Goal: Task Accomplishment & Management: Use online tool/utility

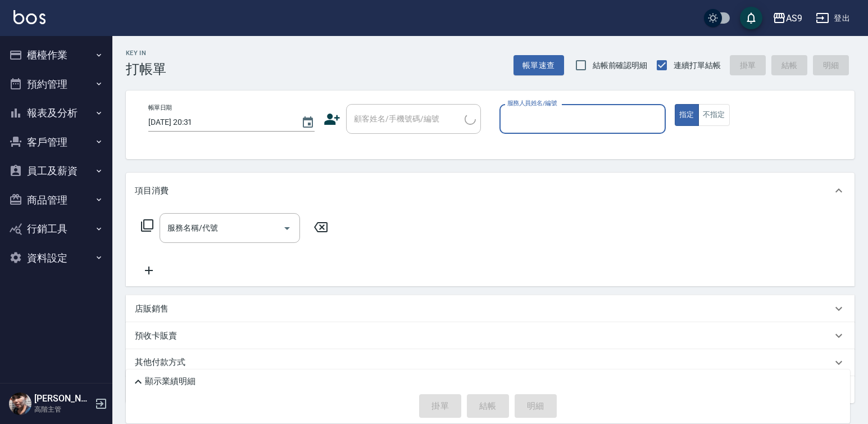
drag, startPoint x: 53, startPoint y: 60, endPoint x: 223, endPoint y: 83, distance: 171.3
click at [53, 60] on button "櫃檯作業" at bounding box center [55, 54] width 103 height 29
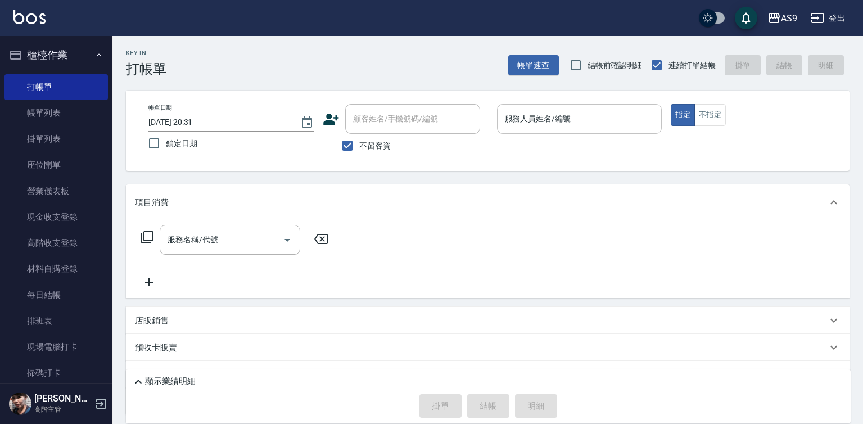
click at [527, 123] on input "服務人員姓名/編號" at bounding box center [579, 119] width 155 height 20
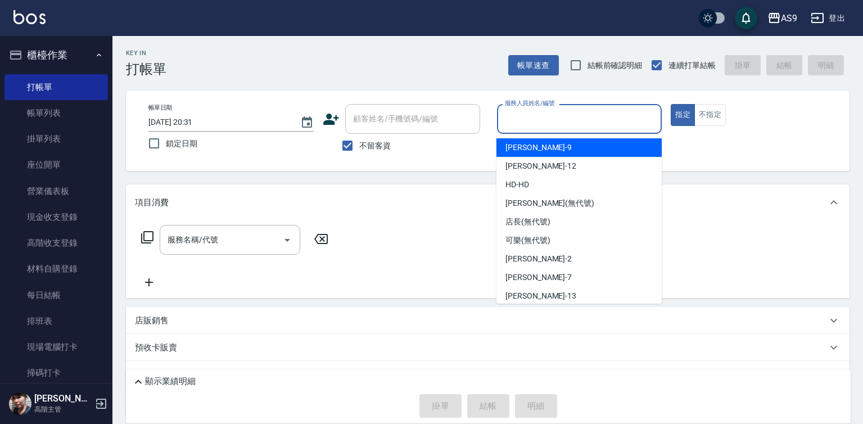
click at [539, 148] on div "[PERSON_NAME] -9" at bounding box center [578, 147] width 165 height 19
type input "[PERSON_NAME]-9"
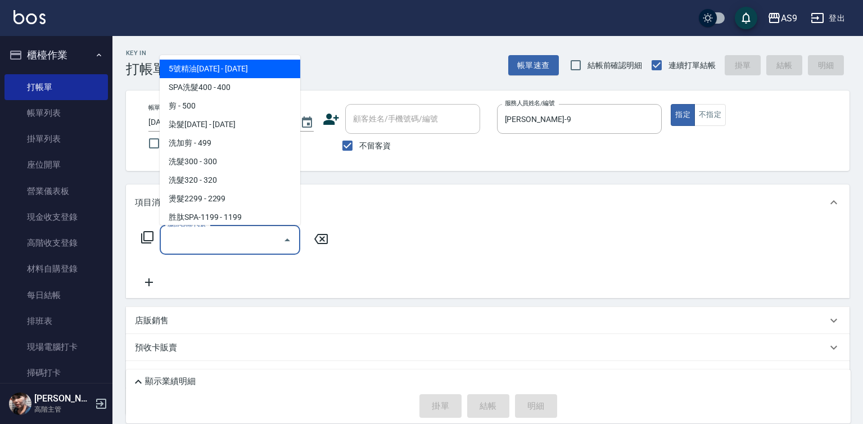
click at [230, 242] on input "服務名稱/代號" at bounding box center [222, 240] width 114 height 20
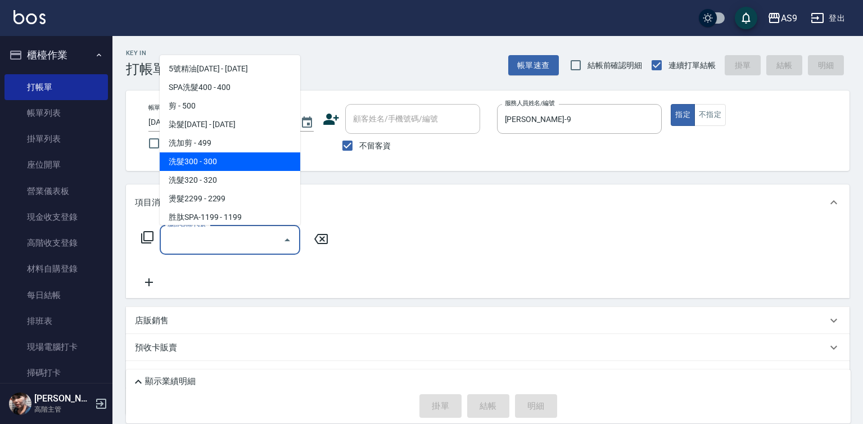
click at [233, 165] on span "洗髮300 - 300" at bounding box center [230, 161] width 141 height 19
type input "洗髮300(洗 髮300)"
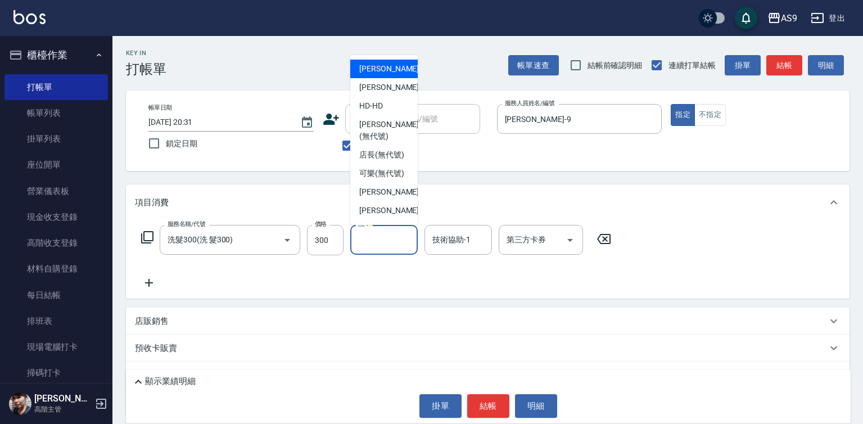
click at [369, 241] on input "洗-1" at bounding box center [383, 240] width 57 height 20
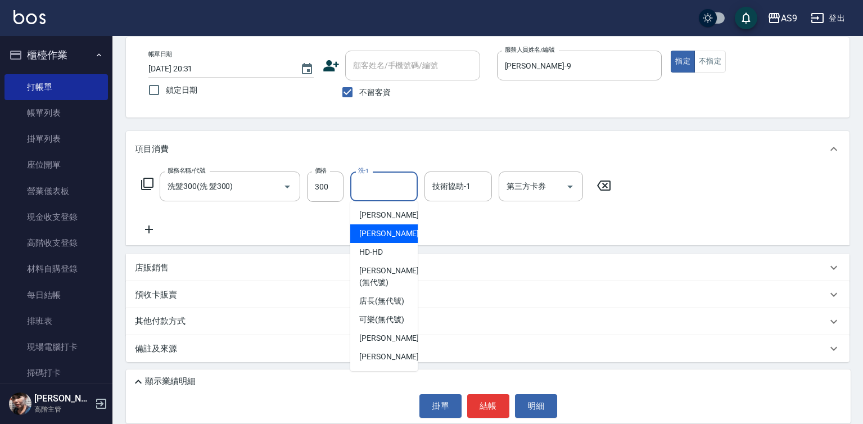
drag, startPoint x: 383, startPoint y: 230, endPoint x: 403, endPoint y: 264, distance: 39.0
click at [383, 230] on span "[PERSON_NAME]-12" at bounding box center [394, 234] width 71 height 12
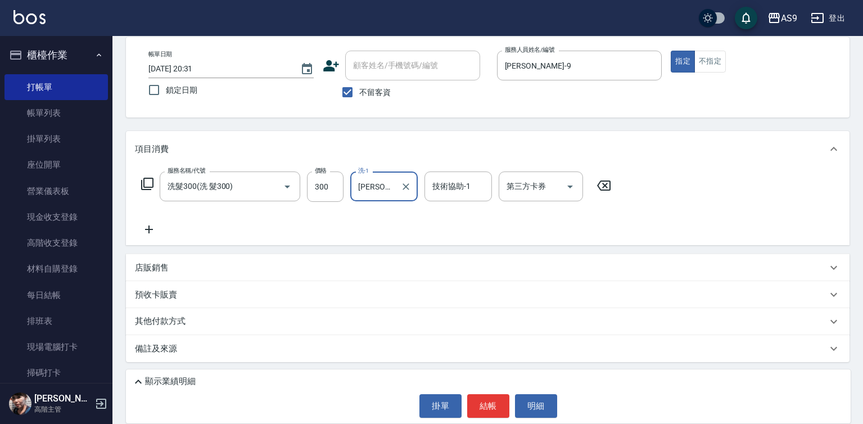
type input "[PERSON_NAME]-12"
click at [482, 404] on button "結帳" at bounding box center [488, 406] width 42 height 24
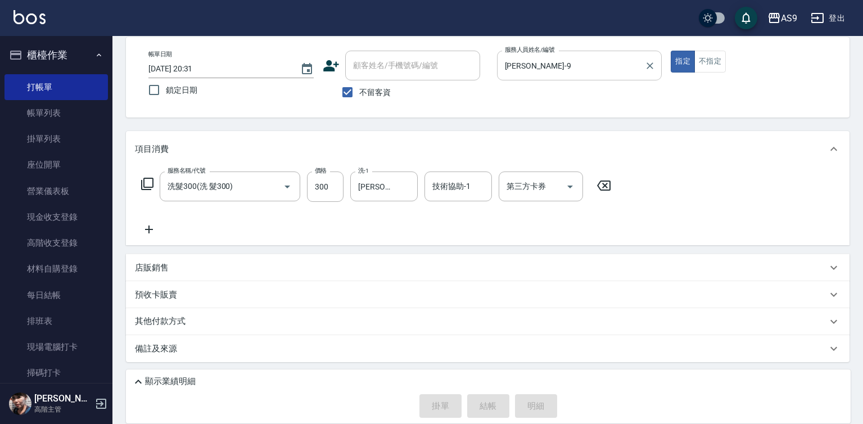
type input "[DATE] 20:32"
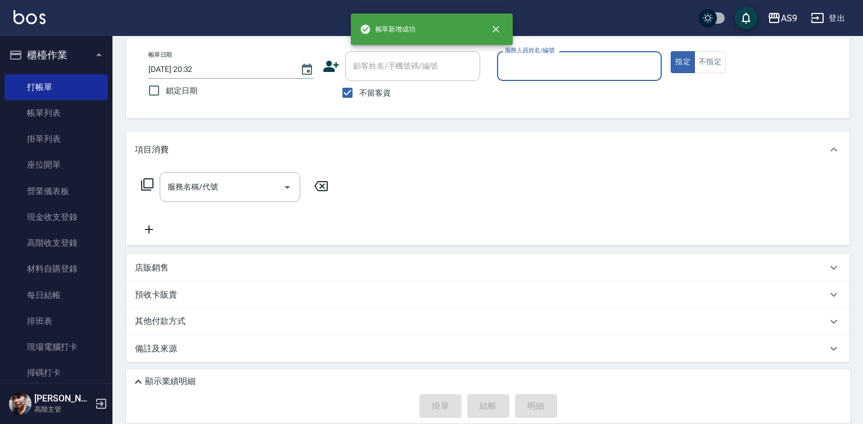
scroll to position [53, 0]
click at [526, 66] on input "服務人員姓名/編號" at bounding box center [579, 66] width 155 height 20
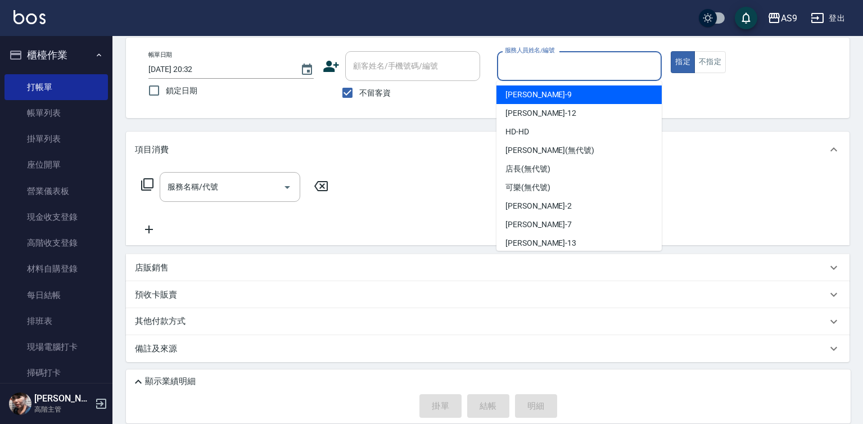
click at [530, 96] on span "[PERSON_NAME] -9" at bounding box center [538, 95] width 66 height 12
type input "[PERSON_NAME]-9"
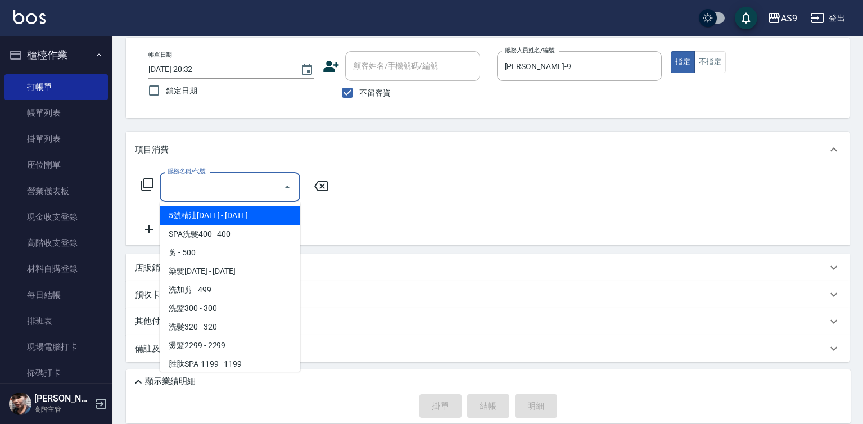
click at [216, 183] on input "服務名稱/代號" at bounding box center [222, 187] width 114 height 20
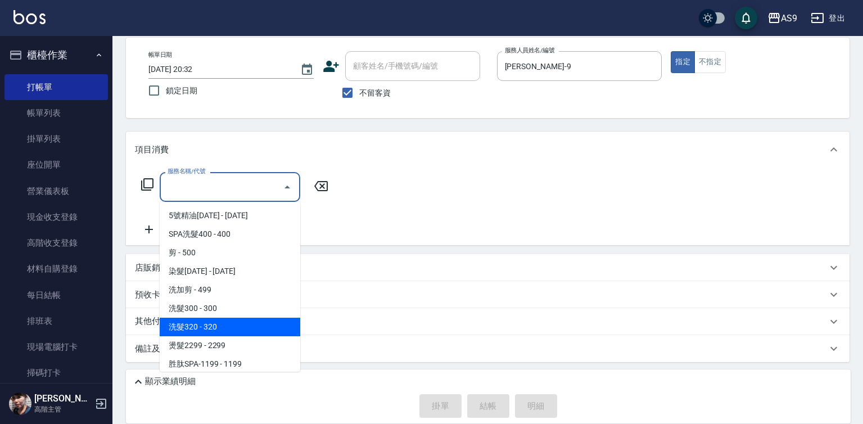
click at [237, 328] on span "洗髮320 - 320" at bounding box center [230, 327] width 141 height 19
type input "洗髮320(洗髮320)"
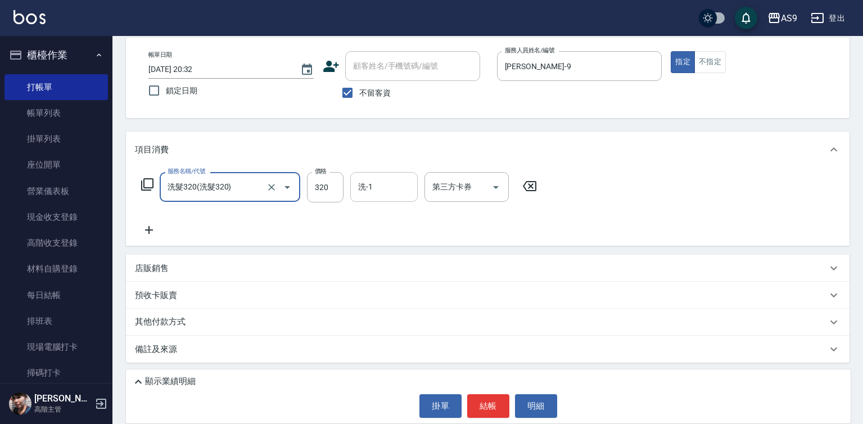
click at [377, 191] on input "洗-1" at bounding box center [383, 187] width 57 height 20
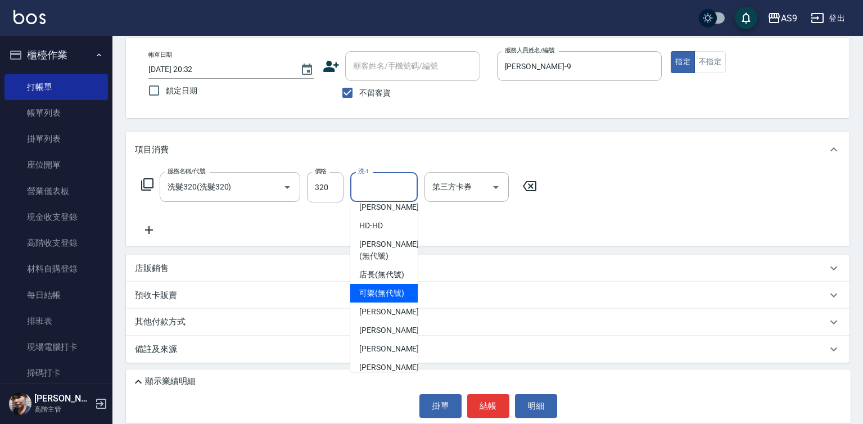
scroll to position [72, 0]
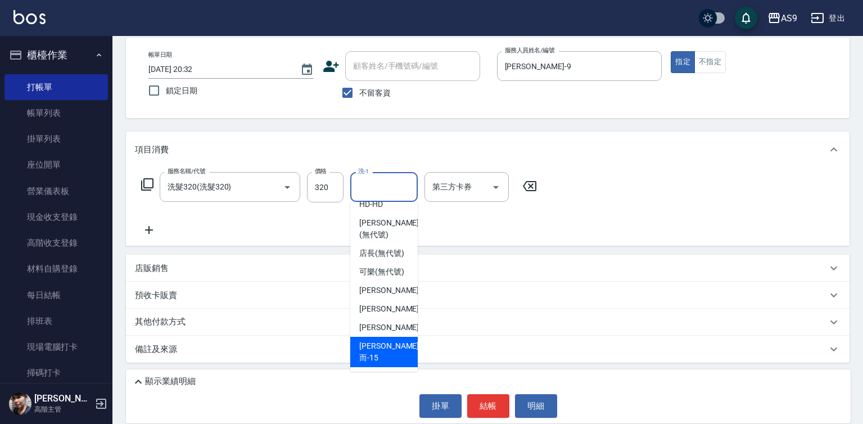
click at [395, 361] on div "[PERSON_NAME]而 -15" at bounding box center [383, 352] width 67 height 30
type input "[PERSON_NAME]而-15"
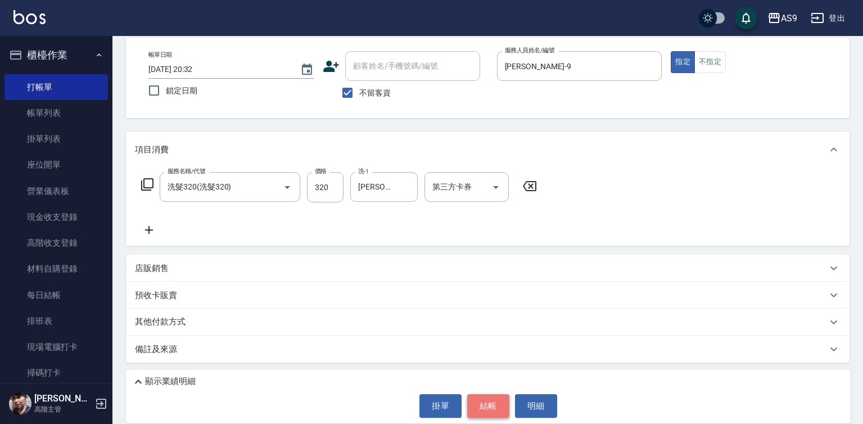
click at [478, 407] on button "結帳" at bounding box center [488, 406] width 42 height 24
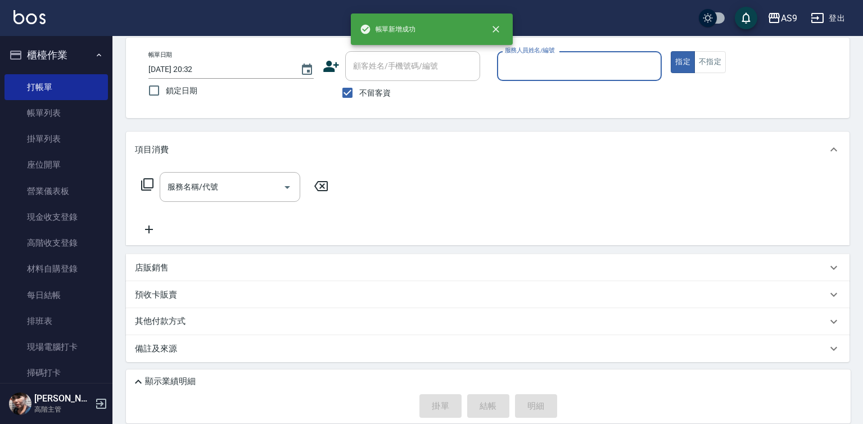
click at [531, 67] on input "服務人員姓名/編號" at bounding box center [579, 66] width 155 height 20
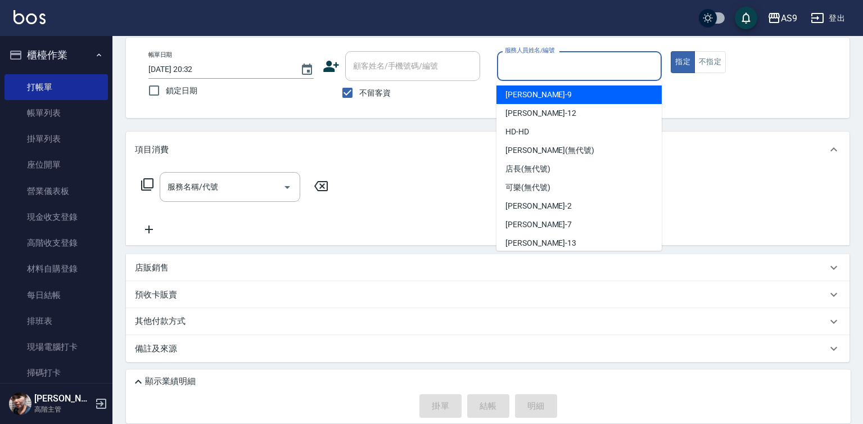
click at [539, 90] on div "[PERSON_NAME] -9" at bounding box center [578, 94] width 165 height 19
type input "[PERSON_NAME]-9"
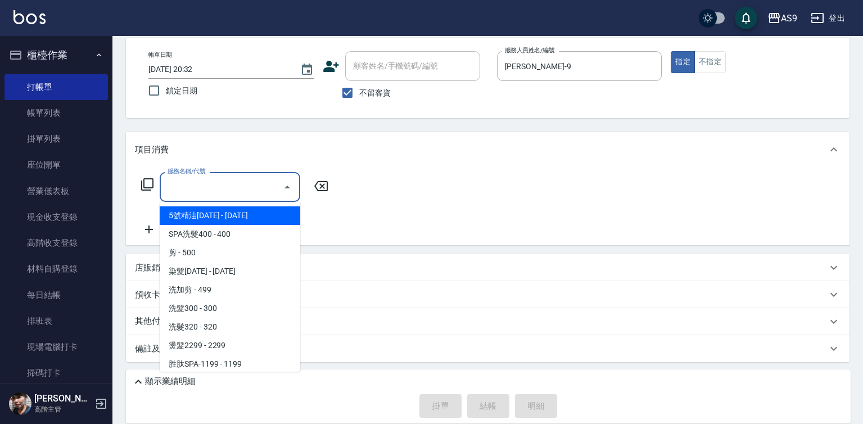
click at [207, 192] on input "服務名稱/代號" at bounding box center [222, 187] width 114 height 20
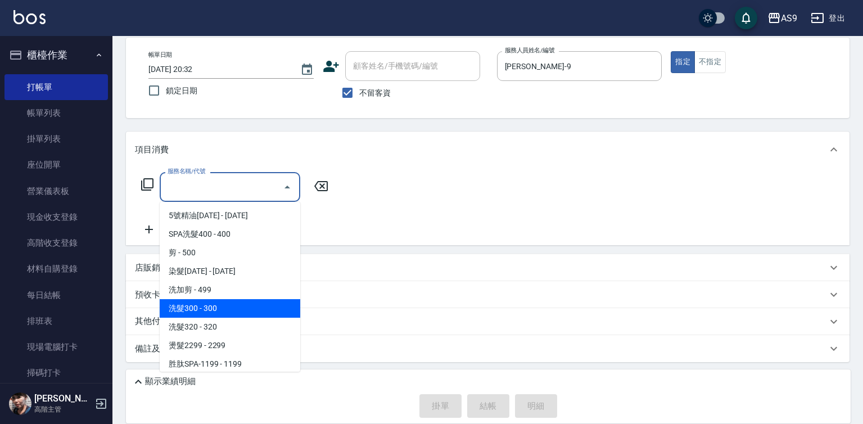
drag, startPoint x: 230, startPoint y: 311, endPoint x: 306, endPoint y: 224, distance: 115.5
click at [230, 311] on span "洗髮300 - 300" at bounding box center [230, 308] width 141 height 19
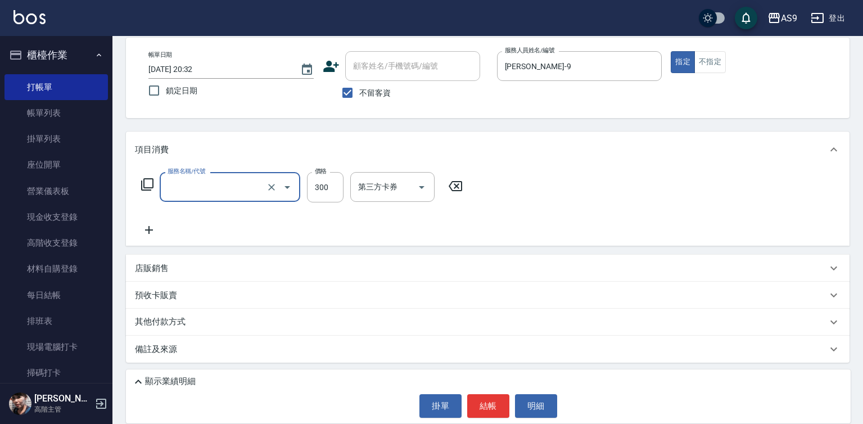
type input "洗髮300(洗 髮300)"
click at [328, 193] on input "300" at bounding box center [325, 187] width 37 height 30
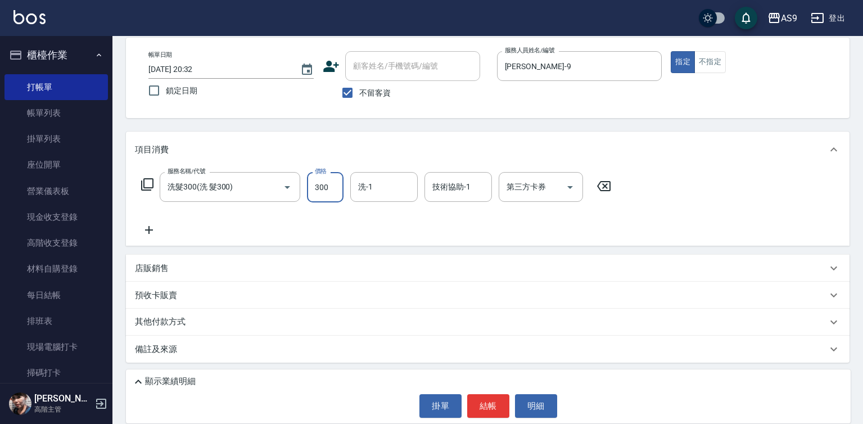
click at [328, 193] on input "300" at bounding box center [325, 187] width 37 height 30
type input "290"
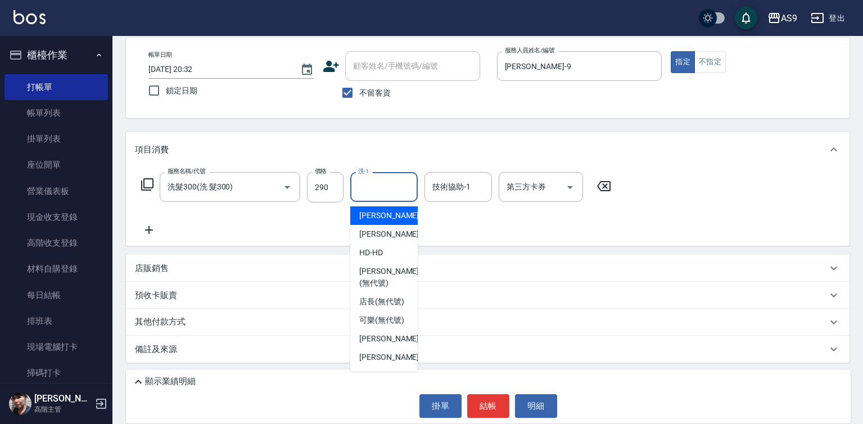
click at [365, 188] on input "洗-1" at bounding box center [383, 187] width 57 height 20
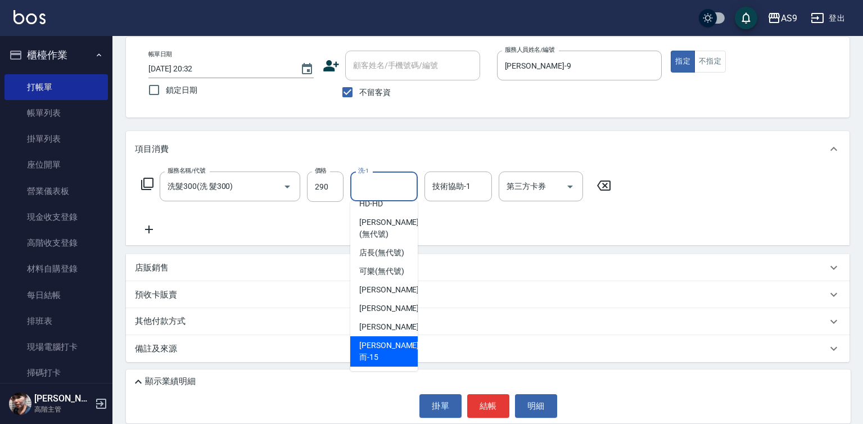
drag, startPoint x: 393, startPoint y: 356, endPoint x: 372, endPoint y: 353, distance: 21.5
click at [393, 356] on span "[PERSON_NAME]而 -15" at bounding box center [389, 352] width 60 height 24
type input "[PERSON_NAME]而-15"
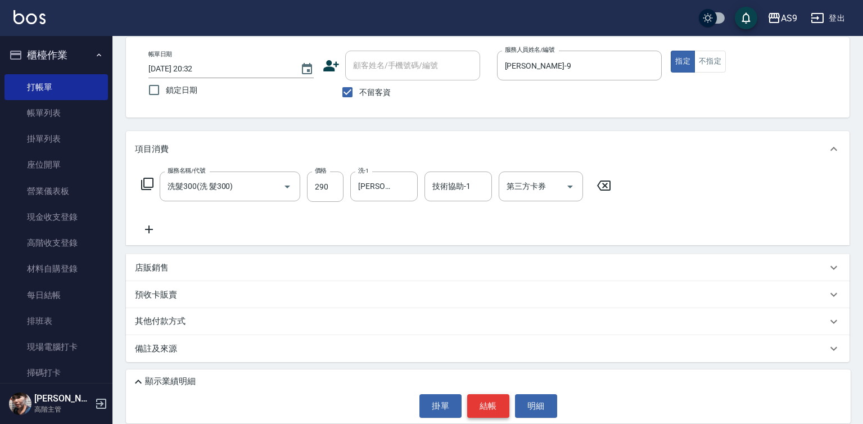
click at [490, 410] on button "結帳" at bounding box center [488, 406] width 42 height 24
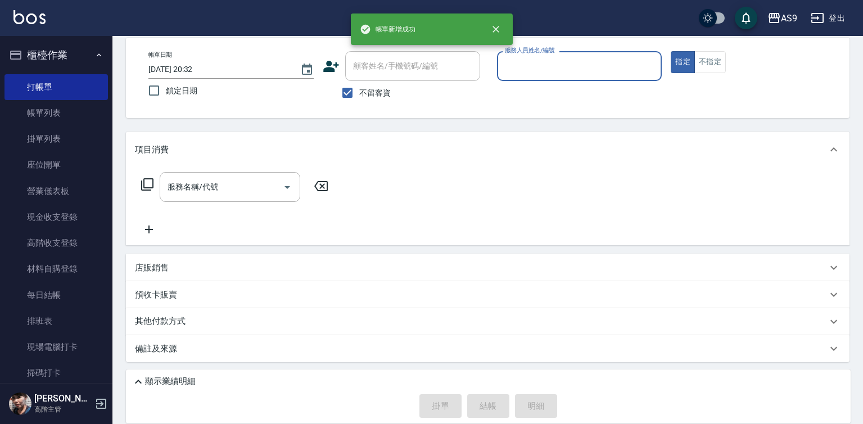
scroll to position [53, 0]
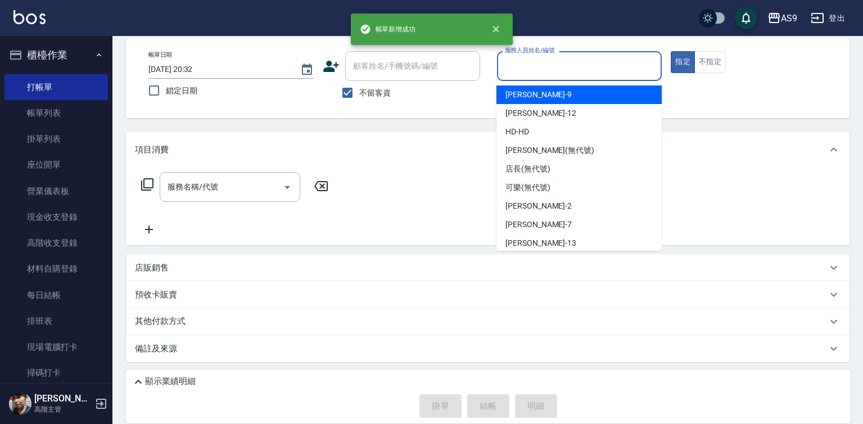
drag, startPoint x: 536, startPoint y: 67, endPoint x: 539, endPoint y: 111, distance: 43.9
click at [536, 66] on input "服務人員姓名/編號" at bounding box center [579, 66] width 155 height 20
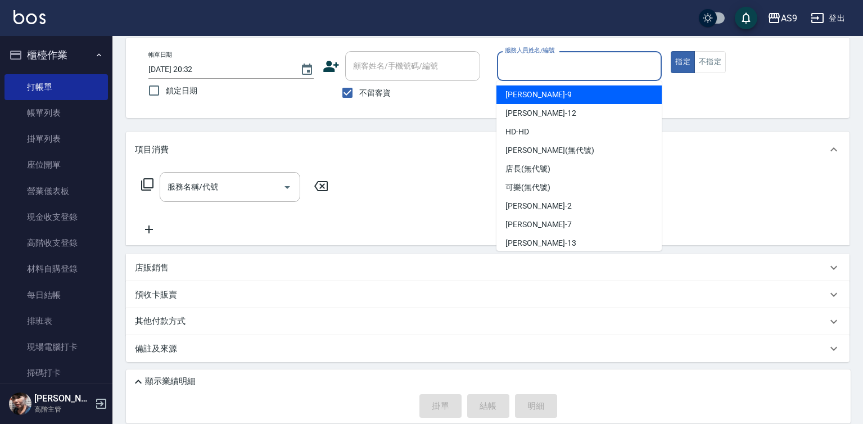
click at [533, 87] on div "[PERSON_NAME] -9" at bounding box center [578, 94] width 165 height 19
type input "[PERSON_NAME]-9"
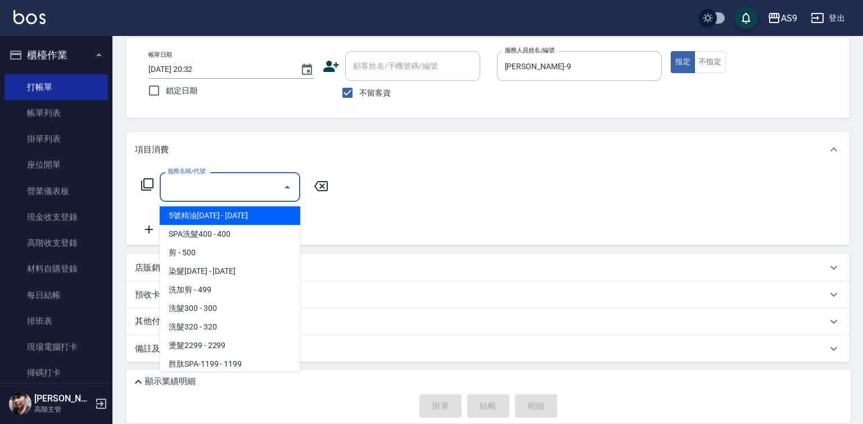
click at [251, 183] on input "服務名稱/代號" at bounding box center [222, 187] width 114 height 20
click at [252, 216] on span "5號精油[DATE] - [DATE]" at bounding box center [230, 215] width 141 height 19
type input "5號精油1399(5號精油1399)"
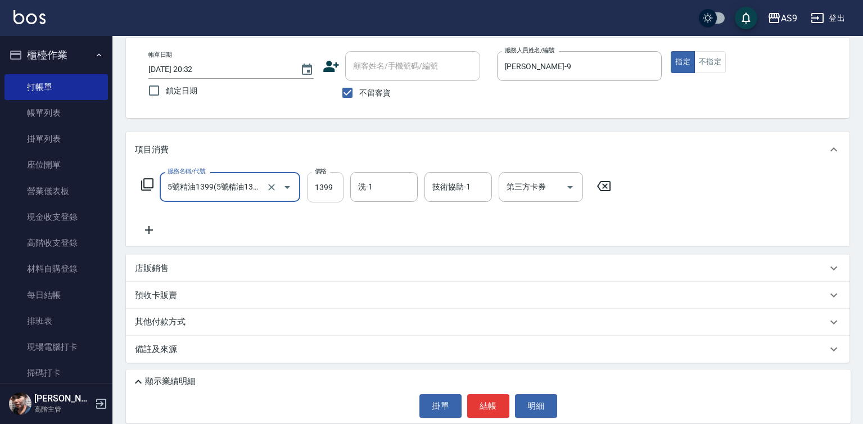
click at [323, 187] on input "1399" at bounding box center [325, 187] width 37 height 30
type input "1690"
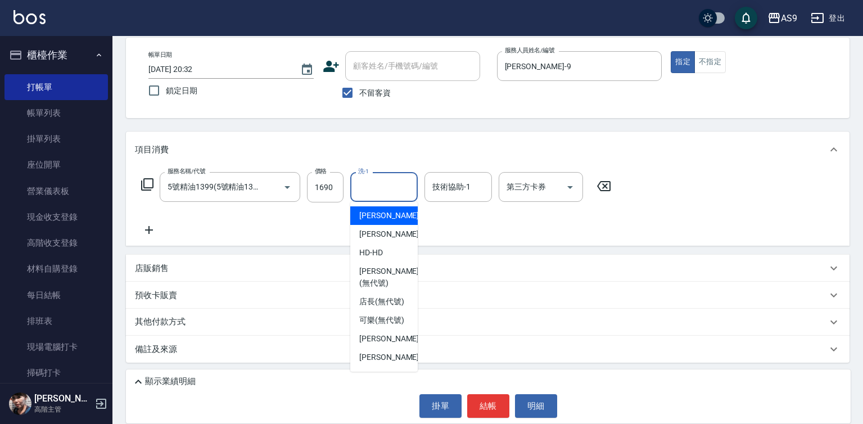
click at [367, 188] on input "洗-1" at bounding box center [383, 187] width 57 height 20
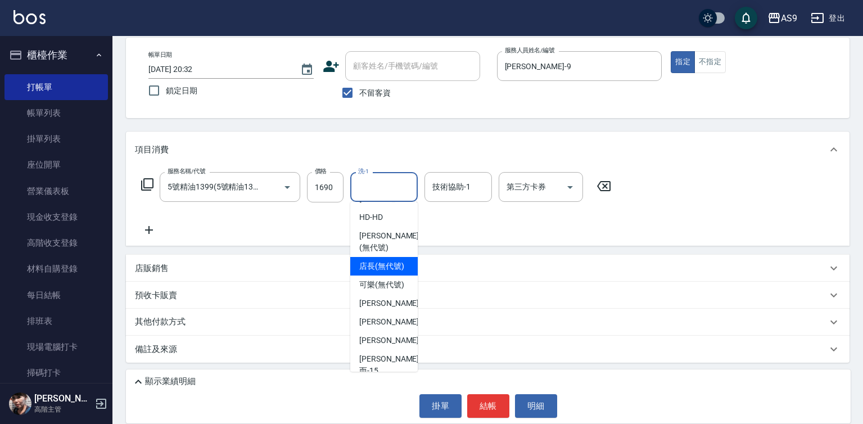
scroll to position [72, 0]
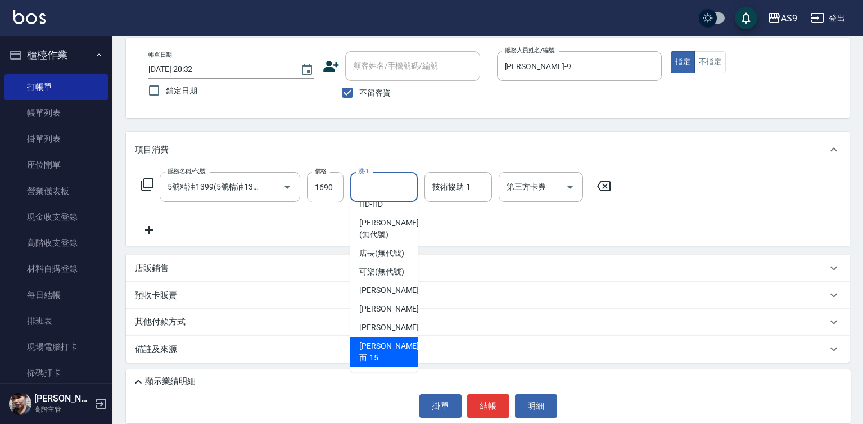
drag, startPoint x: 390, startPoint y: 359, endPoint x: 431, endPoint y: 248, distance: 118.1
click at [392, 359] on span "[PERSON_NAME]而 -15" at bounding box center [389, 352] width 60 height 24
type input "[PERSON_NAME]而-15"
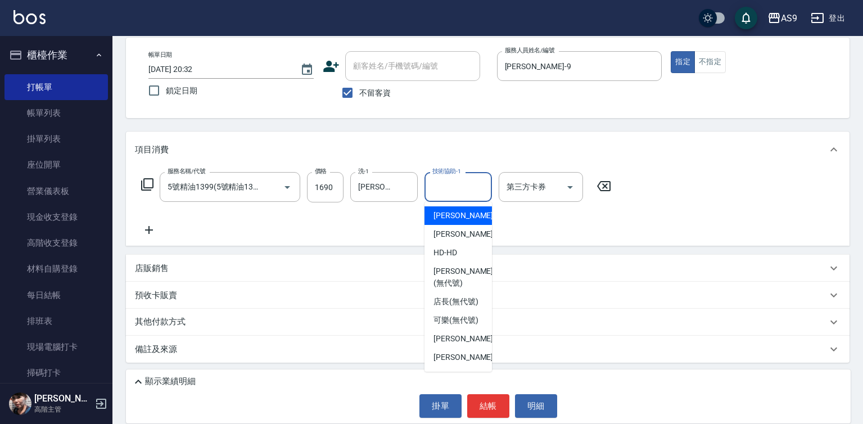
click at [455, 191] on input "技術協助-1" at bounding box center [457, 187] width 57 height 20
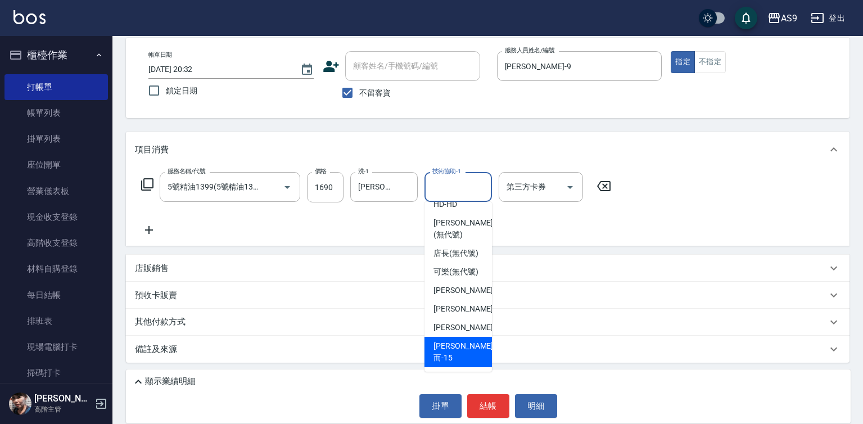
click at [471, 359] on div "[PERSON_NAME]而 -15" at bounding box center [457, 352] width 67 height 30
type input "[PERSON_NAME]而-15"
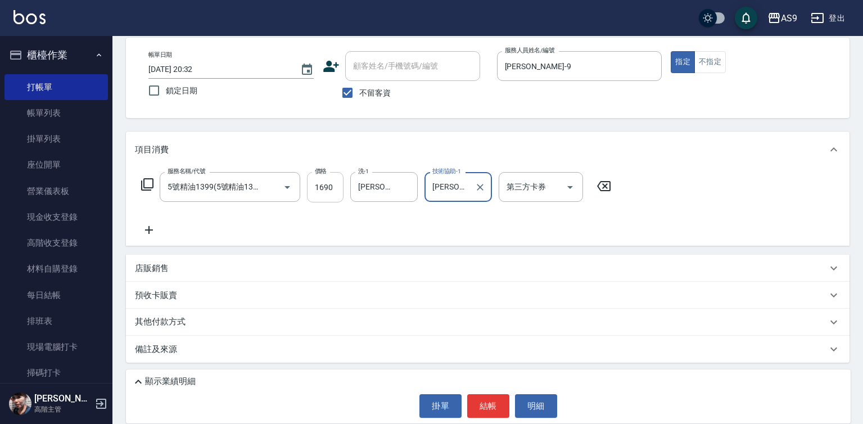
click at [319, 186] on input "1690" at bounding box center [325, 187] width 37 height 30
click at [180, 264] on div "店販銷售" at bounding box center [481, 269] width 692 height 12
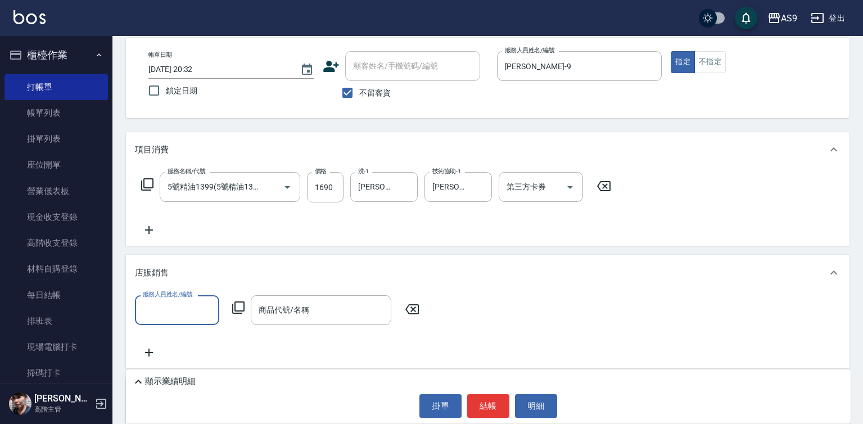
scroll to position [0, 0]
click at [170, 316] on input "服務人員姓名/編號" at bounding box center [177, 310] width 74 height 20
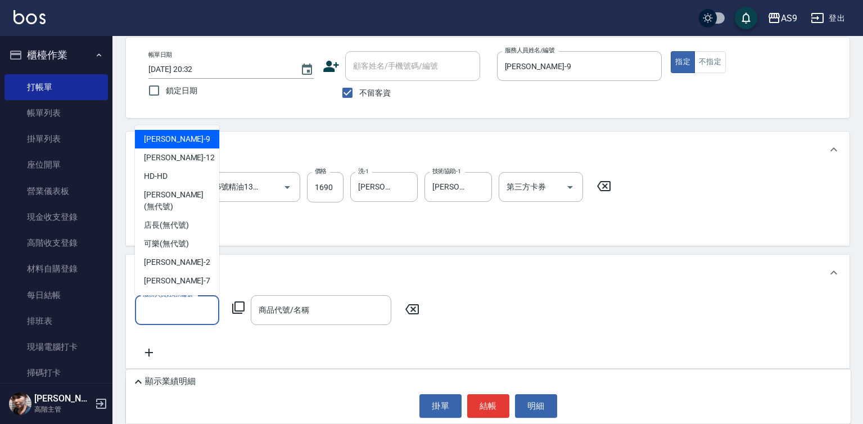
click at [182, 139] on div "[PERSON_NAME] -9" at bounding box center [177, 139] width 84 height 19
type input "[PERSON_NAME]-9"
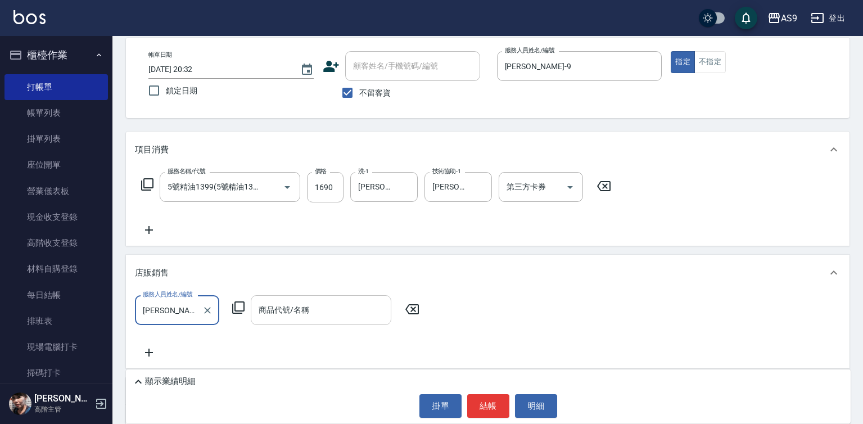
click at [305, 310] on div "商品代號/名稱 商品代號/名稱" at bounding box center [321, 310] width 141 height 30
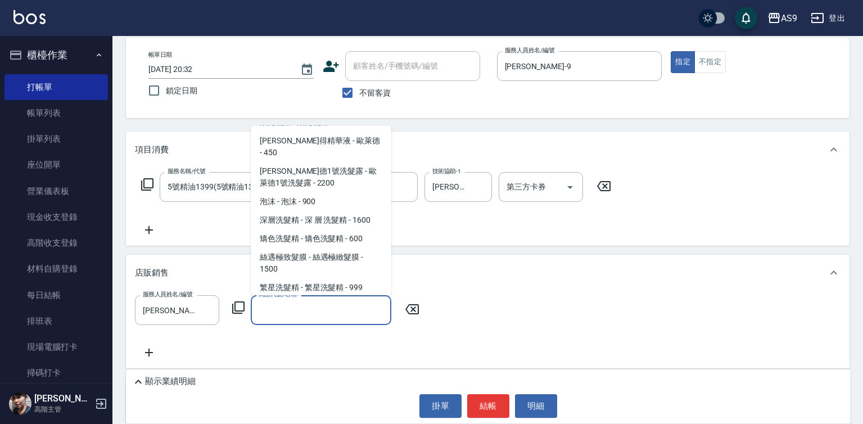
scroll to position [731, 0]
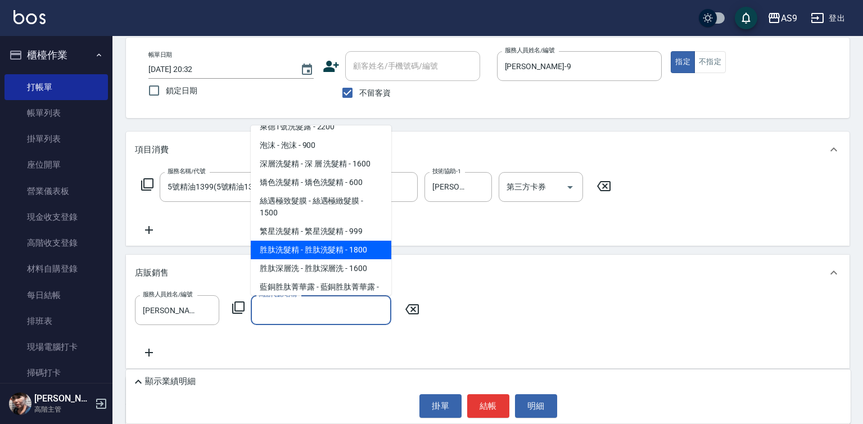
click at [351, 241] on span "胜肽洗髮精 - 胜肽洗髮精 - 1800" at bounding box center [321, 250] width 141 height 19
type input "胜肽洗髮精"
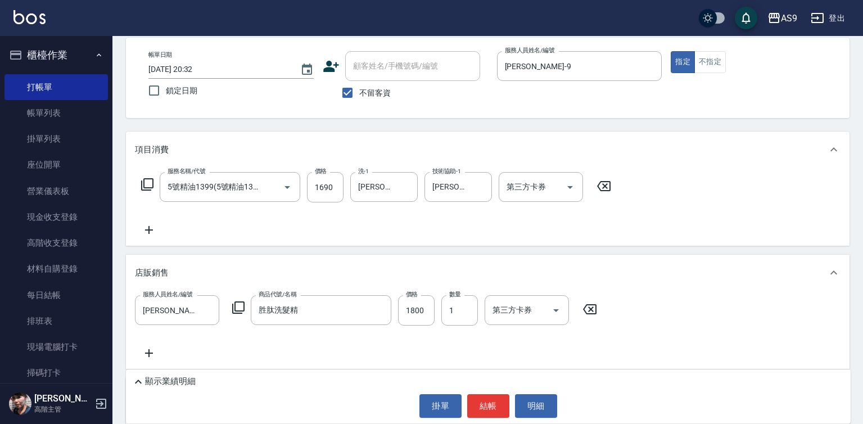
click at [148, 355] on icon at bounding box center [149, 353] width 8 height 8
click at [190, 348] on input "服務人員姓名/編號" at bounding box center [177, 354] width 74 height 20
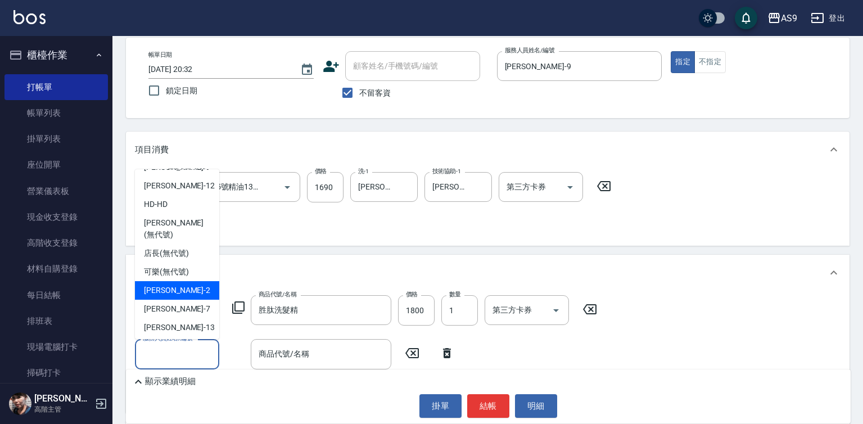
scroll to position [25, 0]
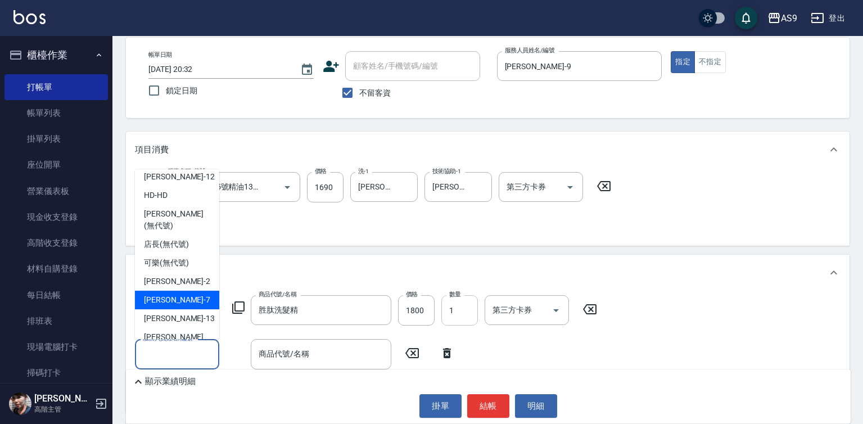
click at [452, 314] on input "1" at bounding box center [459, 310] width 37 height 30
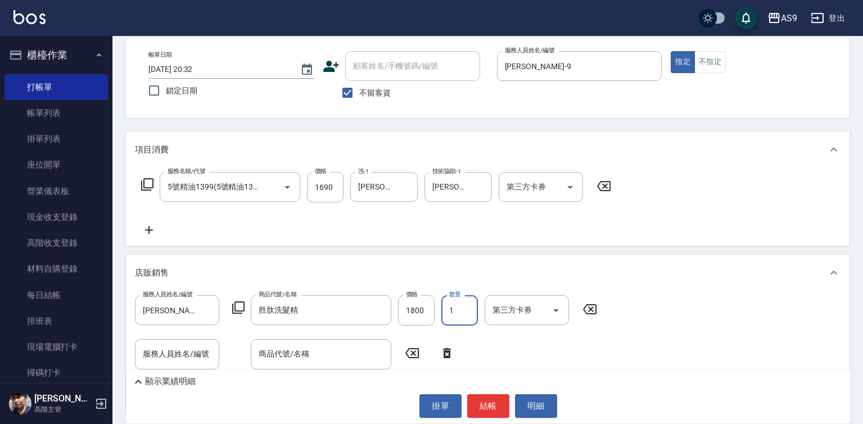
click at [452, 314] on input "1" at bounding box center [459, 310] width 37 height 30
type input "2"
click at [445, 352] on icon at bounding box center [447, 353] width 8 height 10
click at [483, 406] on button "結帳" at bounding box center [488, 406] width 42 height 24
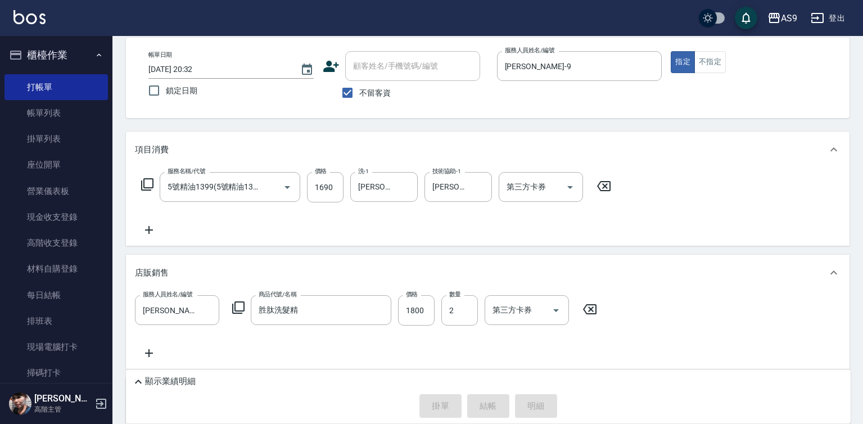
type input "[DATE] 20:33"
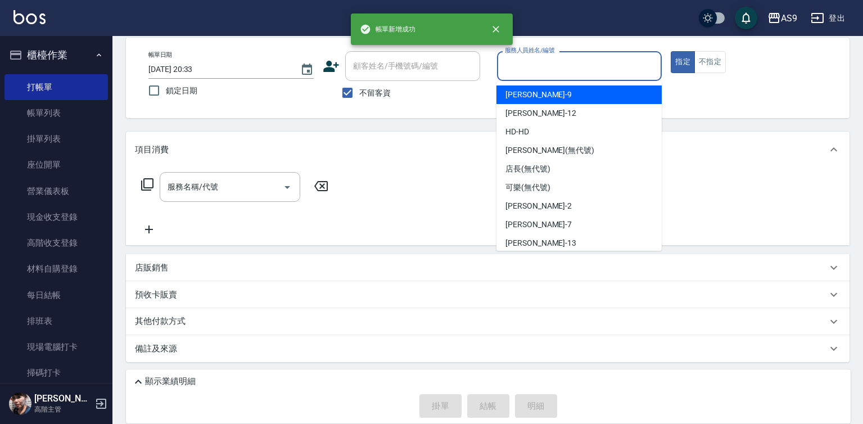
click at [546, 67] on input "服務人員姓名/編號" at bounding box center [579, 66] width 155 height 20
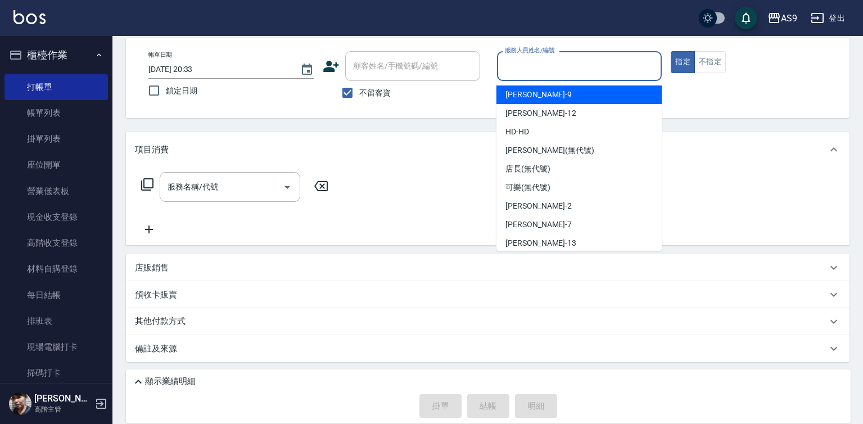
click at [534, 89] on span "[PERSON_NAME] -9" at bounding box center [538, 95] width 66 height 12
type input "[PERSON_NAME]-9"
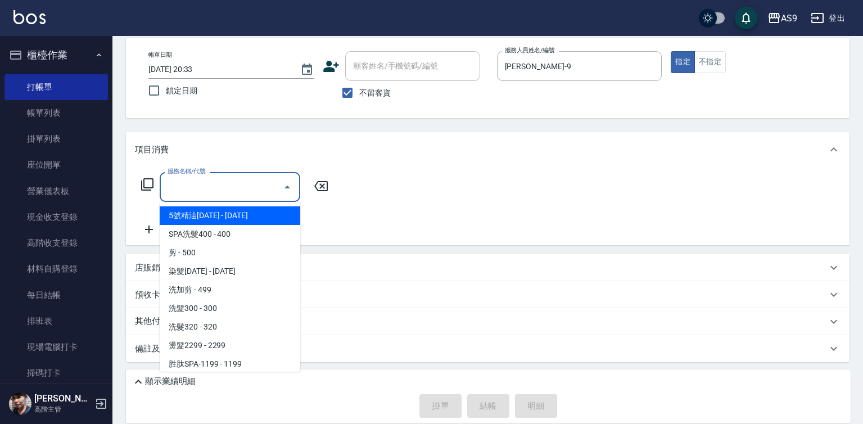
click at [252, 186] on input "服務名稱/代號" at bounding box center [222, 187] width 114 height 20
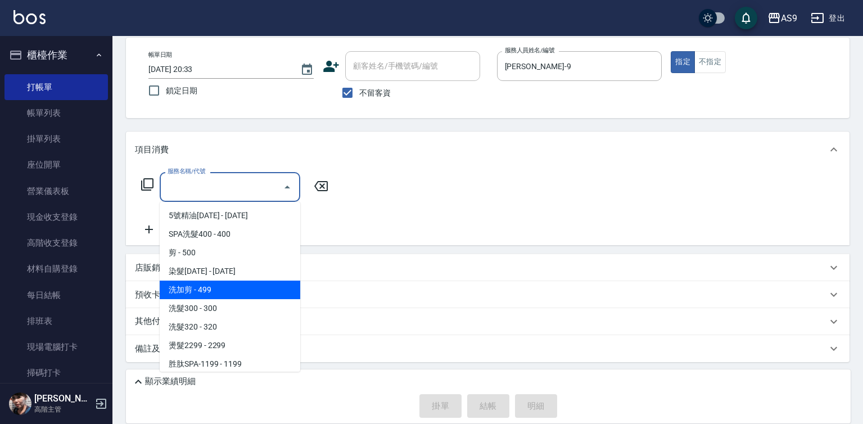
click at [234, 289] on span "洗加剪 - 499" at bounding box center [230, 290] width 141 height 19
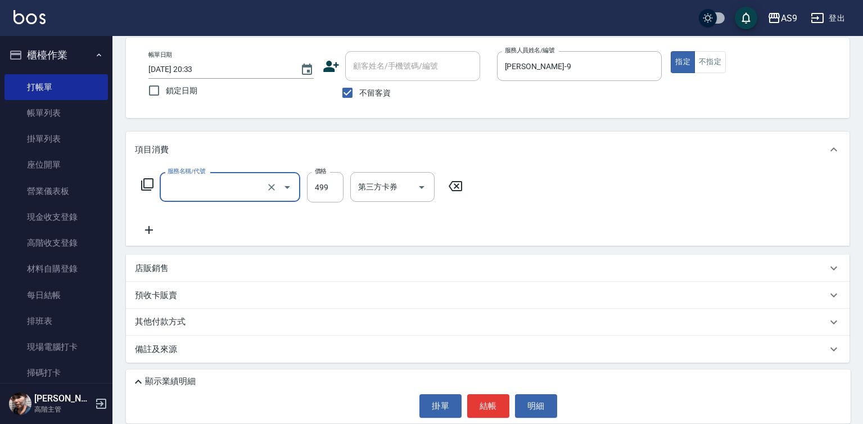
type input "洗加剪(洗加剪)"
click at [325, 193] on input "499" at bounding box center [325, 187] width 37 height 30
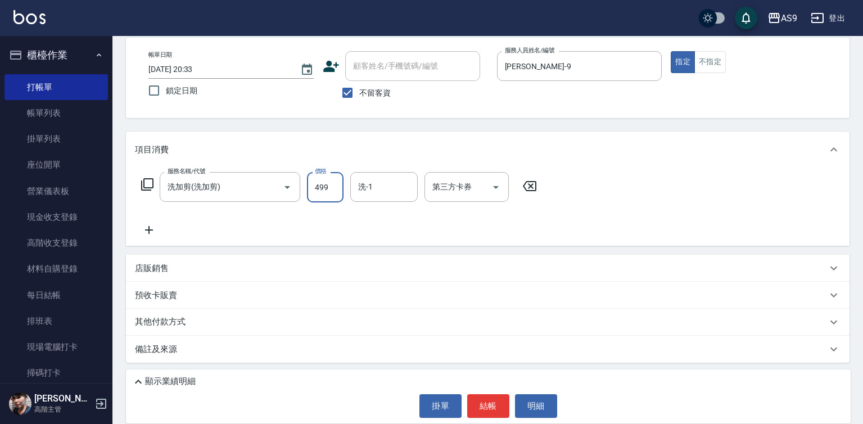
click at [325, 193] on input "499" at bounding box center [325, 187] width 37 height 30
type input "800"
click at [364, 191] on div "洗-1 洗-1" at bounding box center [383, 187] width 67 height 30
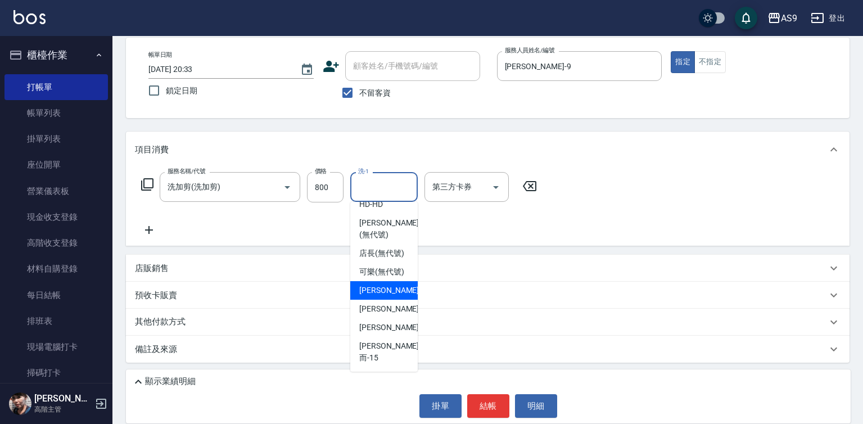
scroll to position [72, 0]
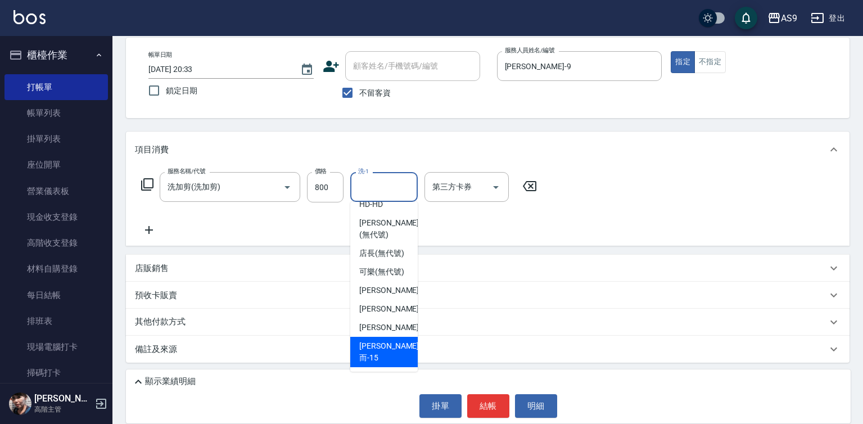
drag, startPoint x: 393, startPoint y: 366, endPoint x: 400, endPoint y: 363, distance: 8.0
click at [395, 365] on div "[PERSON_NAME]而 -15" at bounding box center [383, 352] width 67 height 30
type input "[PERSON_NAME]而-15"
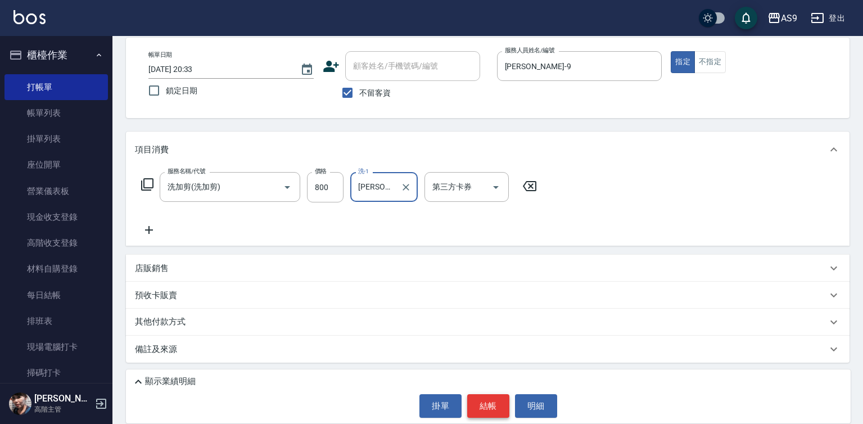
click at [485, 408] on button "結帳" at bounding box center [488, 406] width 42 height 24
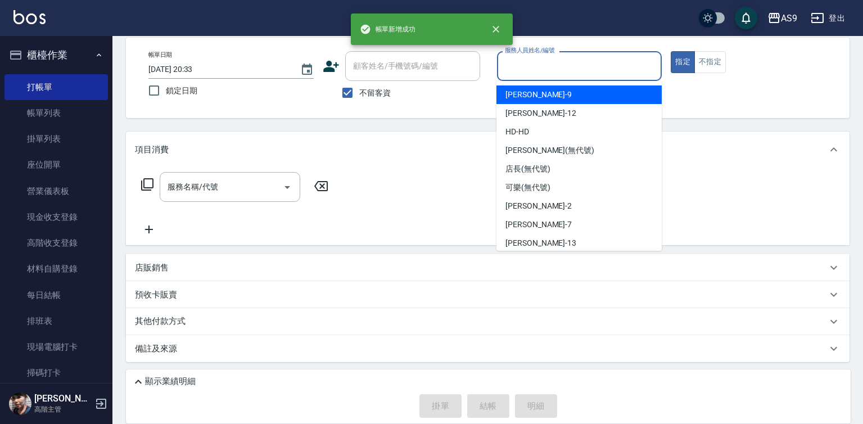
click at [548, 69] on input "服務人員姓名/編號" at bounding box center [579, 66] width 155 height 20
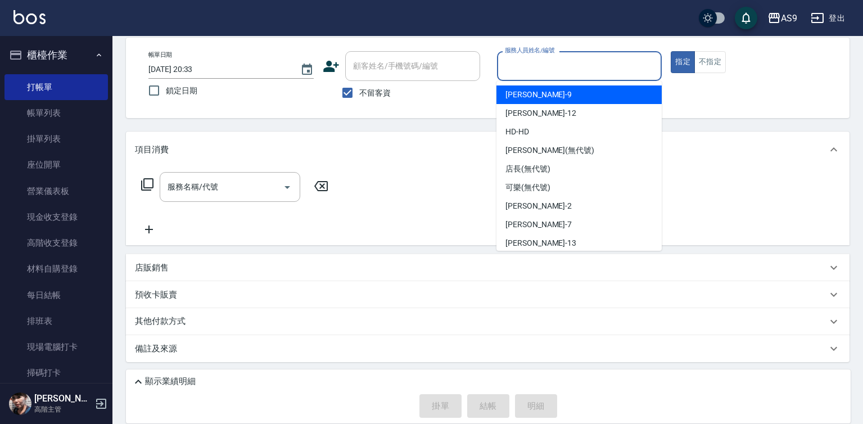
click at [534, 94] on span "[PERSON_NAME] -9" at bounding box center [538, 95] width 66 height 12
type input "[PERSON_NAME]-9"
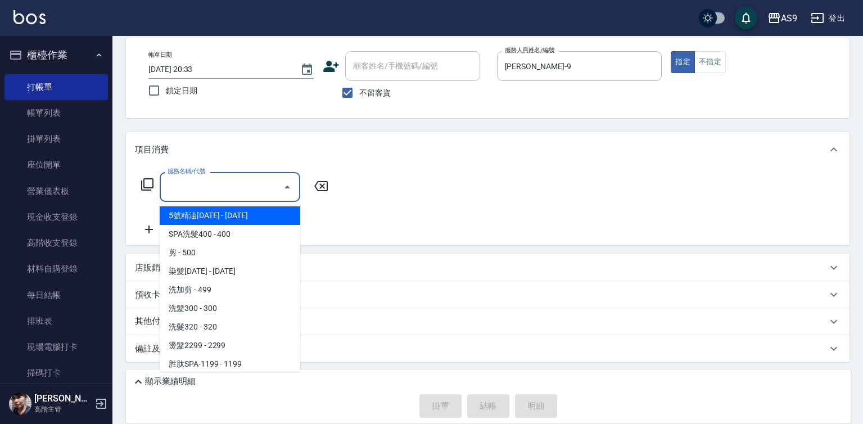
click at [260, 187] on input "服務名稱/代號" at bounding box center [222, 187] width 114 height 20
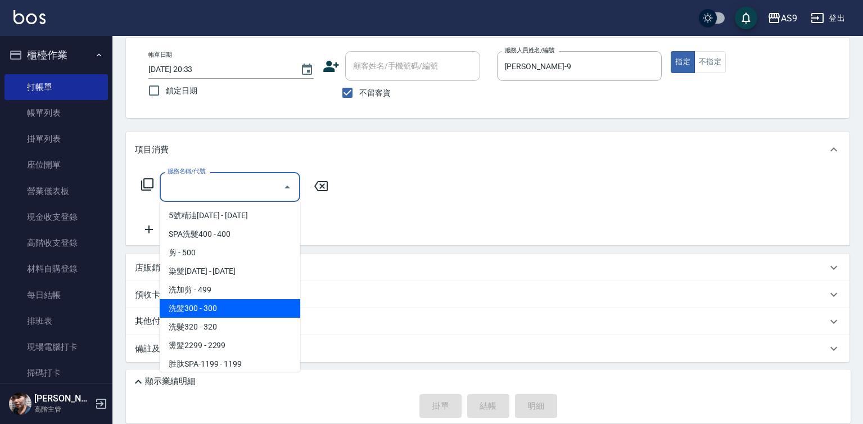
click at [250, 307] on span "洗髮300 - 300" at bounding box center [230, 308] width 141 height 19
type input "洗髮300(洗 髮300)"
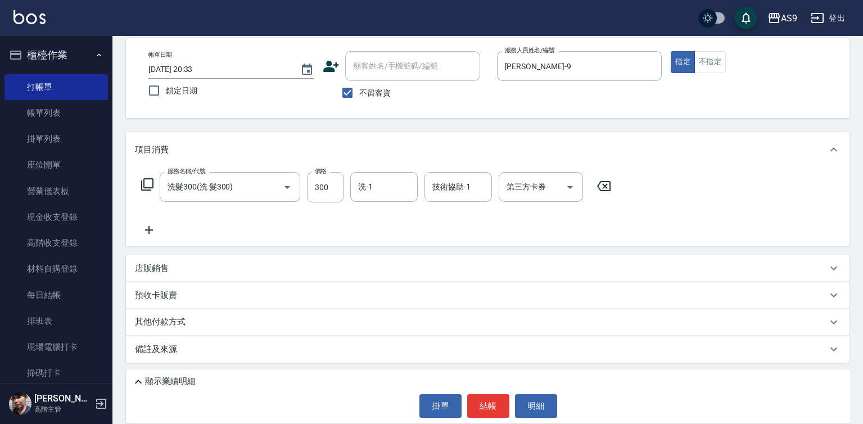
click at [326, 175] on label "價格" at bounding box center [321, 171] width 12 height 8
click at [326, 175] on input "300" at bounding box center [325, 187] width 37 height 30
drag, startPoint x: 326, startPoint y: 176, endPoint x: 326, endPoint y: 188, distance: 12.4
click at [326, 187] on input "300" at bounding box center [325, 187] width 37 height 30
type input "290"
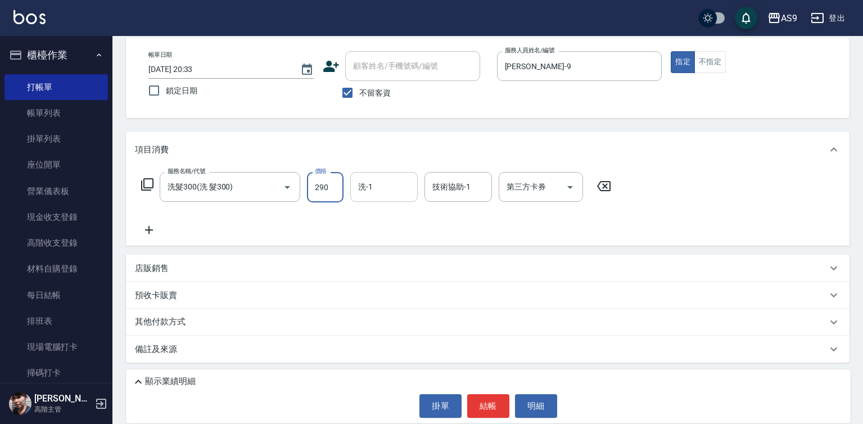
click at [374, 189] on input "洗-1" at bounding box center [383, 187] width 57 height 20
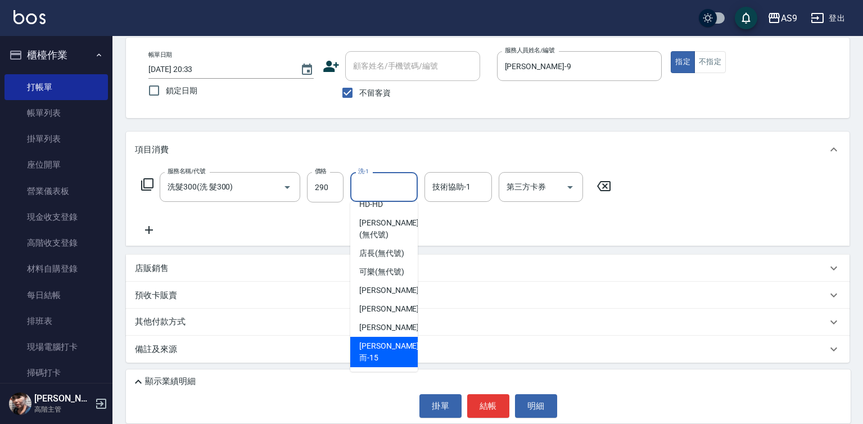
click at [401, 350] on div "[PERSON_NAME]而 -15" at bounding box center [383, 352] width 67 height 30
type input "[PERSON_NAME]而-15"
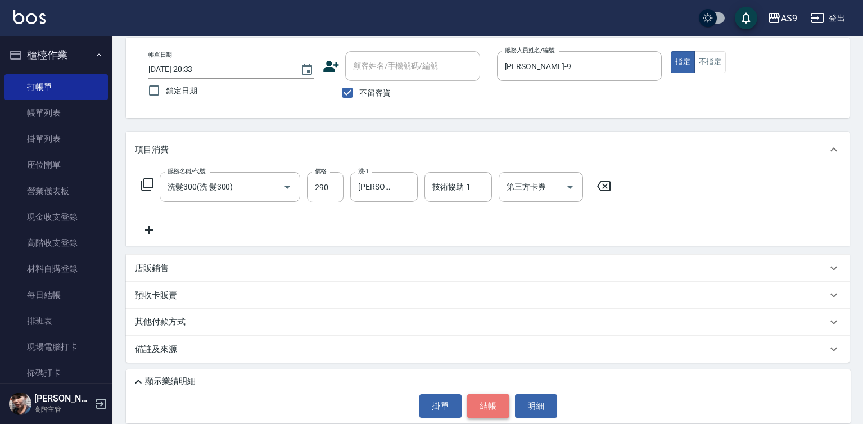
click at [486, 406] on button "結帳" at bounding box center [488, 406] width 42 height 24
type input "[DATE] 20:34"
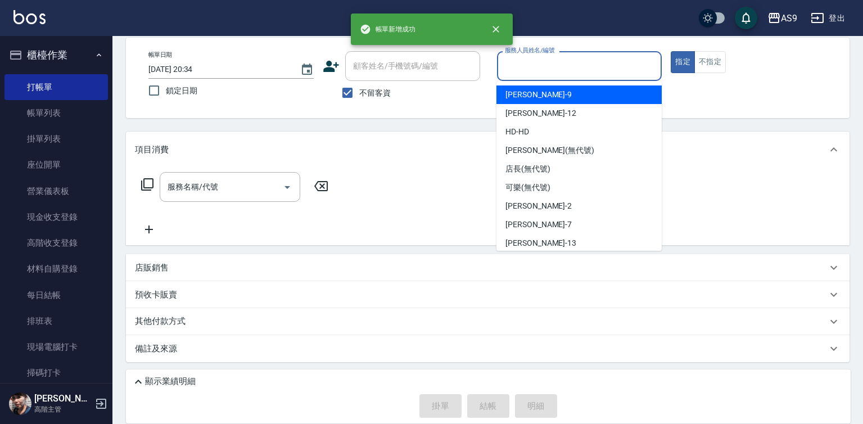
click at [531, 68] on input "服務人員姓名/編號" at bounding box center [579, 66] width 155 height 20
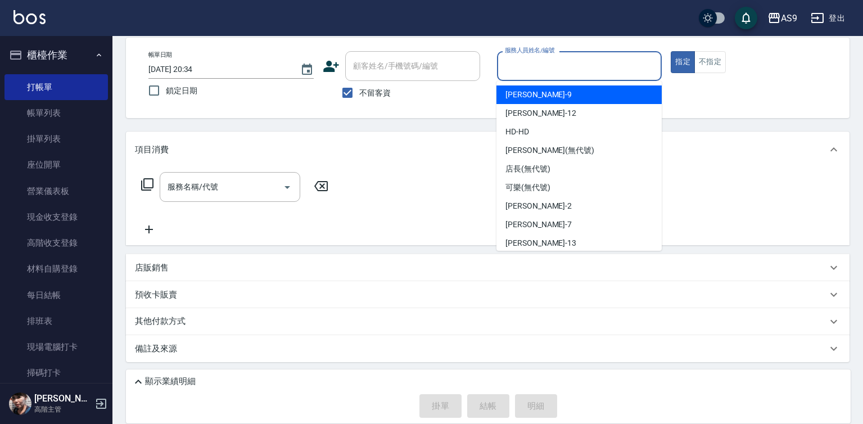
click at [537, 97] on div "[PERSON_NAME] -9" at bounding box center [578, 94] width 165 height 19
type input "[PERSON_NAME]-9"
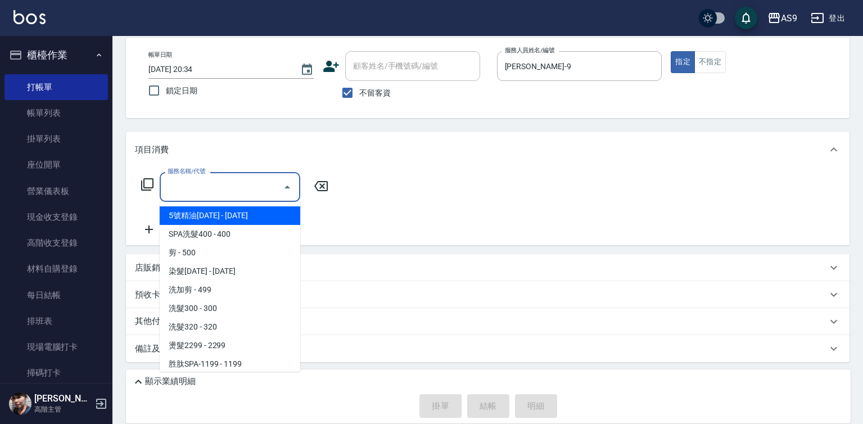
click at [254, 183] on input "服務名稱/代號" at bounding box center [222, 187] width 114 height 20
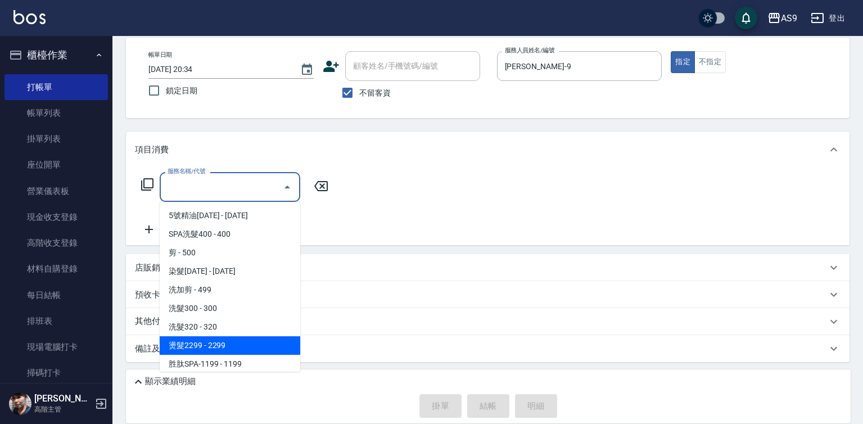
drag, startPoint x: 232, startPoint y: 343, endPoint x: 298, endPoint y: 270, distance: 98.7
click at [234, 343] on span "燙髮2299 - 2299" at bounding box center [230, 345] width 141 height 19
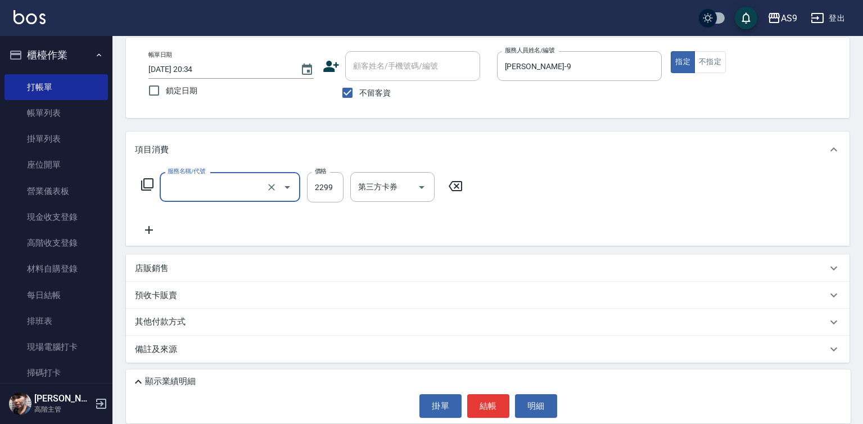
type input "燙髮2299(燙2299)"
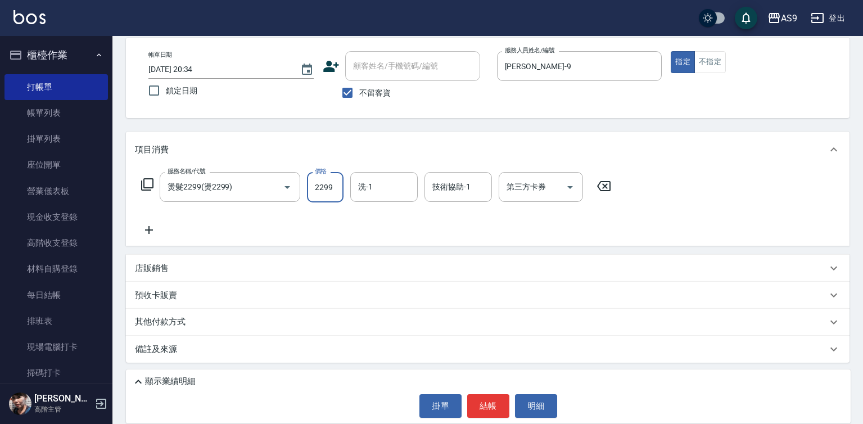
click at [323, 191] on input "2299" at bounding box center [325, 187] width 37 height 30
type input "2500"
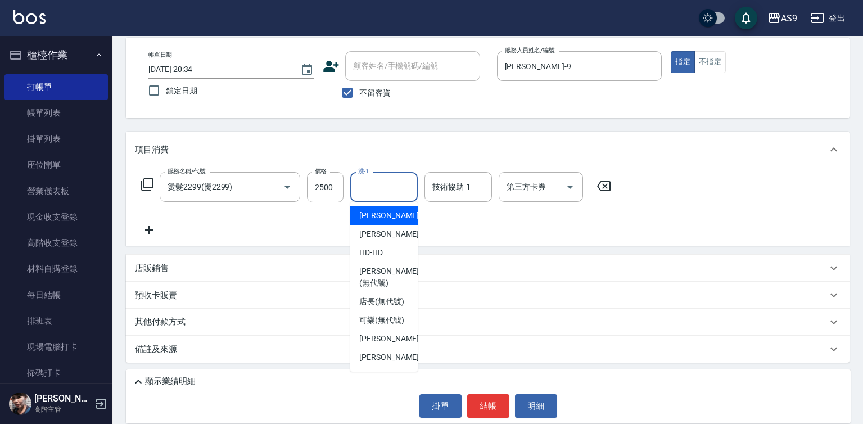
click at [364, 187] on input "洗-1" at bounding box center [383, 187] width 57 height 20
click at [382, 239] on div "[PERSON_NAME]-12" at bounding box center [383, 233] width 67 height 19
type input "[PERSON_NAME]-12"
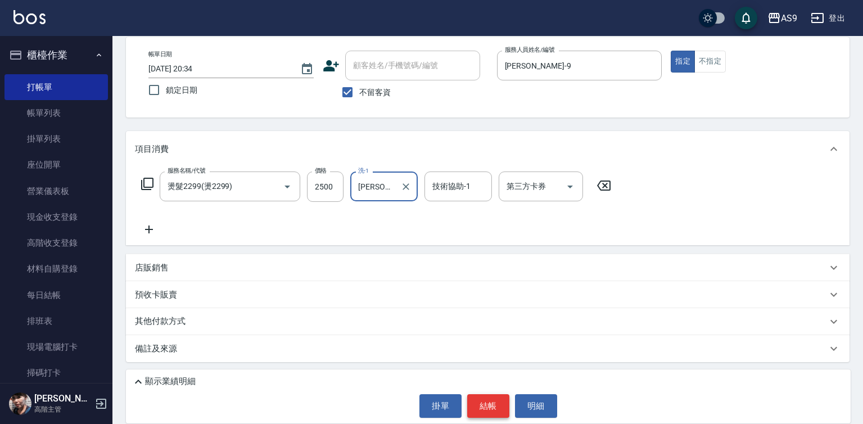
click at [482, 400] on button "結帳" at bounding box center [488, 406] width 42 height 24
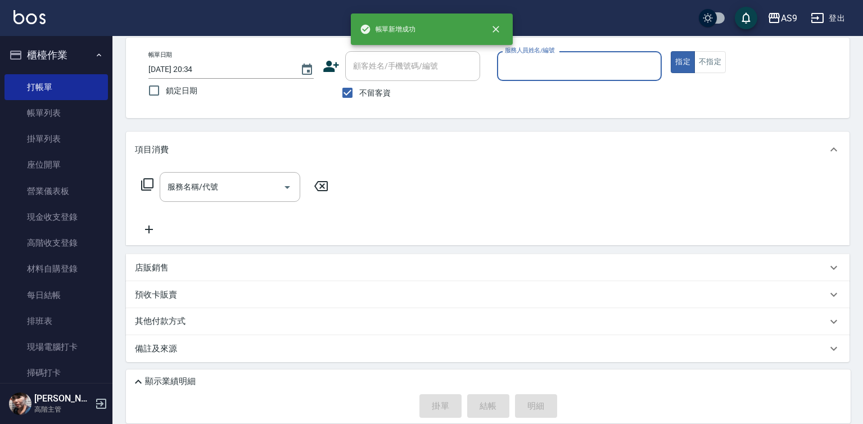
scroll to position [53, 0]
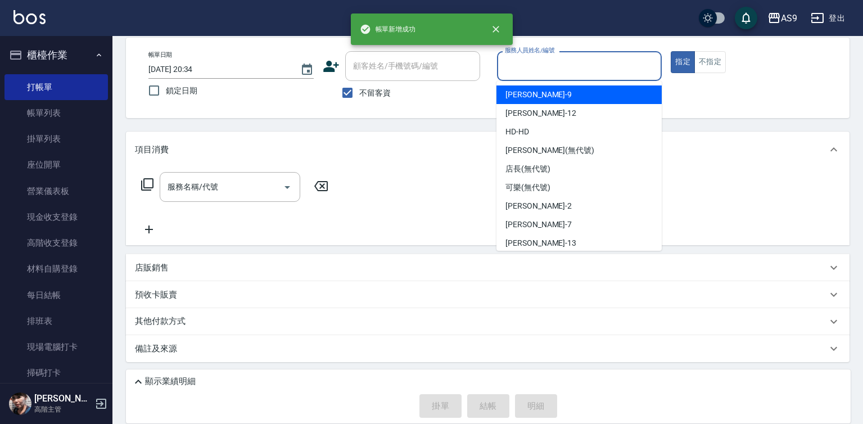
click at [536, 67] on input "服務人員姓名/編號" at bounding box center [579, 66] width 155 height 20
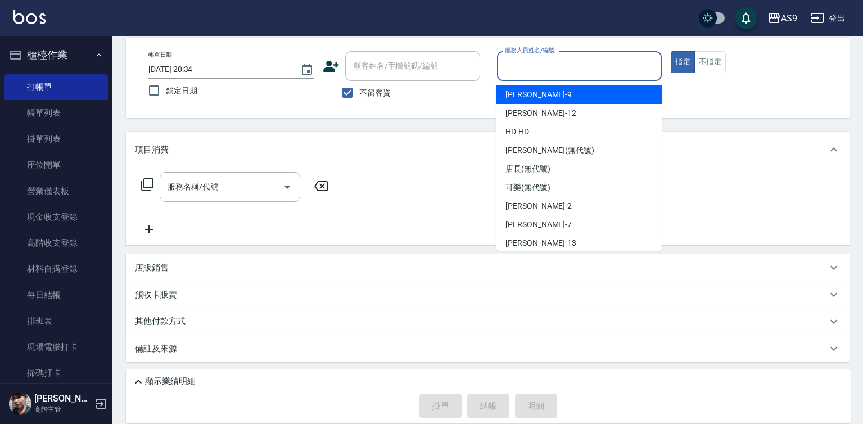
click at [527, 94] on span "[PERSON_NAME] -9" at bounding box center [538, 95] width 66 height 12
type input "[PERSON_NAME]-9"
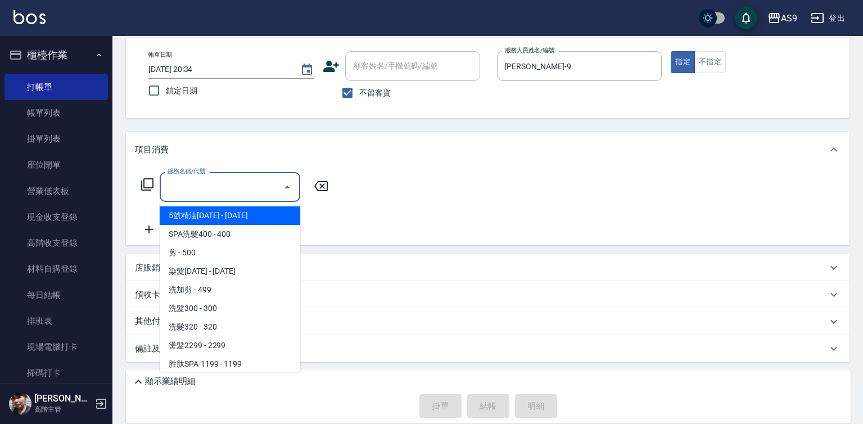
click at [251, 182] on input "服務名稱/代號" at bounding box center [222, 187] width 114 height 20
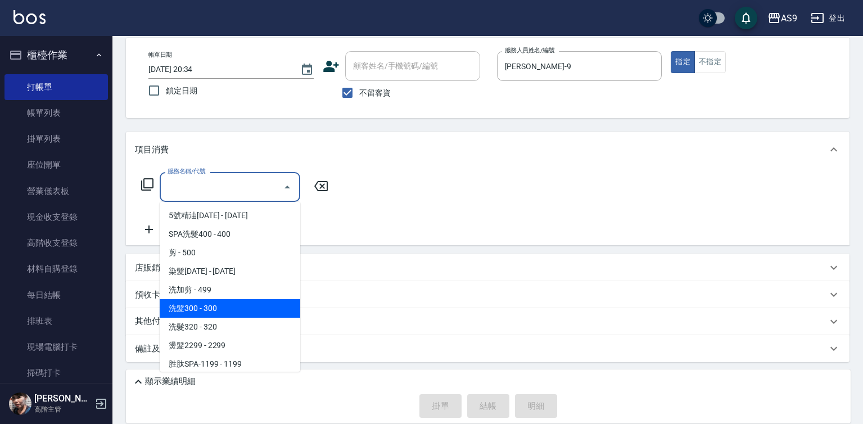
click at [221, 314] on span "洗髮300 - 300" at bounding box center [230, 308] width 141 height 19
type input "洗髮300(洗 髮300)"
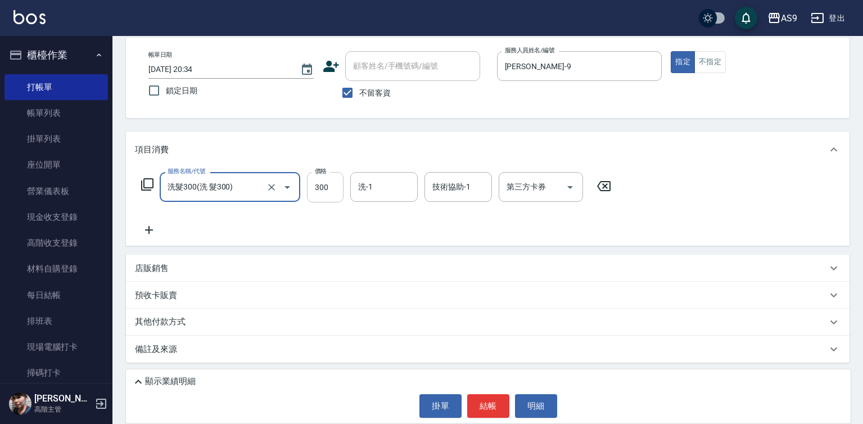
click at [320, 193] on input "300" at bounding box center [325, 187] width 37 height 30
click at [325, 184] on input "22700" at bounding box center [325, 187] width 37 height 30
type input "227"
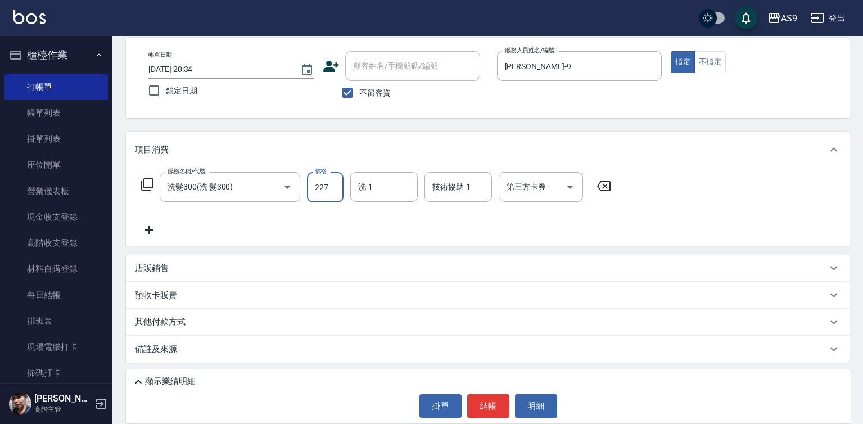
click at [365, 191] on input "洗-1" at bounding box center [383, 187] width 57 height 20
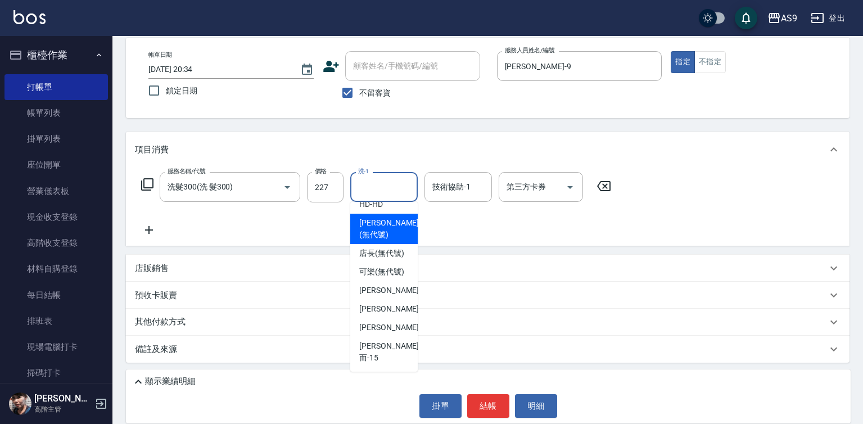
scroll to position [72, 0]
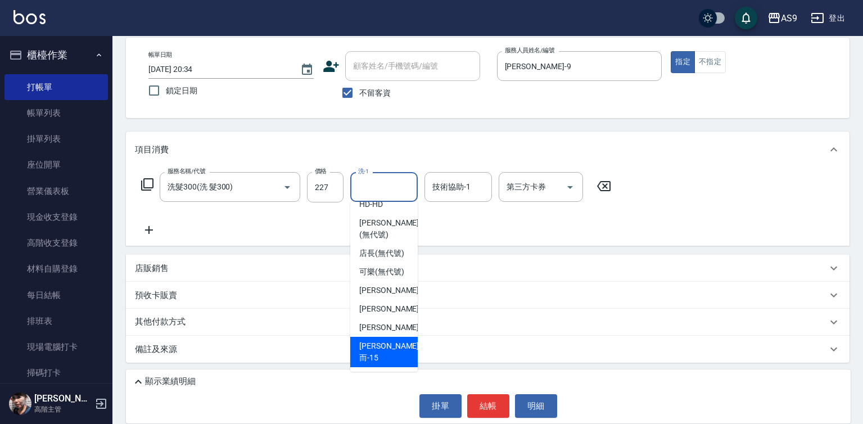
click at [397, 358] on div "[PERSON_NAME]而 -15" at bounding box center [383, 352] width 67 height 30
type input "[PERSON_NAME]而-15"
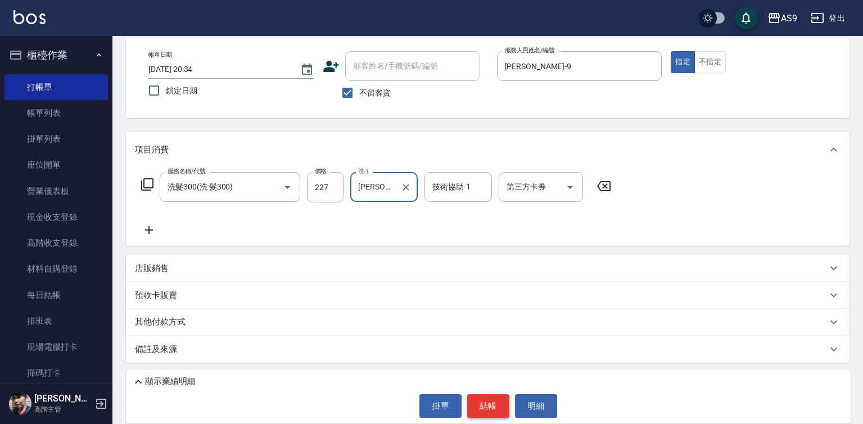
click at [481, 407] on button "結帳" at bounding box center [488, 406] width 42 height 24
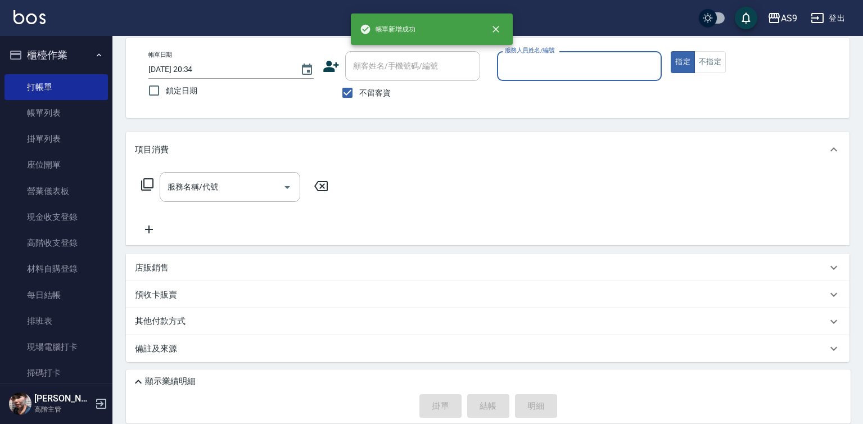
click at [534, 73] on input "服務人員姓名/編號" at bounding box center [579, 66] width 155 height 20
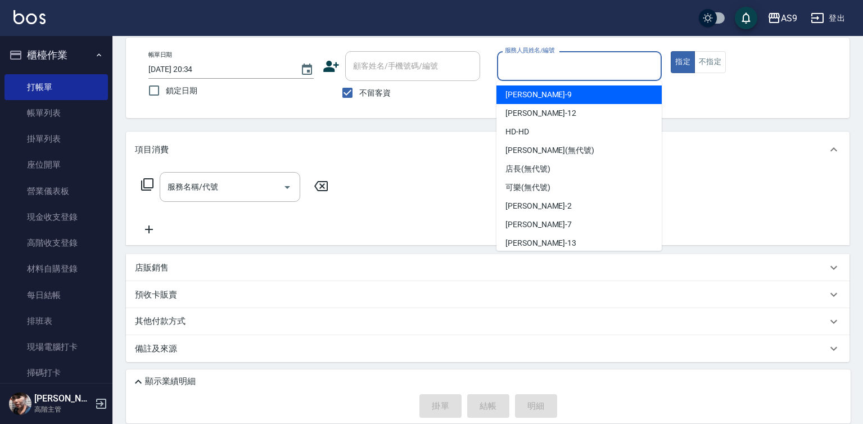
click at [539, 98] on div "[PERSON_NAME] -9" at bounding box center [578, 94] width 165 height 19
type input "[PERSON_NAME]-9"
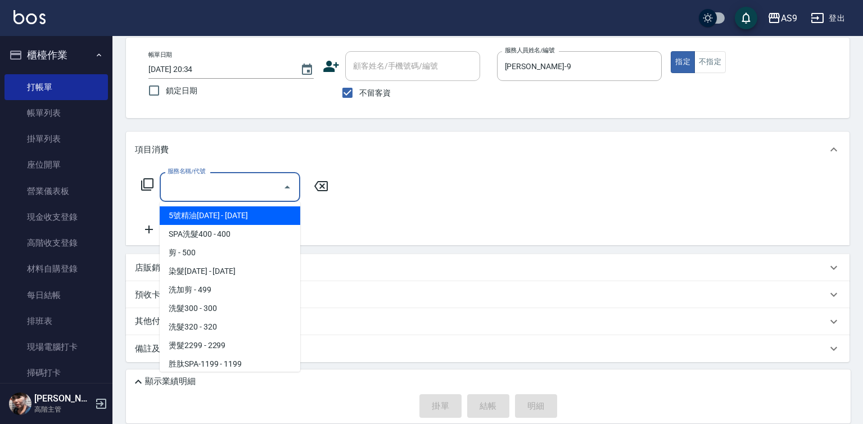
click at [246, 183] on input "服務名稱/代號" at bounding box center [222, 187] width 114 height 20
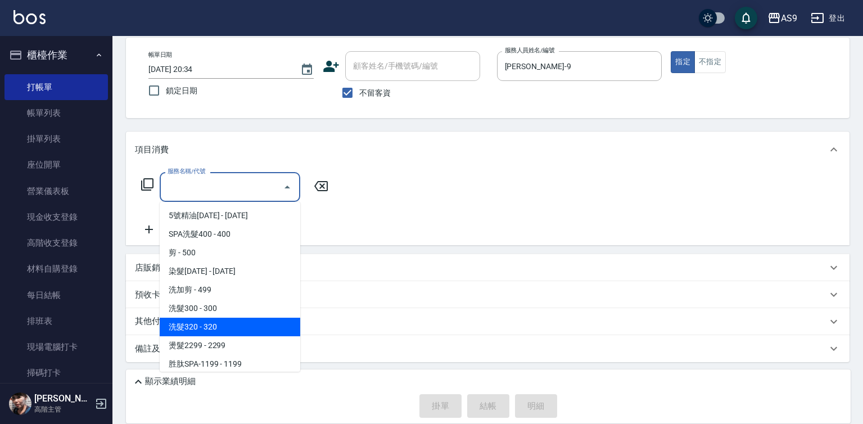
drag, startPoint x: 256, startPoint y: 324, endPoint x: 306, endPoint y: 202, distance: 131.5
click at [256, 322] on span "洗髮320 - 320" at bounding box center [230, 327] width 141 height 19
type input "洗髮320(洗髮320)"
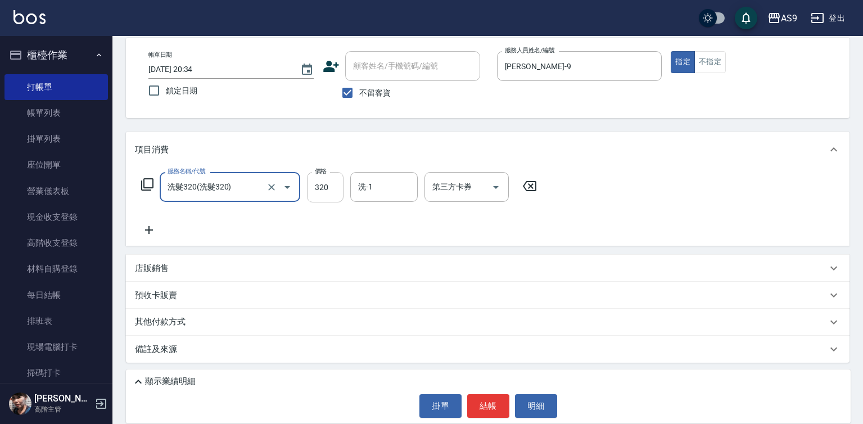
click at [320, 184] on input "320" at bounding box center [325, 187] width 37 height 30
click at [315, 180] on input "2820" at bounding box center [325, 187] width 37 height 30
type input "290"
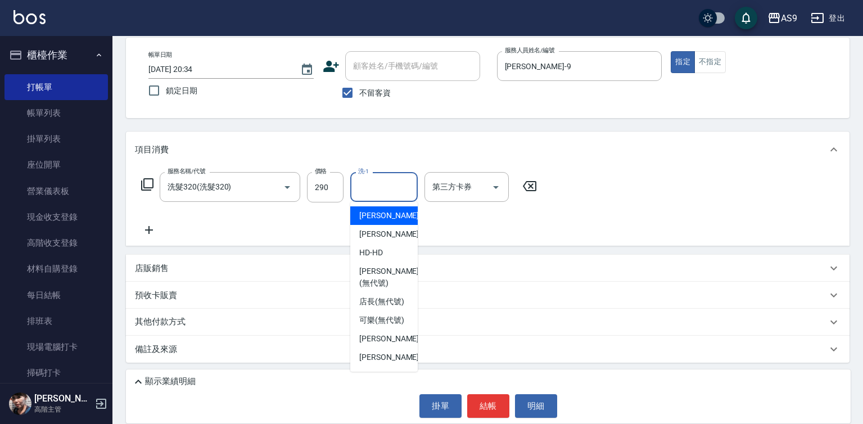
click at [374, 189] on input "洗-1" at bounding box center [383, 187] width 57 height 20
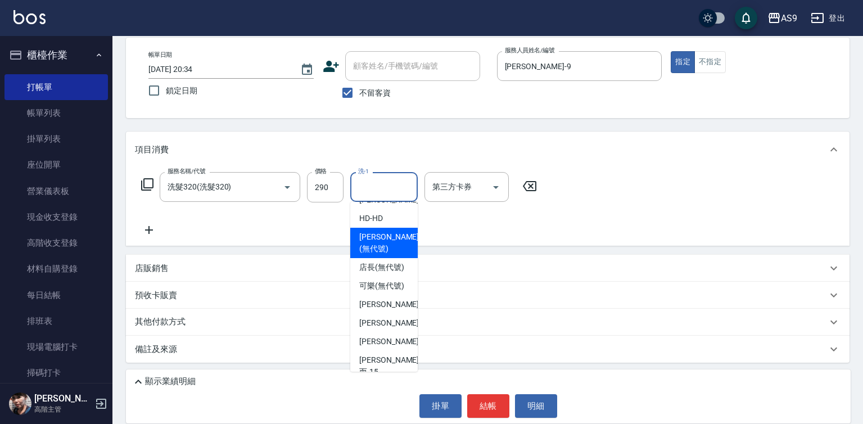
scroll to position [16, 0]
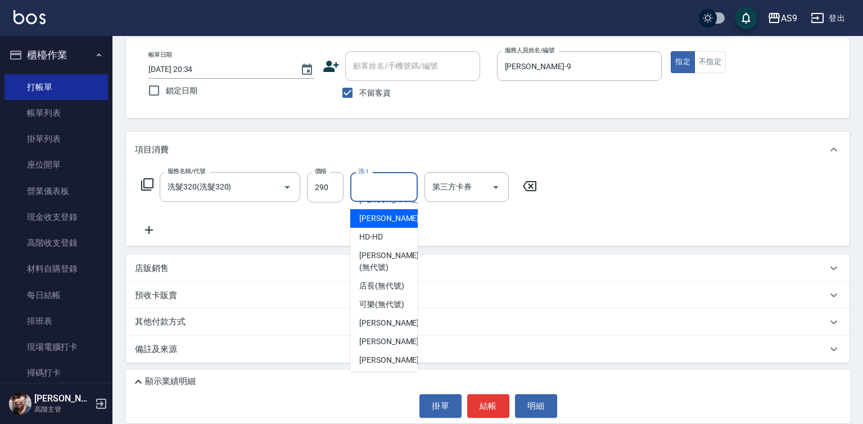
click at [379, 212] on div "[PERSON_NAME]-12" at bounding box center [383, 218] width 67 height 19
type input "[PERSON_NAME]-12"
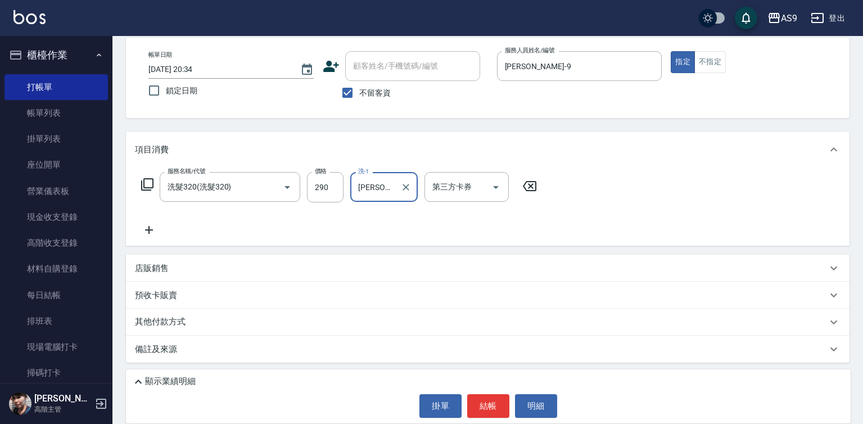
click at [498, 402] on button "結帳" at bounding box center [488, 406] width 42 height 24
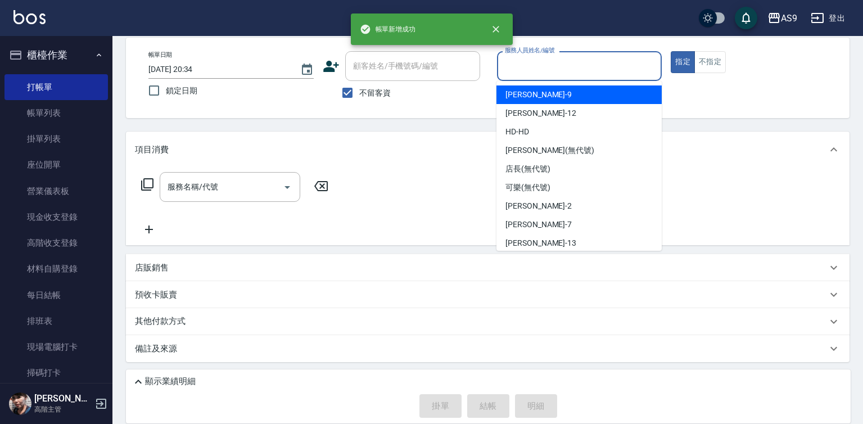
click at [531, 69] on input "服務人員姓名/編號" at bounding box center [579, 66] width 155 height 20
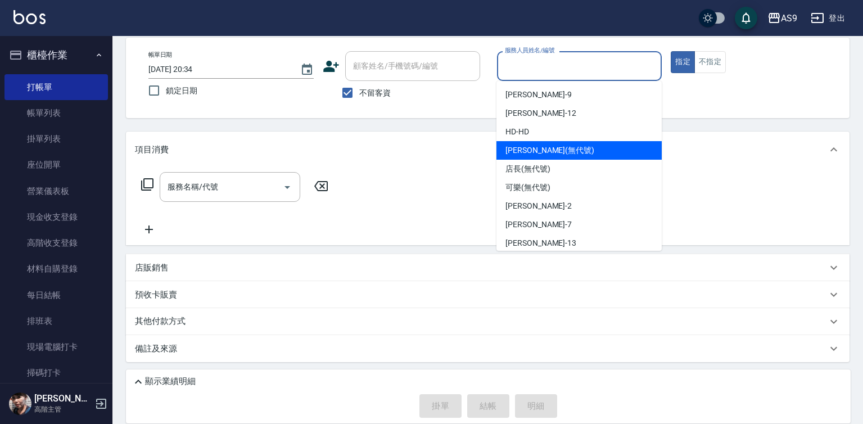
drag, startPoint x: 532, startPoint y: 144, endPoint x: 500, endPoint y: 154, distance: 33.6
click at [531, 147] on div "[PERSON_NAME] (無代號)" at bounding box center [578, 150] width 165 height 19
type input "[PERSON_NAME](無代號)"
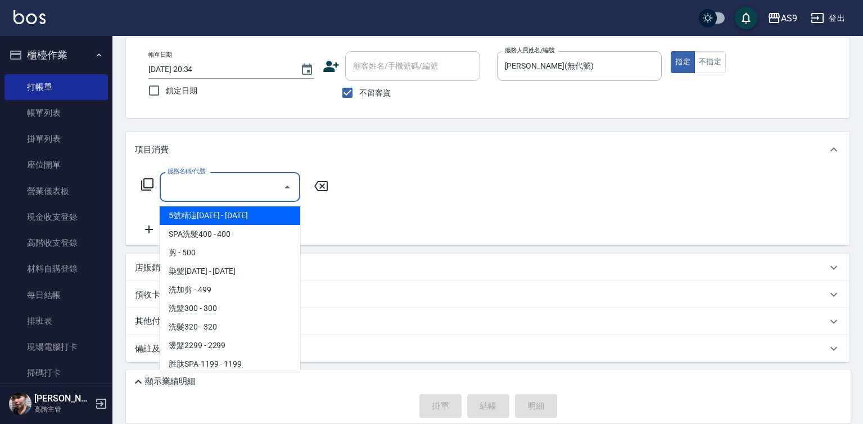
click at [253, 186] on input "服務名稱/代號" at bounding box center [222, 187] width 114 height 20
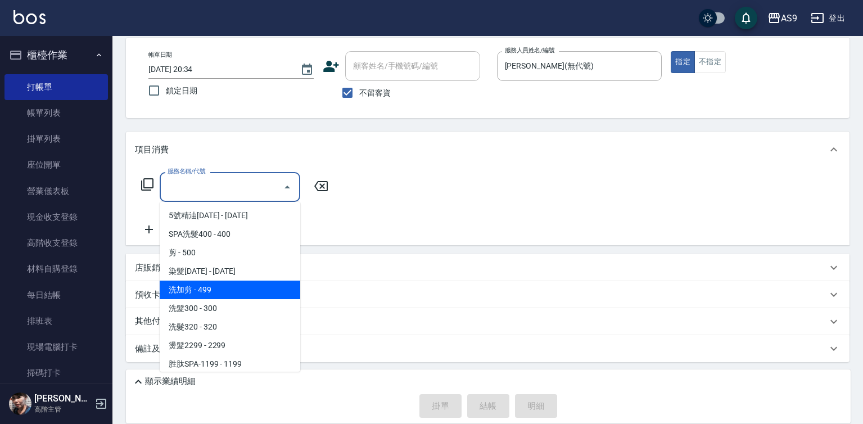
click at [227, 285] on span "洗加剪 - 499" at bounding box center [230, 290] width 141 height 19
type input "洗加剪(洗加剪)"
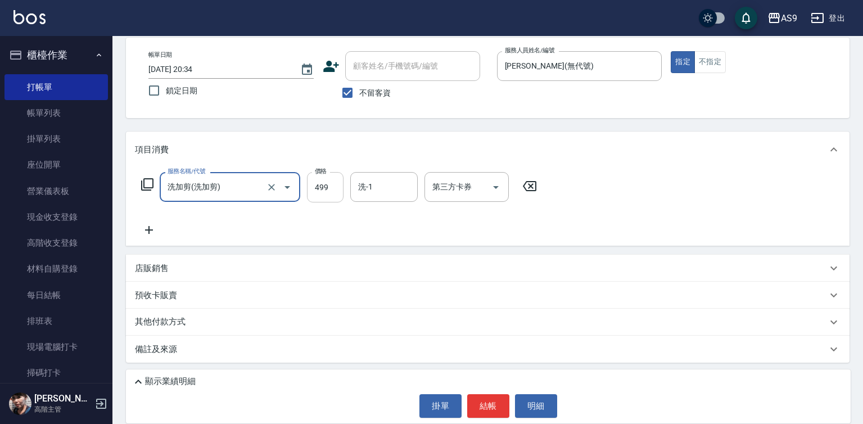
click at [331, 191] on input "499" at bounding box center [325, 187] width 37 height 30
type input "1100"
click at [382, 189] on input "洗-1" at bounding box center [383, 187] width 57 height 20
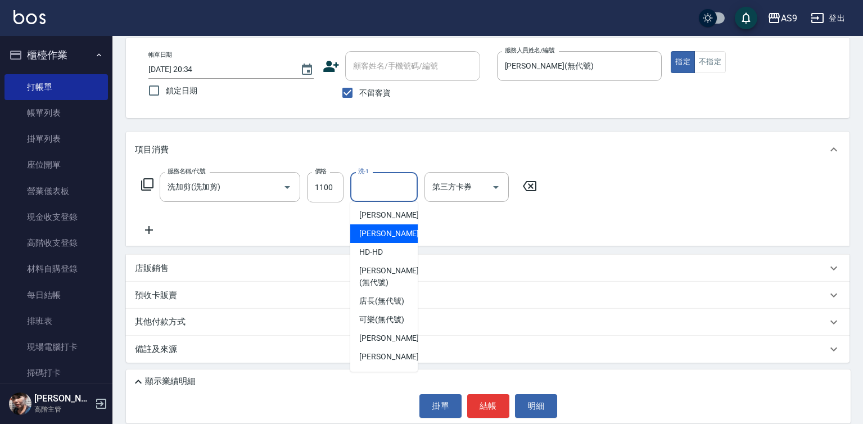
scroll to position [0, 0]
click at [382, 238] on span "[PERSON_NAME]-12" at bounding box center [394, 234] width 71 height 12
type input "[PERSON_NAME]-12"
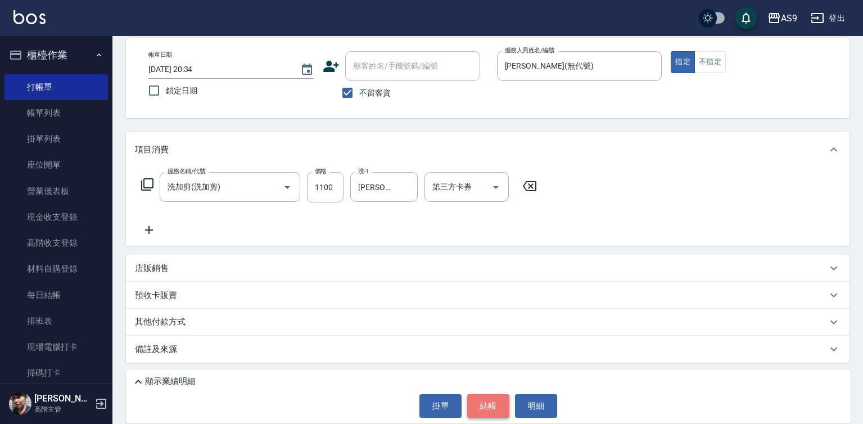
click at [486, 400] on button "結帳" at bounding box center [488, 406] width 42 height 24
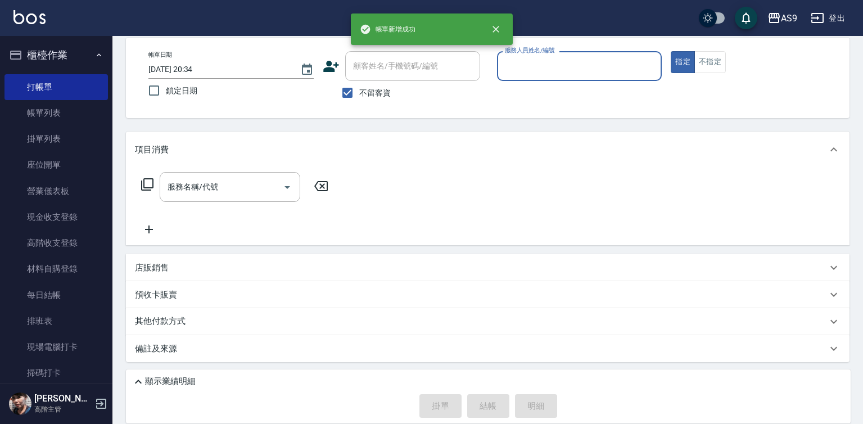
click at [516, 65] on input "服務人員姓名/編號" at bounding box center [579, 66] width 155 height 20
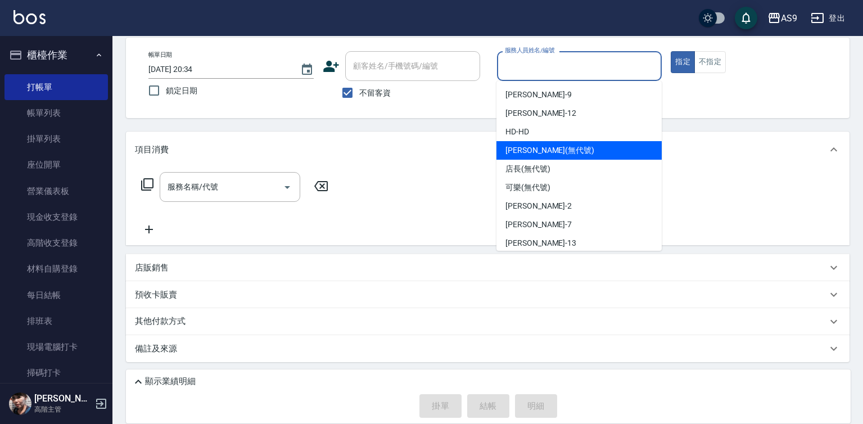
click at [526, 149] on span "[PERSON_NAME] (無代號)" at bounding box center [549, 150] width 89 height 12
type input "[PERSON_NAME](無代號)"
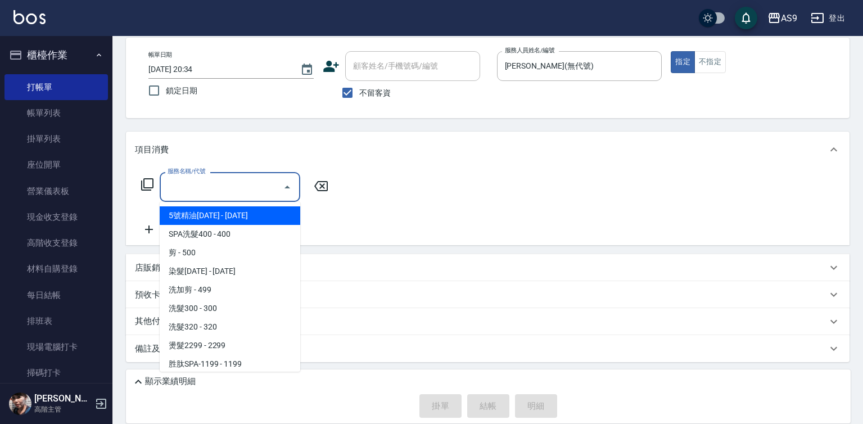
click at [235, 194] on input "服務名稱/代號" at bounding box center [222, 187] width 114 height 20
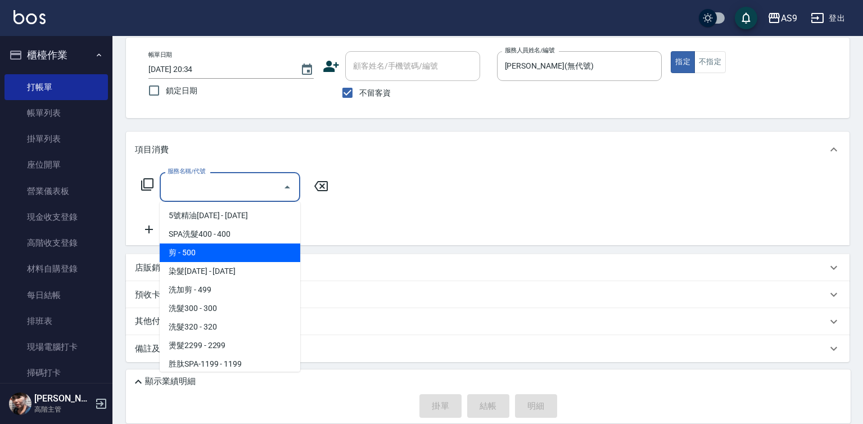
click at [229, 253] on span "剪 - 500" at bounding box center [230, 252] width 141 height 19
type input "剪(剪)"
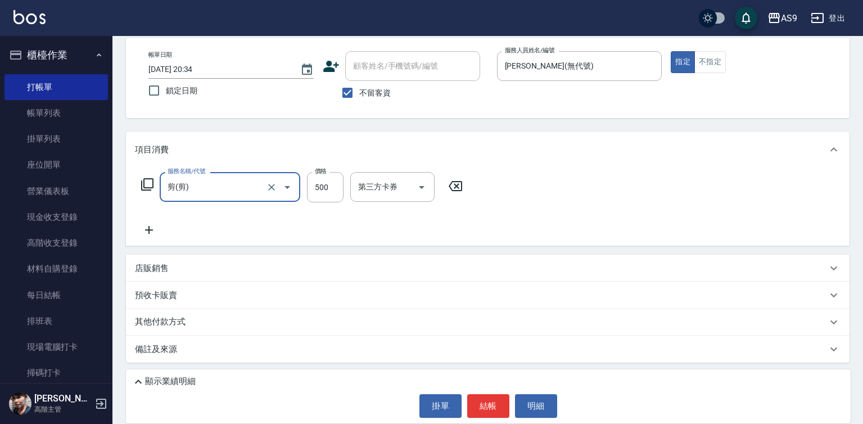
click at [148, 235] on icon at bounding box center [149, 229] width 28 height 13
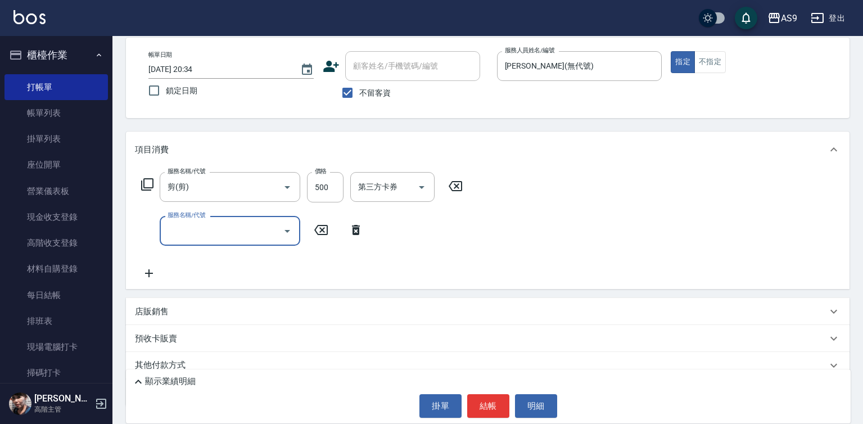
drag, startPoint x: 179, startPoint y: 241, endPoint x: 192, endPoint y: 234, distance: 14.8
click at [181, 240] on input "服務名稱/代號" at bounding box center [222, 231] width 114 height 20
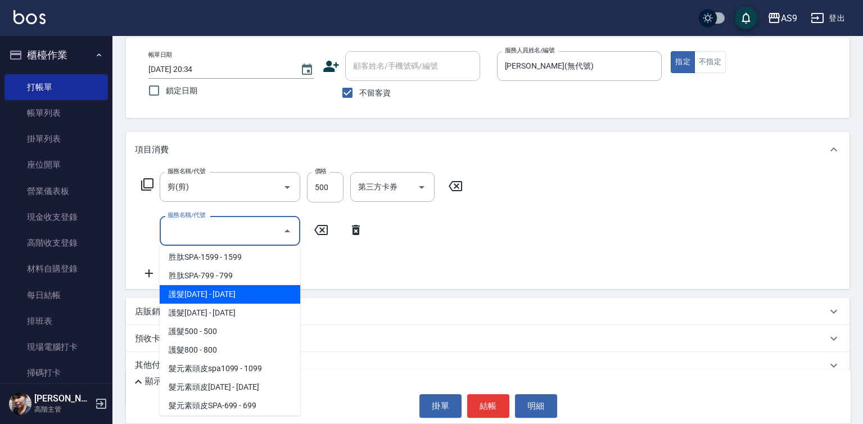
scroll to position [173, 0]
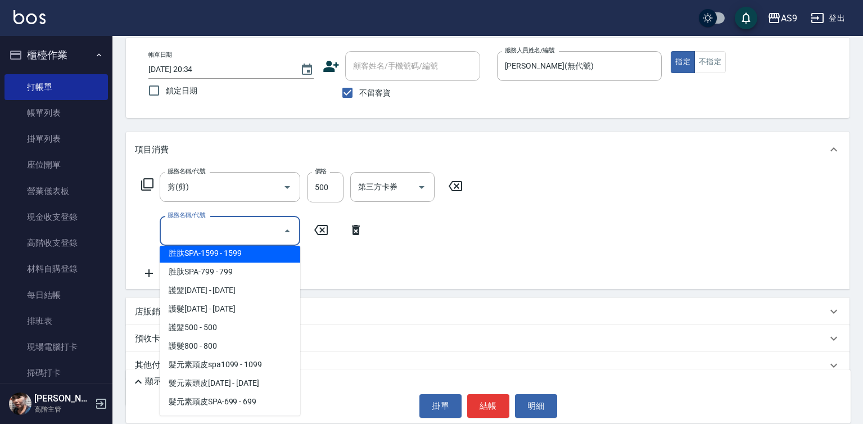
click at [239, 256] on span "胜肽SPA-1599 - 1599" at bounding box center [230, 253] width 141 height 19
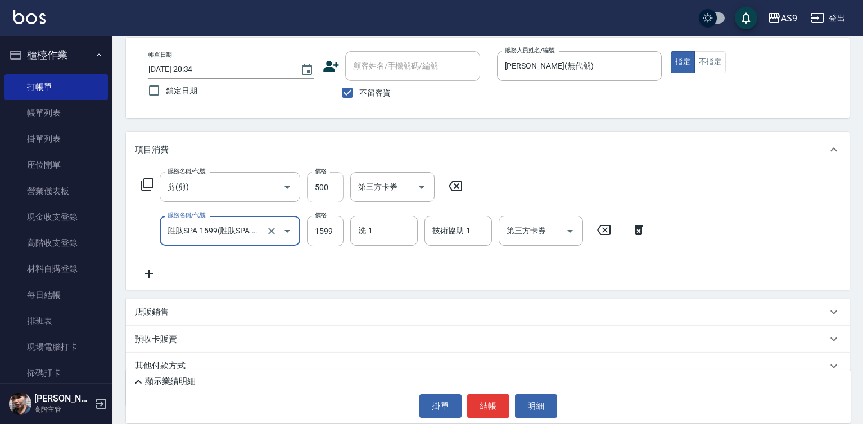
click at [332, 191] on input "500" at bounding box center [325, 187] width 37 height 30
type input "胜肽SPA-1599"
click at [332, 191] on input "500" at bounding box center [325, 187] width 37 height 30
type input "400"
drag, startPoint x: 253, startPoint y: 277, endPoint x: 301, endPoint y: 266, distance: 49.0
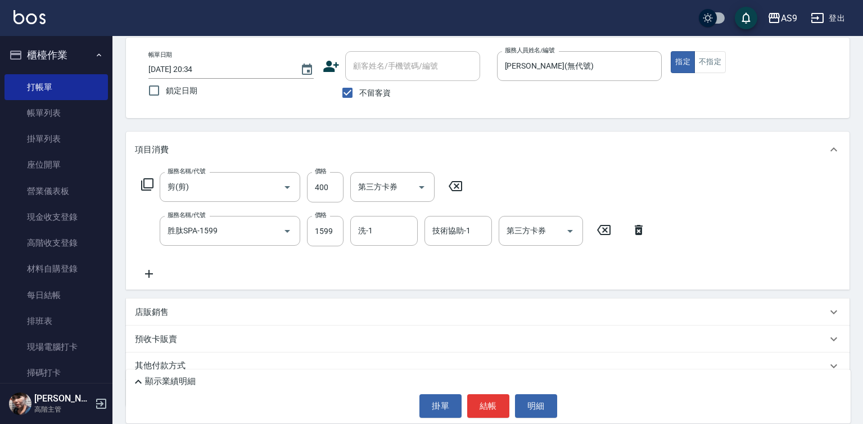
click at [257, 277] on div "服務名稱/代號 剪(剪) 服務名稱/代號 價格 400 價格 第三方卡券 第三方卡券 服務名稱/代號 胜肽SPA-1599 服務名稱/代號 價格 1599 價…" at bounding box center [394, 226] width 518 height 108
click at [383, 235] on input "洗-1" at bounding box center [383, 231] width 57 height 20
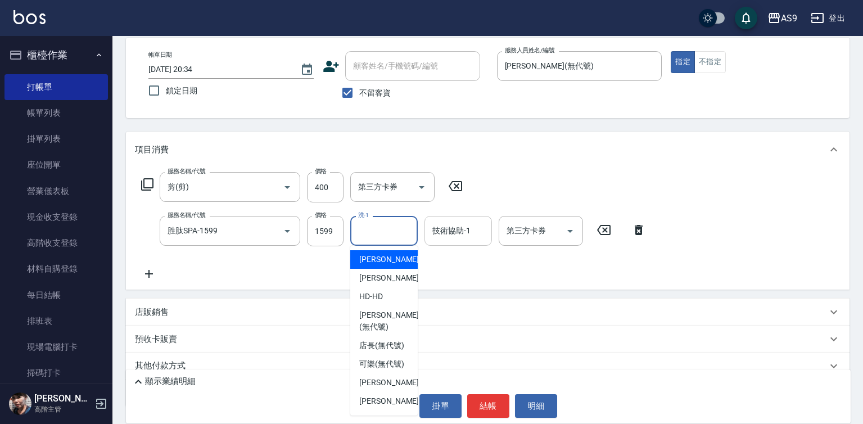
click at [460, 225] on div "技術協助-1 技術協助-1" at bounding box center [457, 231] width 67 height 30
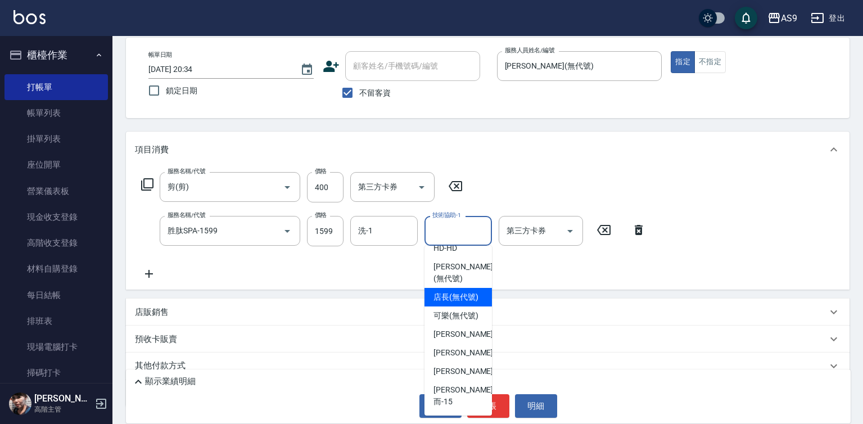
scroll to position [0, 0]
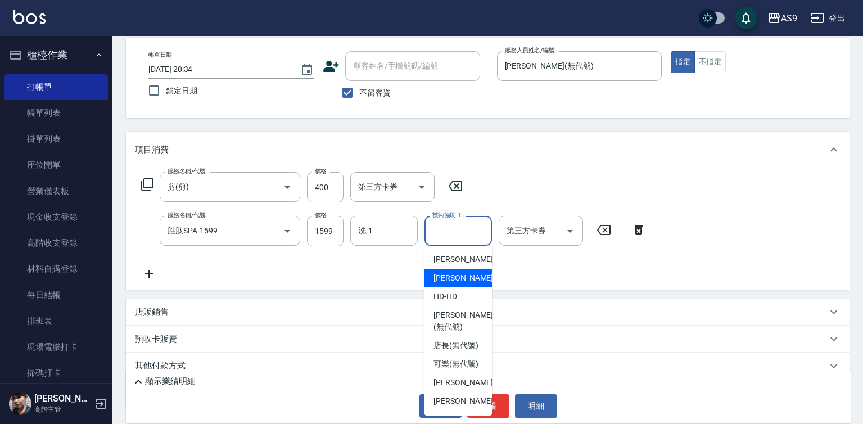
click at [460, 277] on span "[PERSON_NAME]-12" at bounding box center [468, 278] width 71 height 12
type input "[PERSON_NAME]-12"
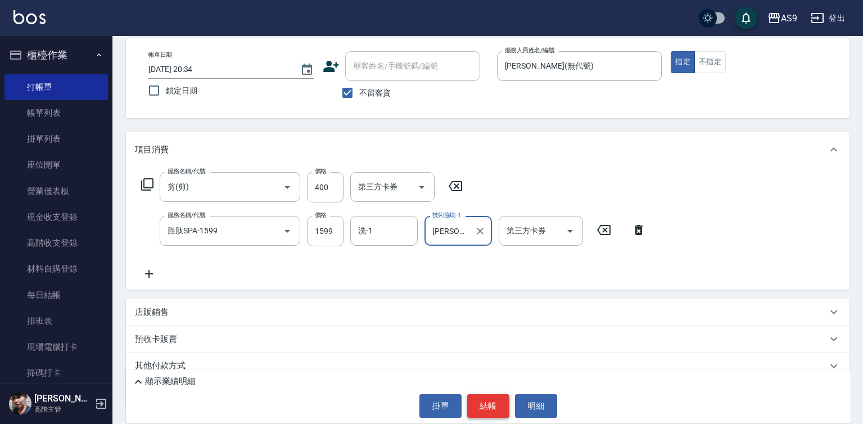
click at [485, 400] on button "結帳" at bounding box center [488, 406] width 42 height 24
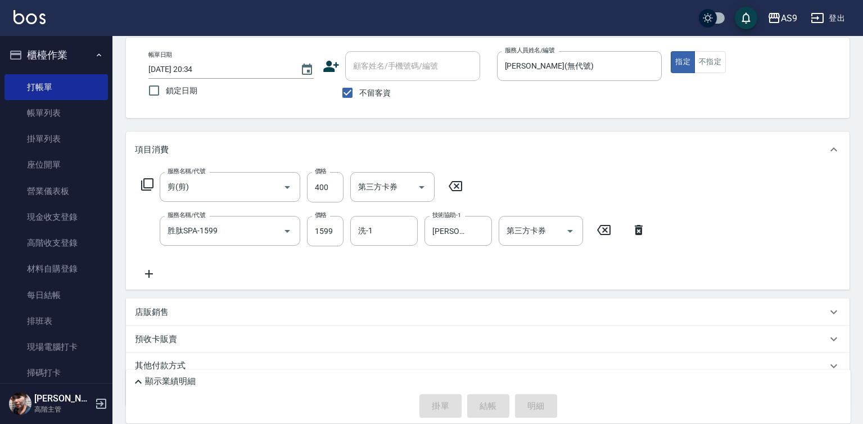
type input "[DATE] 20:35"
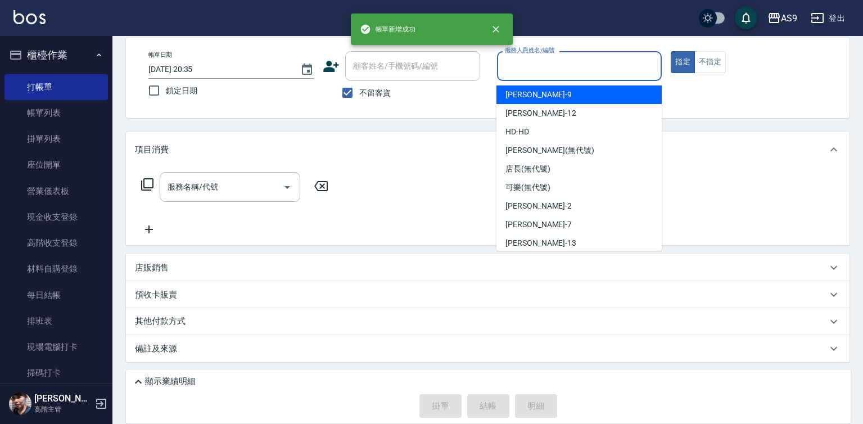
click at [524, 75] on input "服務人員姓名/編號" at bounding box center [579, 66] width 155 height 20
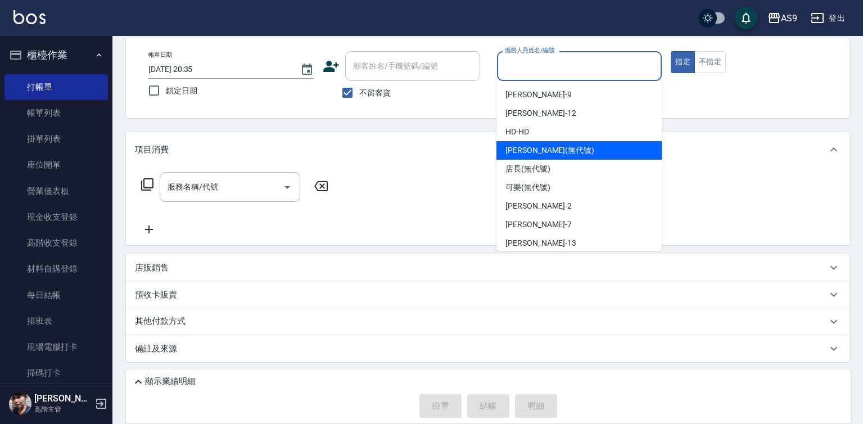
click at [535, 150] on span "[PERSON_NAME] (無代號)" at bounding box center [549, 150] width 89 height 12
type input "[PERSON_NAME](無代號)"
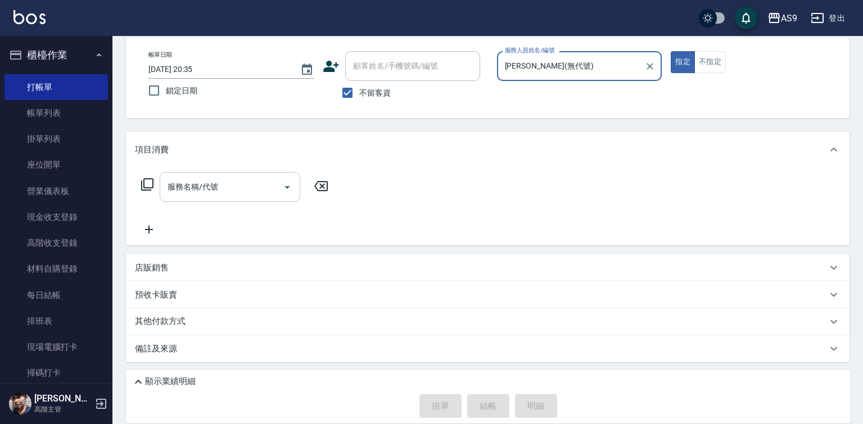
click at [258, 192] on input "服務名稱/代號" at bounding box center [222, 187] width 114 height 20
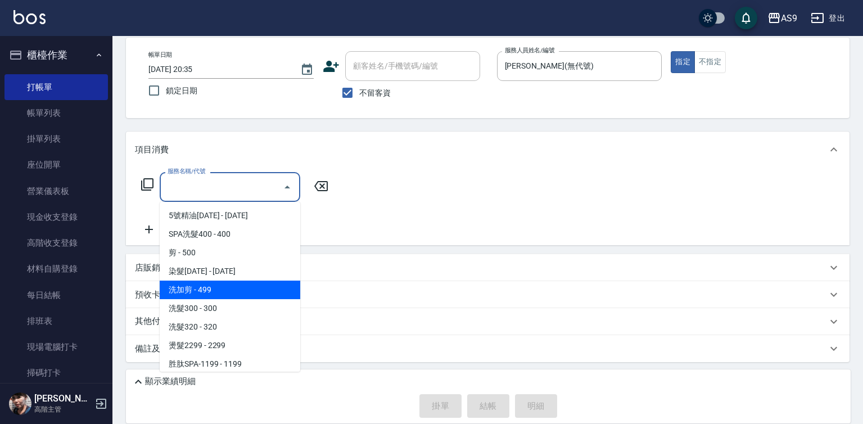
click at [240, 289] on span "洗加剪 - 499" at bounding box center [230, 290] width 141 height 19
type input "洗加剪(洗加剪)"
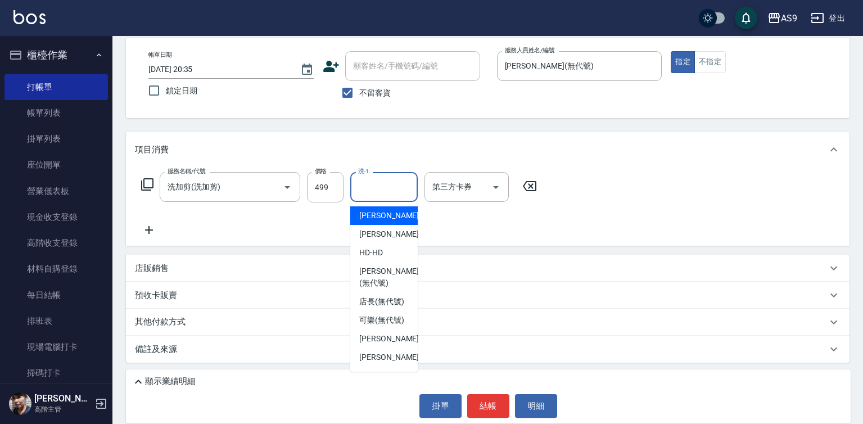
click at [393, 188] on input "洗-1" at bounding box center [383, 187] width 57 height 20
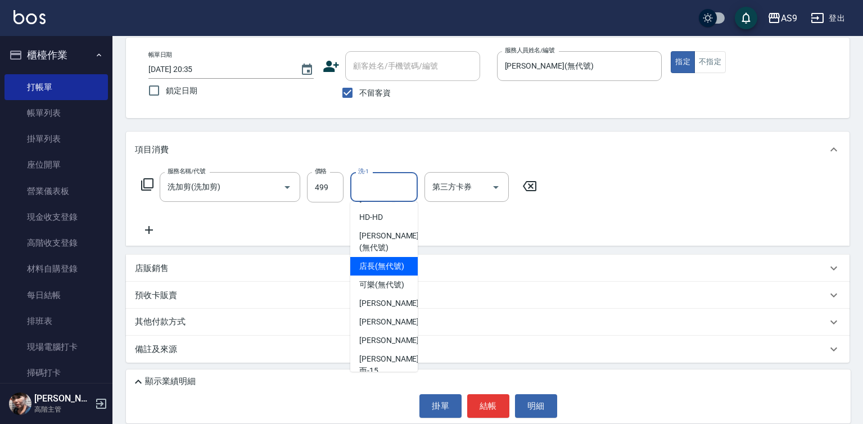
scroll to position [72, 0]
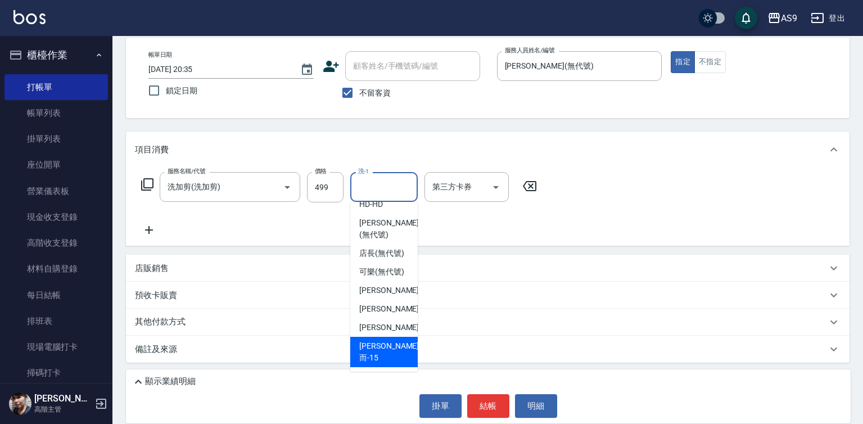
click at [408, 358] on div "[PERSON_NAME]而 -15" at bounding box center [383, 352] width 67 height 30
type input "[PERSON_NAME]而-15"
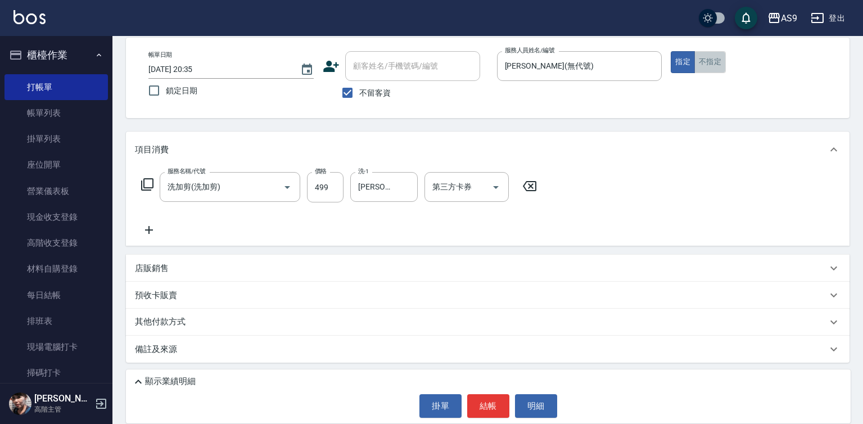
click at [707, 61] on button "不指定" at bounding box center [709, 62] width 31 height 22
drag, startPoint x: 485, startPoint y: 397, endPoint x: 523, endPoint y: 342, distance: 66.3
click at [487, 397] on button "結帳" at bounding box center [488, 406] width 42 height 24
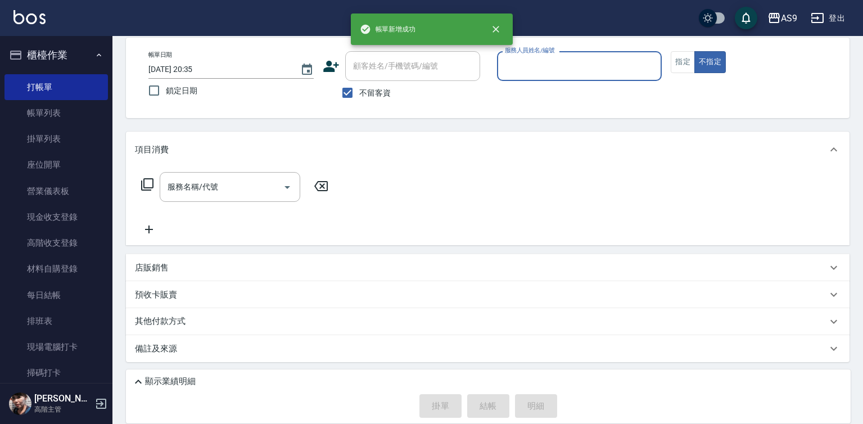
click at [576, 65] on input "服務人員姓名/編號" at bounding box center [579, 66] width 155 height 20
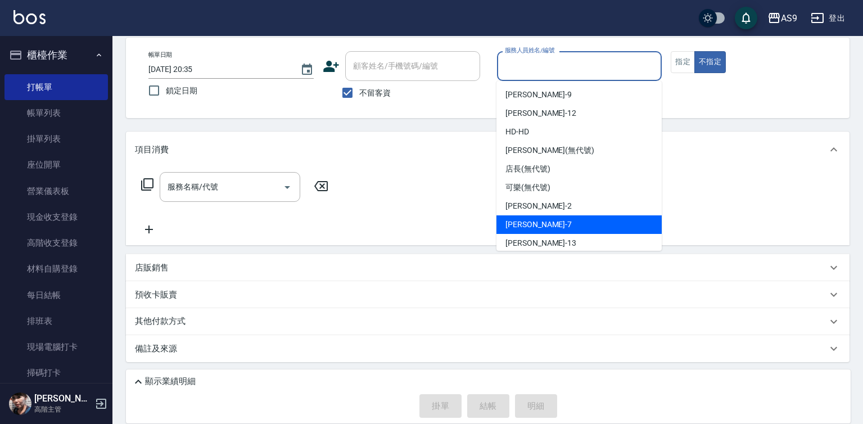
click at [543, 222] on div "Peggy -7" at bounding box center [578, 224] width 165 height 19
type input "Peggy-7"
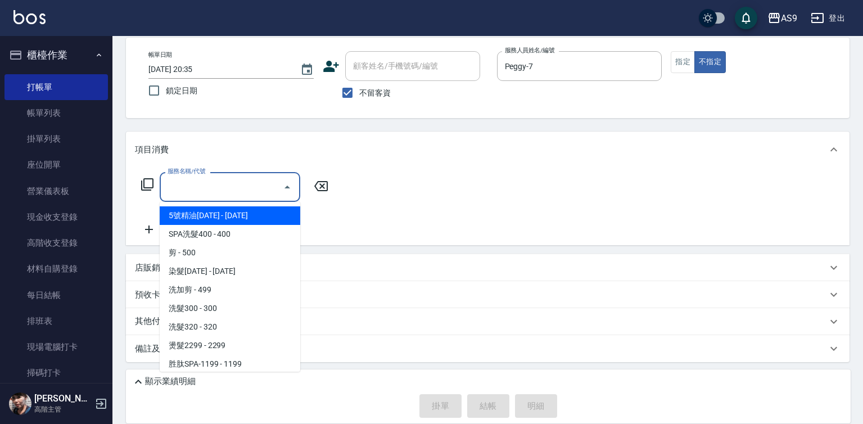
click at [247, 189] on input "服務名稱/代號" at bounding box center [222, 187] width 114 height 20
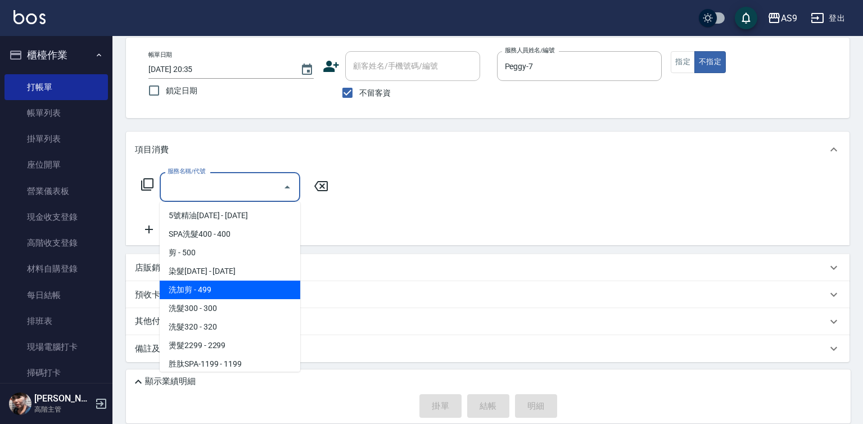
click at [233, 297] on span "洗加剪 - 499" at bounding box center [230, 290] width 141 height 19
type input "洗加剪(洗加剪)"
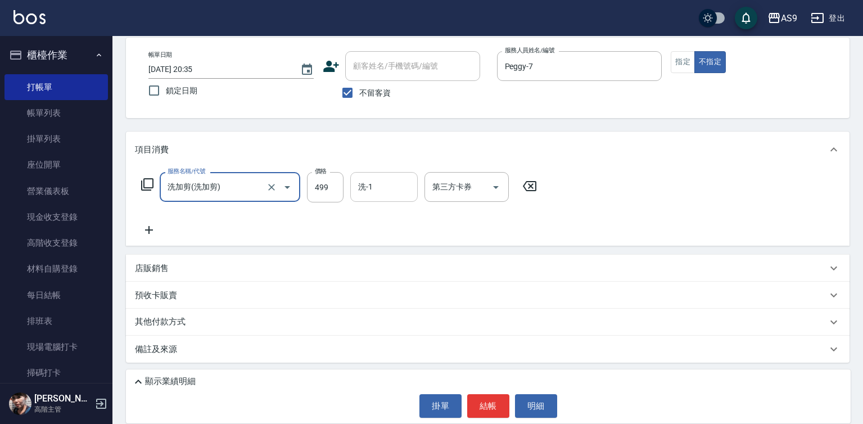
click at [382, 182] on input "洗-1" at bounding box center [383, 187] width 57 height 20
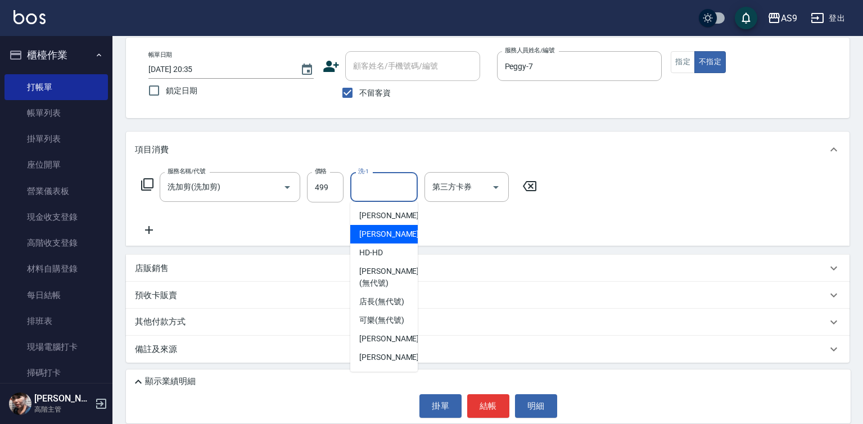
click at [387, 237] on span "[PERSON_NAME]-12" at bounding box center [394, 234] width 71 height 12
type input "[PERSON_NAME]-12"
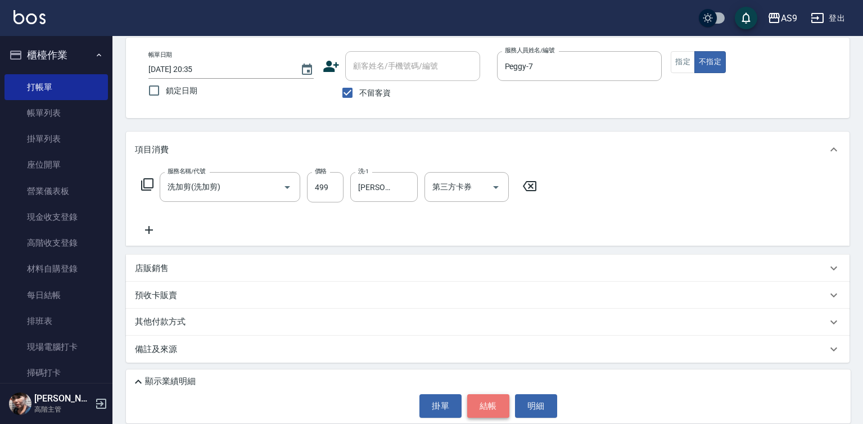
click at [490, 406] on button "結帳" at bounding box center [488, 406] width 42 height 24
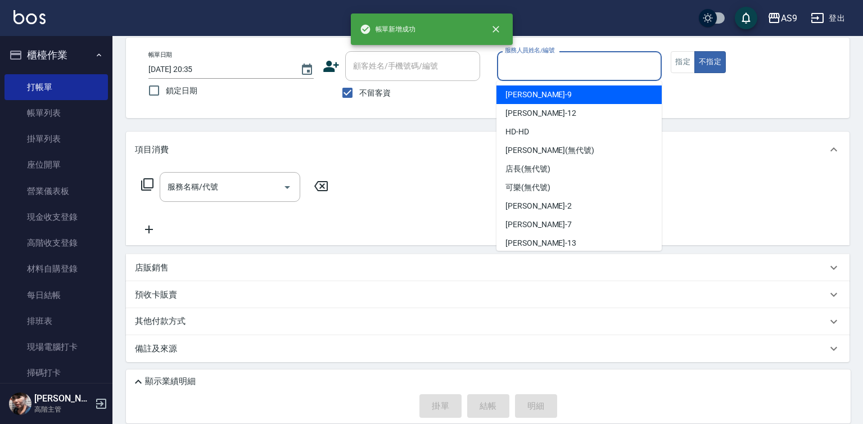
click at [530, 71] on input "服務人員姓名/編號" at bounding box center [579, 66] width 155 height 20
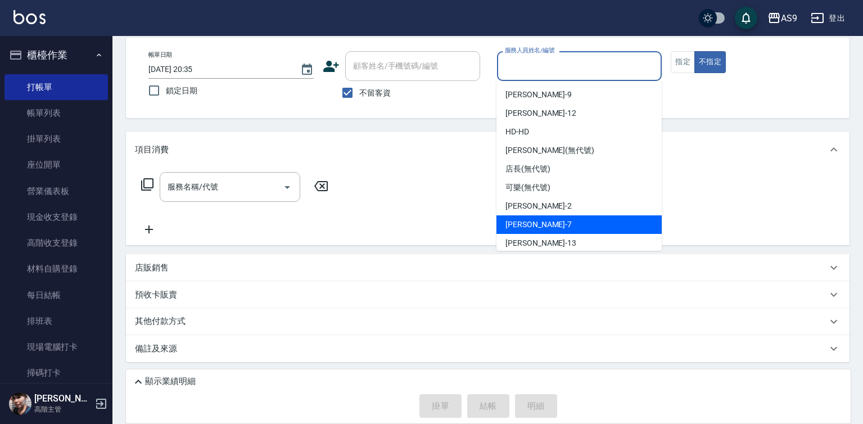
click at [548, 223] on div "Peggy -7" at bounding box center [578, 224] width 165 height 19
type input "Peggy-7"
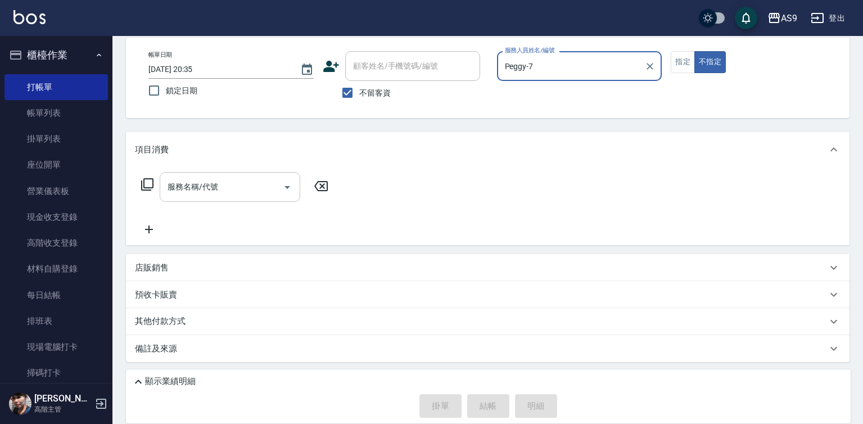
click at [275, 184] on input "服務名稱/代號" at bounding box center [222, 187] width 114 height 20
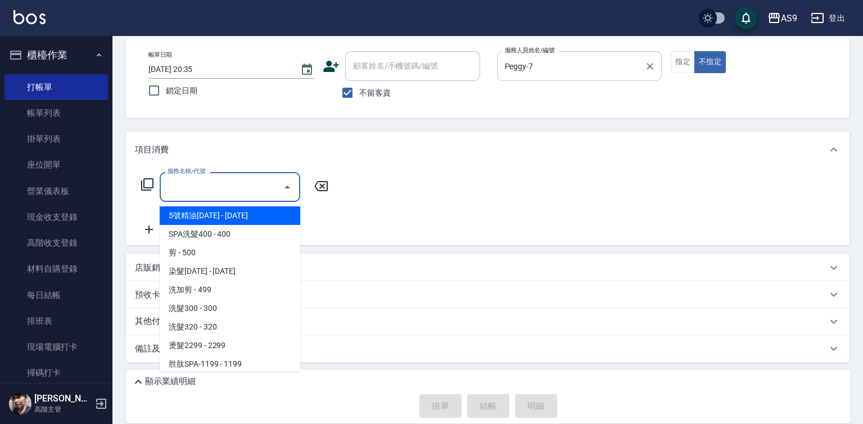
drag, startPoint x: 679, startPoint y: 60, endPoint x: 563, endPoint y: 76, distance: 116.9
click at [680, 62] on button "指定" at bounding box center [683, 62] width 24 height 22
click at [220, 188] on input "服務名稱/代號" at bounding box center [222, 187] width 114 height 20
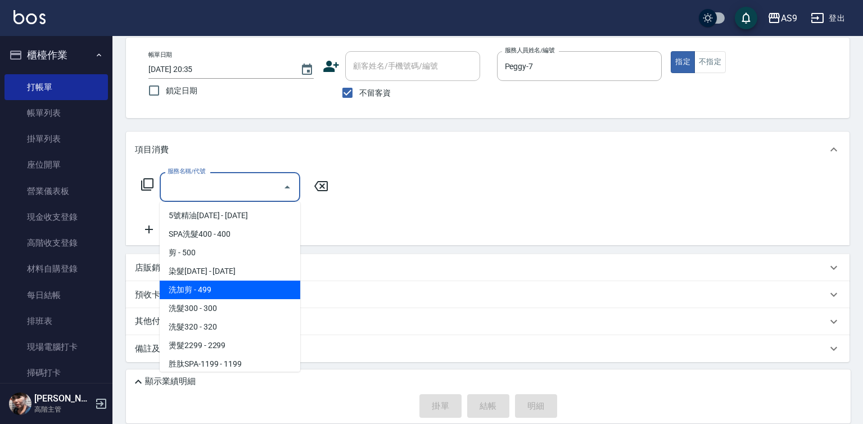
click at [236, 293] on span "洗加剪 - 499" at bounding box center [230, 290] width 141 height 19
type input "洗加剪(洗加剪)"
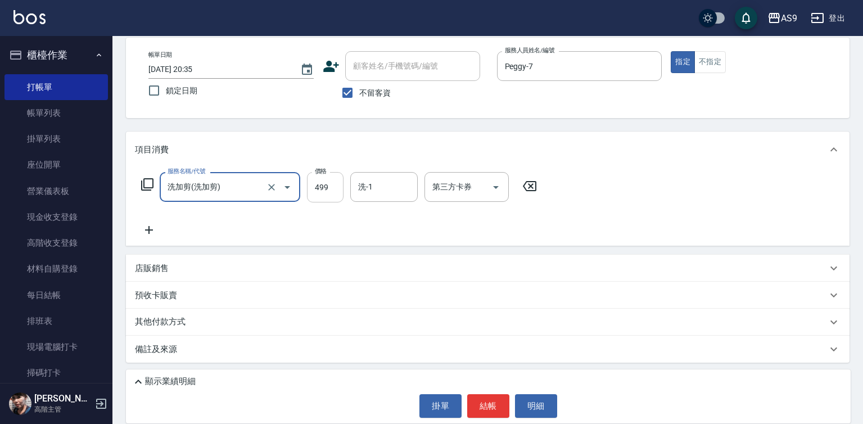
click at [323, 188] on input "499" at bounding box center [325, 187] width 37 height 30
type input "700"
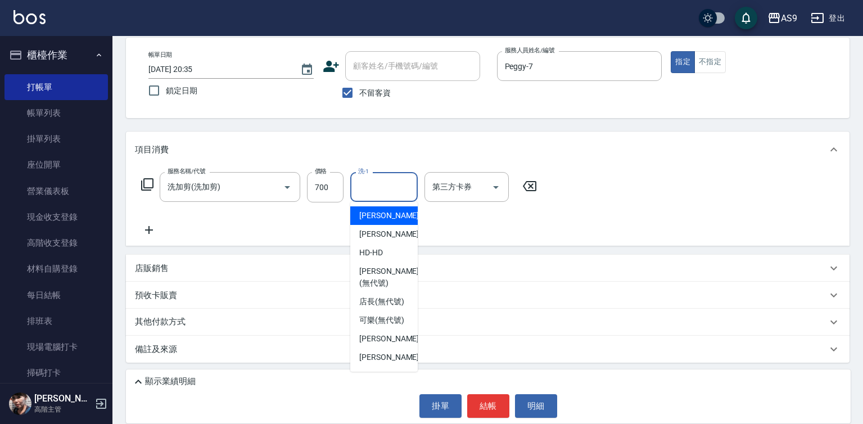
click at [381, 194] on input "洗-1" at bounding box center [383, 187] width 57 height 20
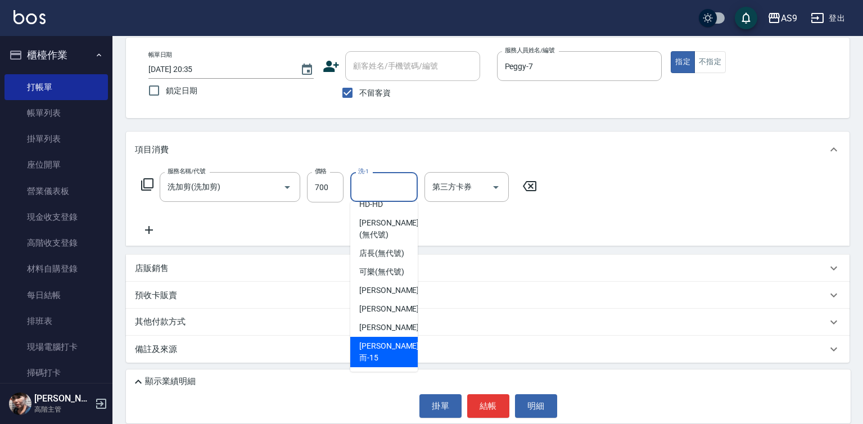
click at [400, 358] on div "[PERSON_NAME]而 -15" at bounding box center [383, 352] width 67 height 30
type input "[PERSON_NAME]而-15"
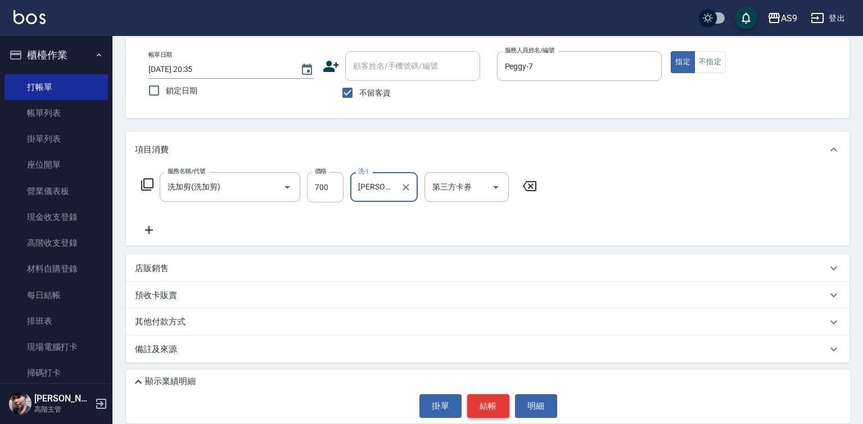
click at [483, 409] on button "結帳" at bounding box center [488, 406] width 42 height 24
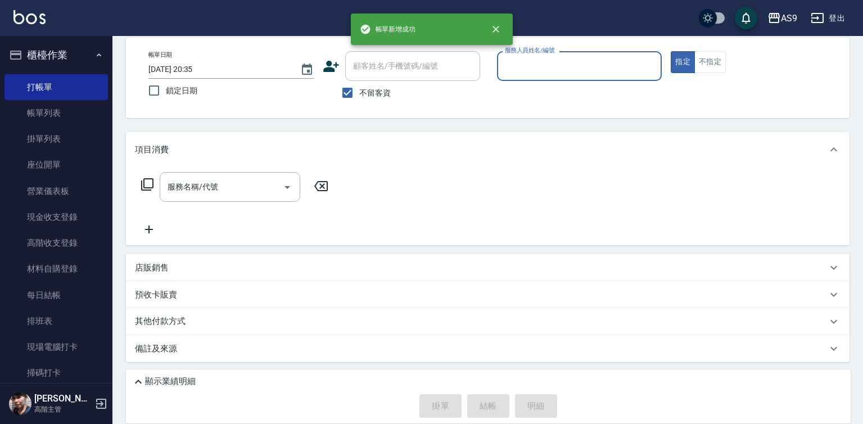
click at [530, 76] on div "服務人員姓名/編號" at bounding box center [579, 66] width 165 height 30
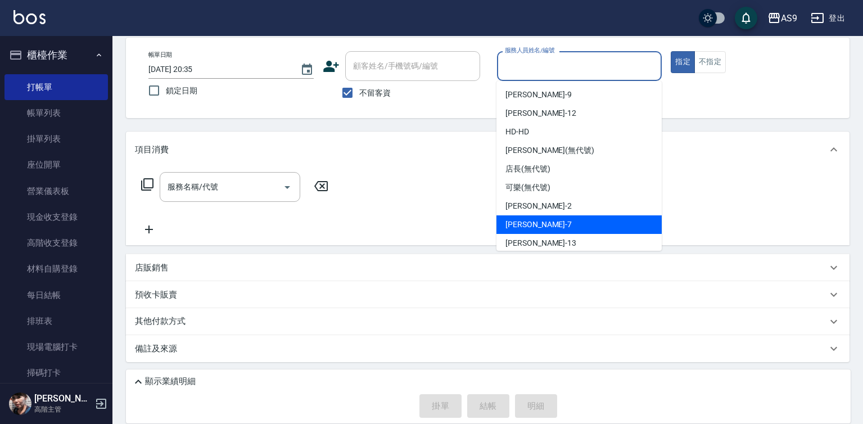
click at [544, 222] on div "Peggy -7" at bounding box center [578, 224] width 165 height 19
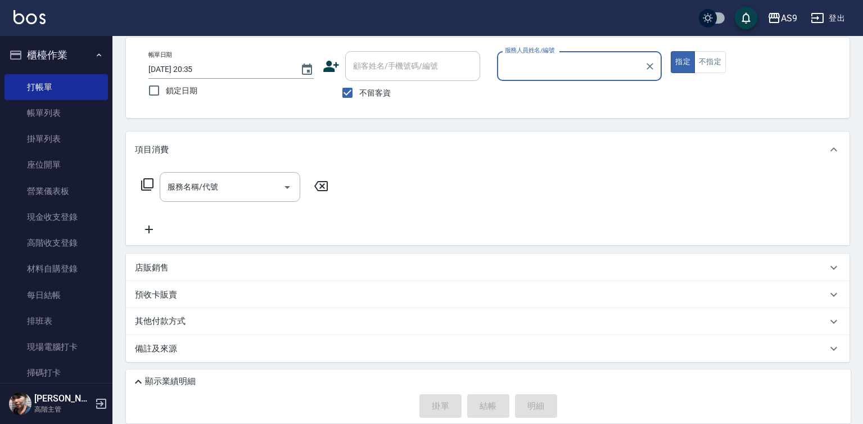
type input "Peggy-7"
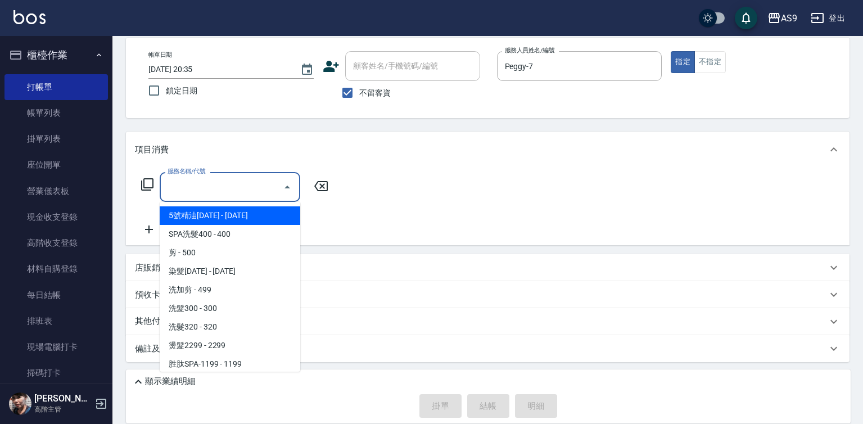
click at [247, 187] on input "服務名稱/代號" at bounding box center [222, 187] width 114 height 20
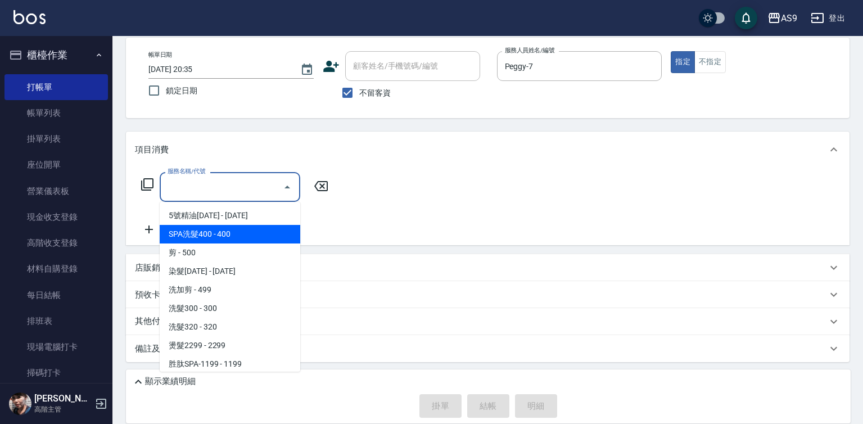
click at [239, 237] on span "SPA洗髮400 - 400" at bounding box center [230, 234] width 141 height 19
type input "SPA洗髮400(SPA洗髮400)"
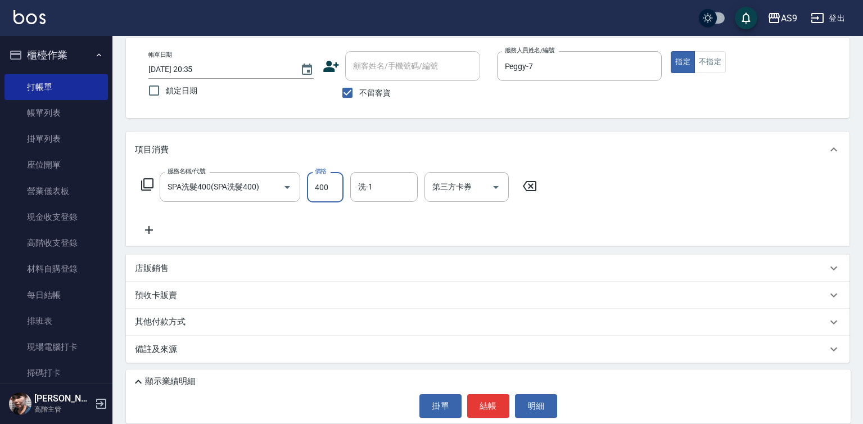
click at [317, 187] on input "400" at bounding box center [325, 187] width 37 height 30
click at [327, 191] on input "36300" at bounding box center [325, 187] width 37 height 30
type input "363"
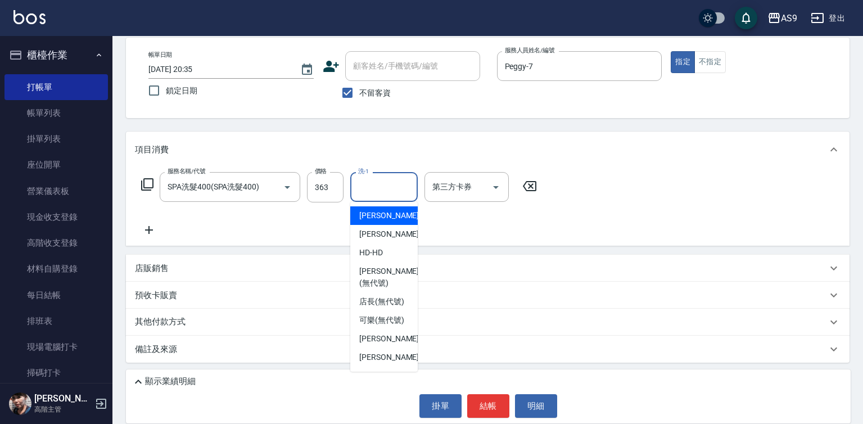
click at [366, 187] on input "洗-1" at bounding box center [383, 187] width 57 height 20
click at [383, 235] on span "[PERSON_NAME]-12" at bounding box center [394, 234] width 71 height 12
type input "[PERSON_NAME]-12"
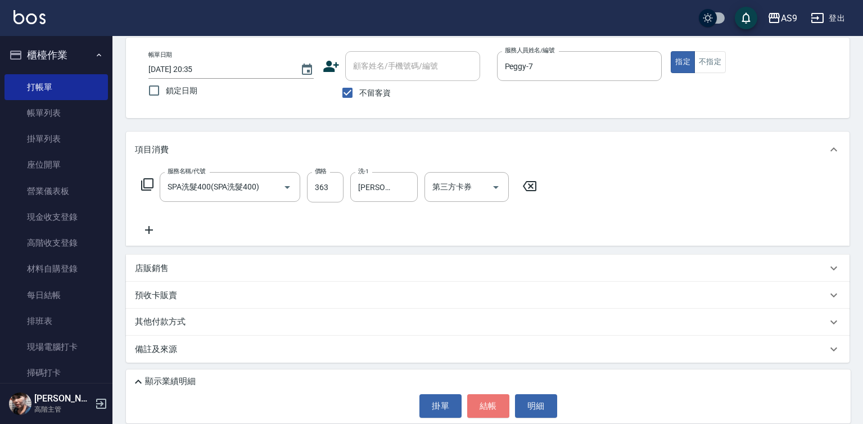
click at [474, 394] on button "結帳" at bounding box center [488, 406] width 42 height 24
type input "[DATE] 20:36"
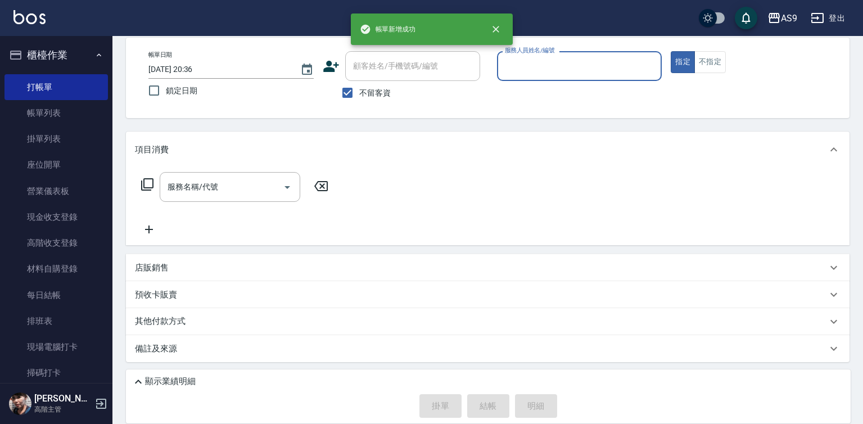
click at [510, 77] on div "服務人員姓名/編號" at bounding box center [579, 66] width 165 height 30
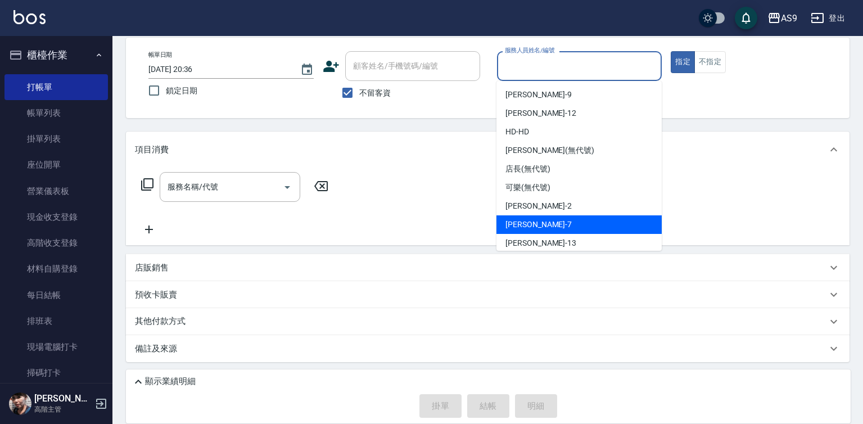
click at [526, 219] on span "Peggy -7" at bounding box center [538, 225] width 66 height 12
type input "Peggy-7"
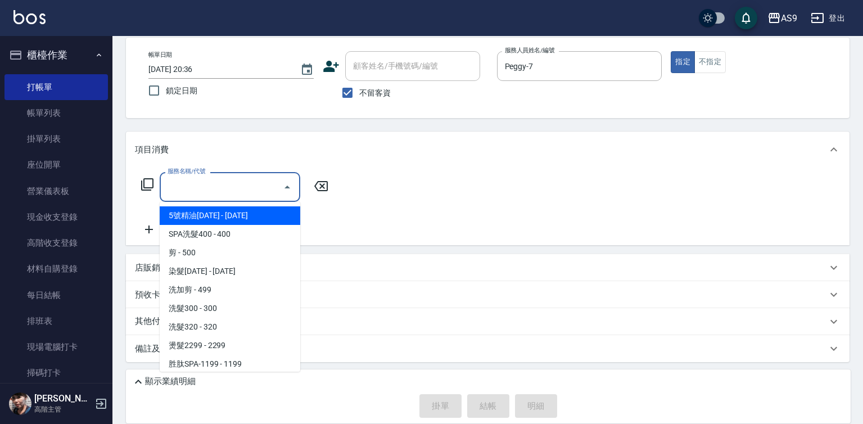
click at [270, 187] on input "服務名稱/代號" at bounding box center [222, 187] width 114 height 20
click at [229, 210] on span "5號精油[DATE] - [DATE]" at bounding box center [230, 215] width 141 height 19
type input "5號精油1399(5號精油1399)"
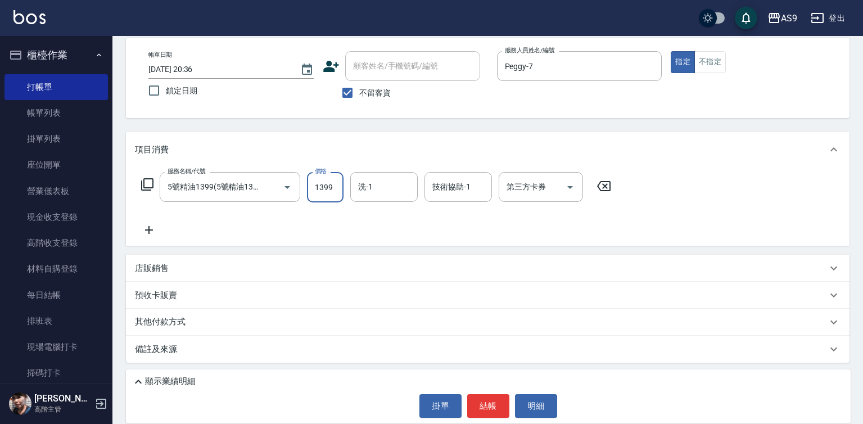
click at [327, 184] on input "1399" at bounding box center [325, 187] width 37 height 30
type input "1449"
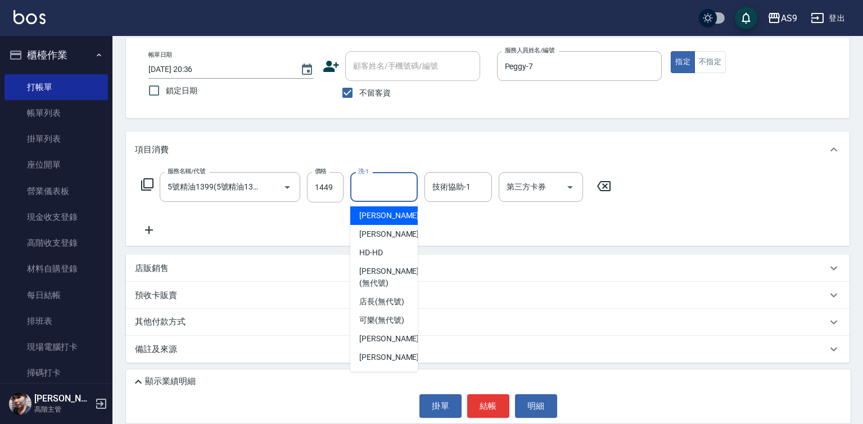
click at [368, 187] on input "洗-1" at bounding box center [383, 187] width 57 height 20
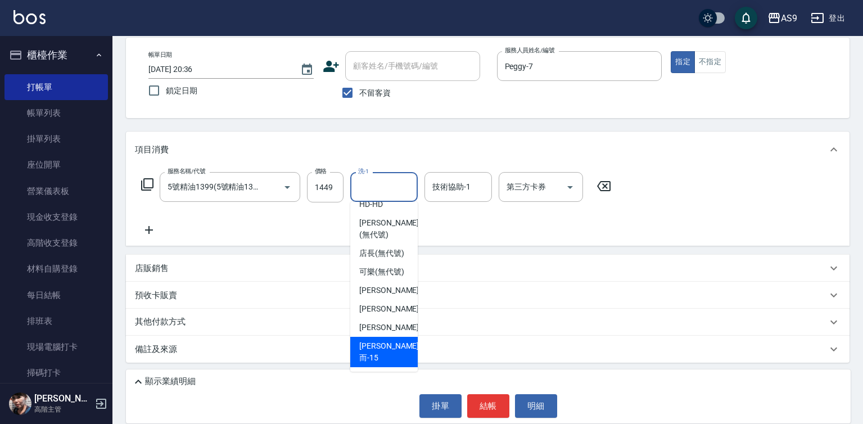
drag, startPoint x: 390, startPoint y: 359, endPoint x: 422, endPoint y: 292, distance: 74.2
click at [391, 358] on span "[PERSON_NAME]而 -15" at bounding box center [389, 352] width 60 height 24
type input "[PERSON_NAME]而-15"
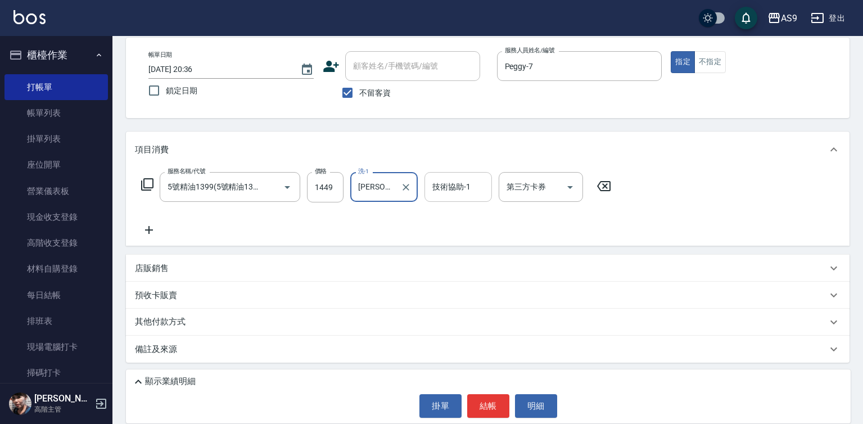
click at [467, 193] on input "技術協助-1" at bounding box center [457, 187] width 57 height 20
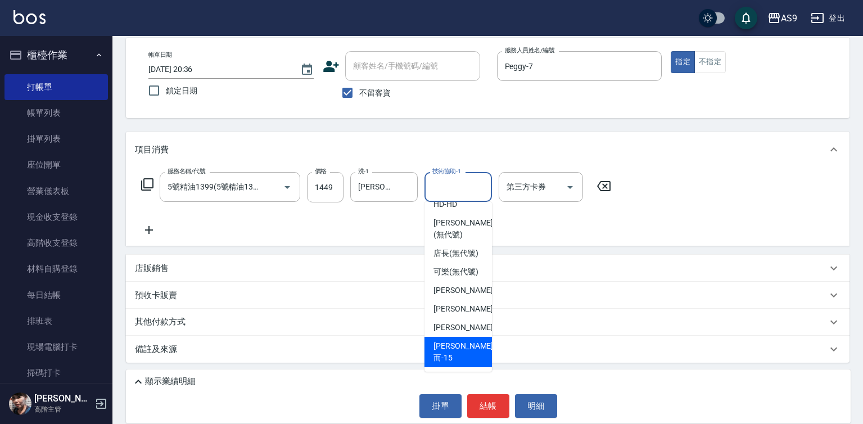
drag, startPoint x: 463, startPoint y: 356, endPoint x: 433, endPoint y: 330, distance: 39.0
click at [464, 356] on span "[PERSON_NAME]而 -15" at bounding box center [463, 352] width 60 height 24
type input "[PERSON_NAME]而-15"
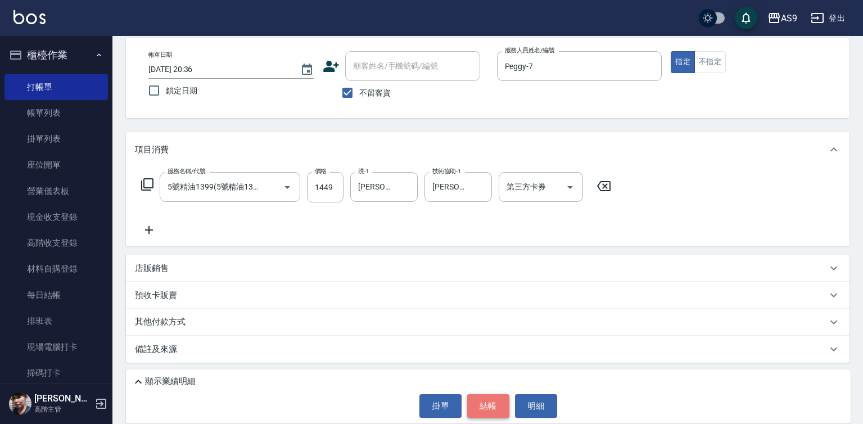
click at [489, 405] on button "結帳" at bounding box center [488, 406] width 42 height 24
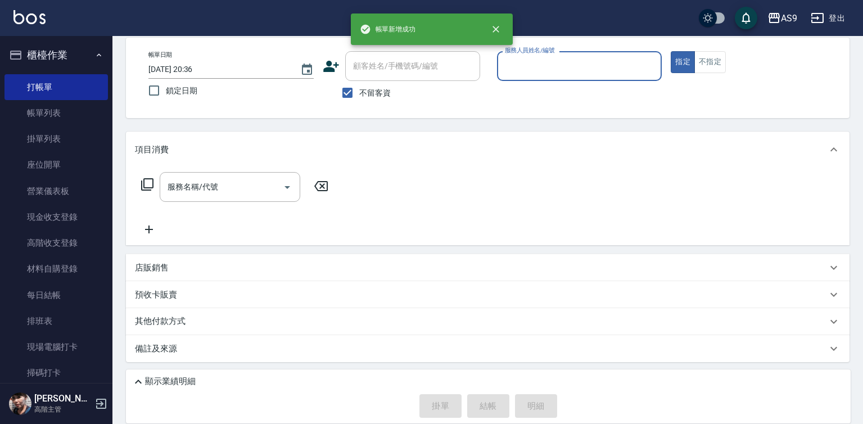
click at [545, 72] on input "服務人員姓名/編號" at bounding box center [579, 66] width 155 height 20
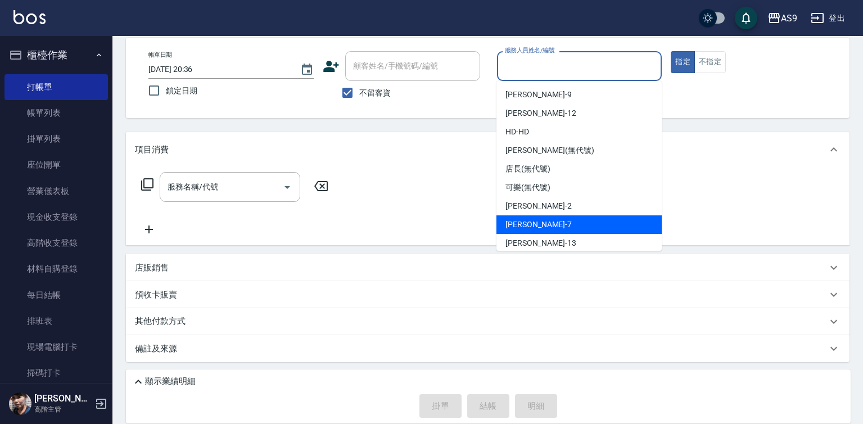
click at [537, 227] on div "Peggy -7" at bounding box center [578, 224] width 165 height 19
type input "Peggy-7"
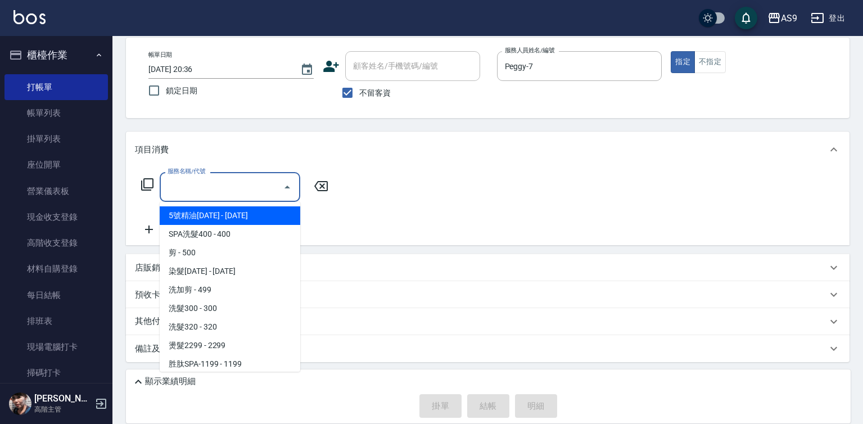
click at [263, 184] on input "服務名稱/代號" at bounding box center [222, 187] width 114 height 20
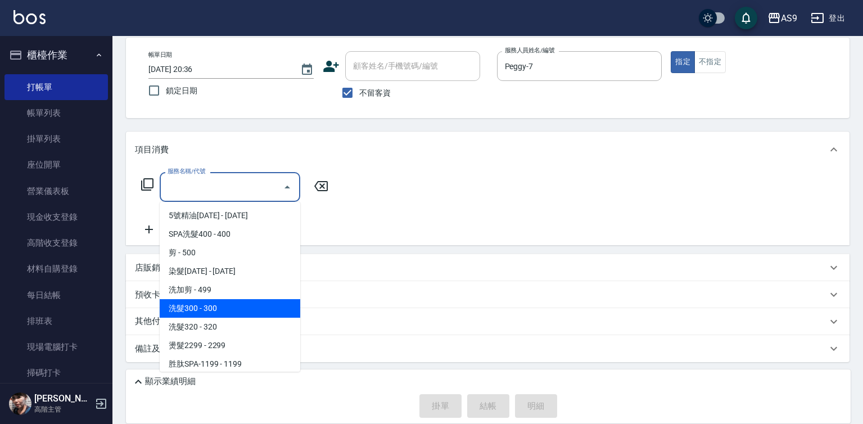
click at [237, 315] on span "洗髮300 - 300" at bounding box center [230, 308] width 141 height 19
type input "洗髮300(洗 髮300)"
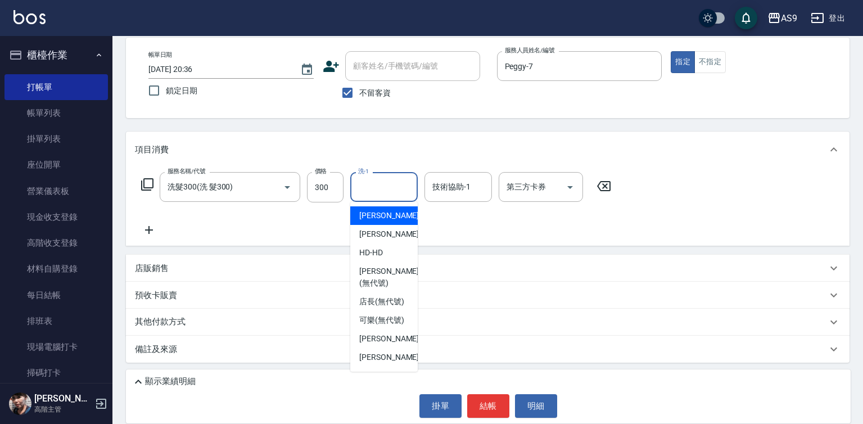
click at [374, 191] on input "洗-1" at bounding box center [383, 187] width 57 height 20
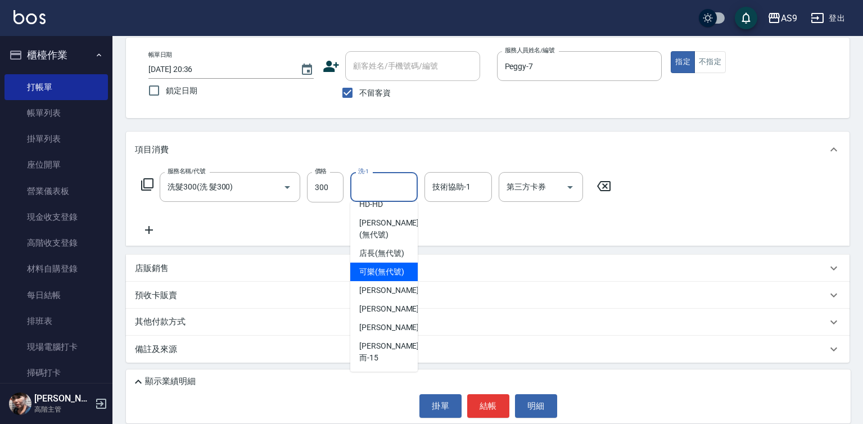
scroll to position [0, 0]
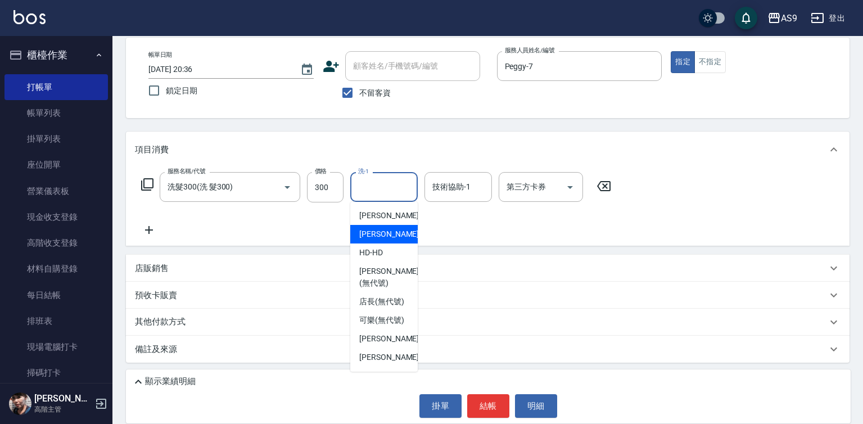
click at [388, 234] on span "[PERSON_NAME]-12" at bounding box center [394, 234] width 71 height 12
type input "[PERSON_NAME]-12"
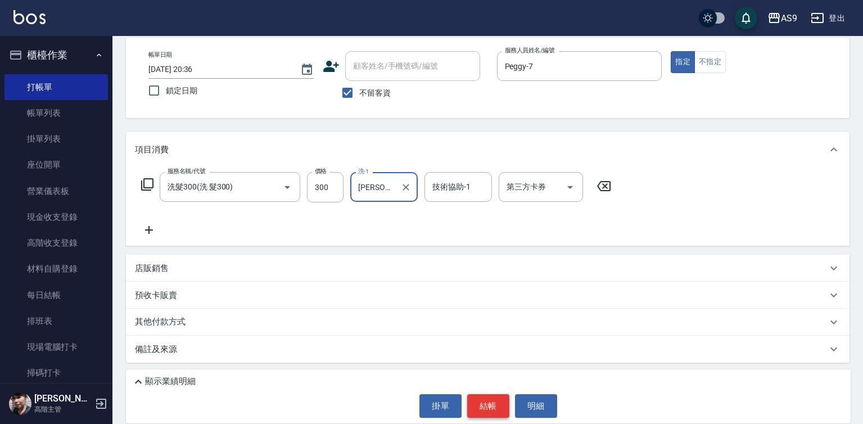
click at [474, 404] on button "結帳" at bounding box center [488, 406] width 42 height 24
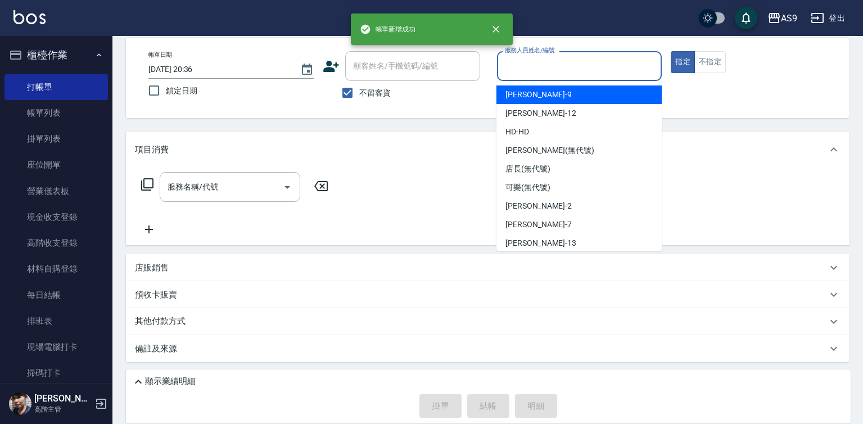
click at [517, 64] on input "服務人員姓名/編號" at bounding box center [579, 66] width 155 height 20
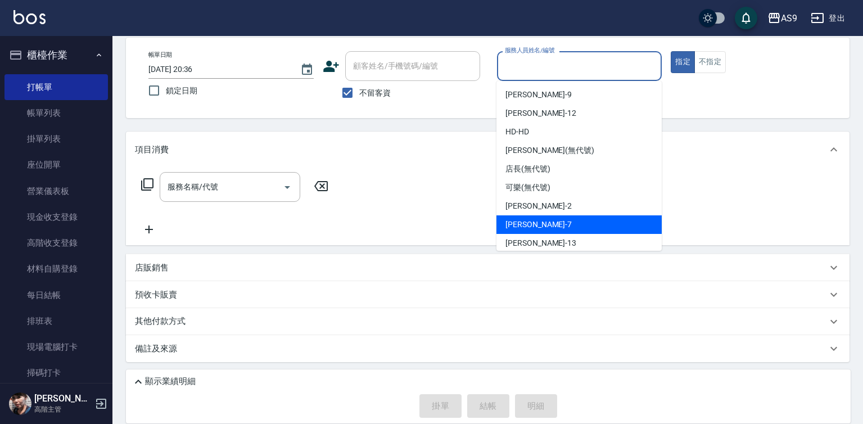
click at [554, 225] on div "Peggy -7" at bounding box center [578, 224] width 165 height 19
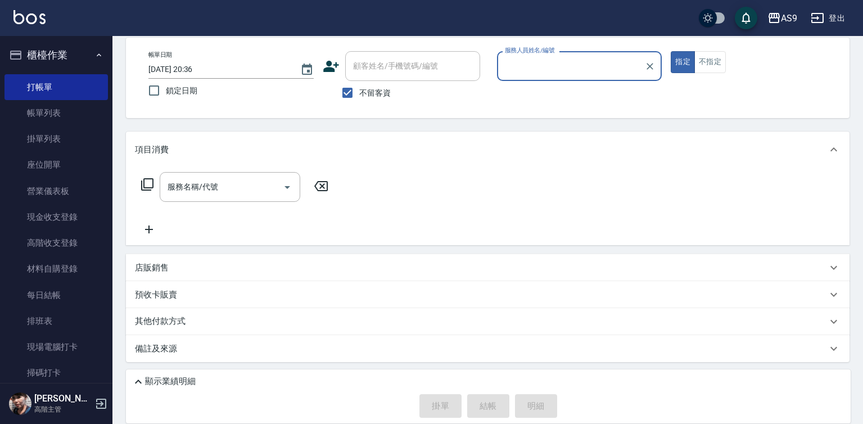
type input "Peggy-7"
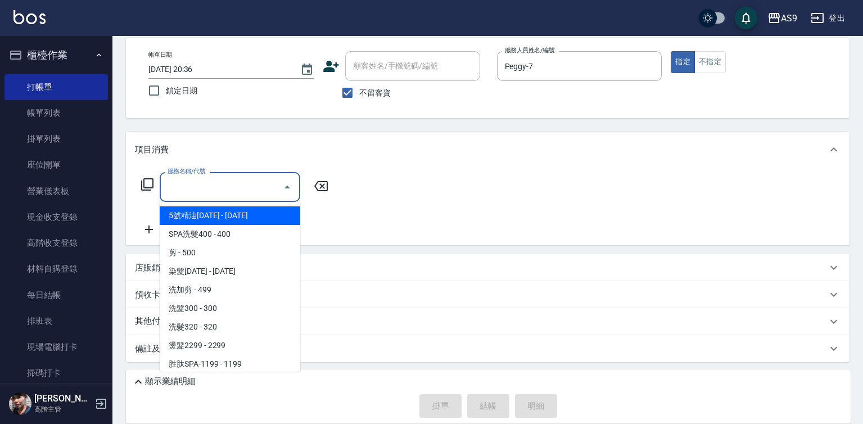
click at [225, 187] on input "服務名稱/代號" at bounding box center [222, 187] width 114 height 20
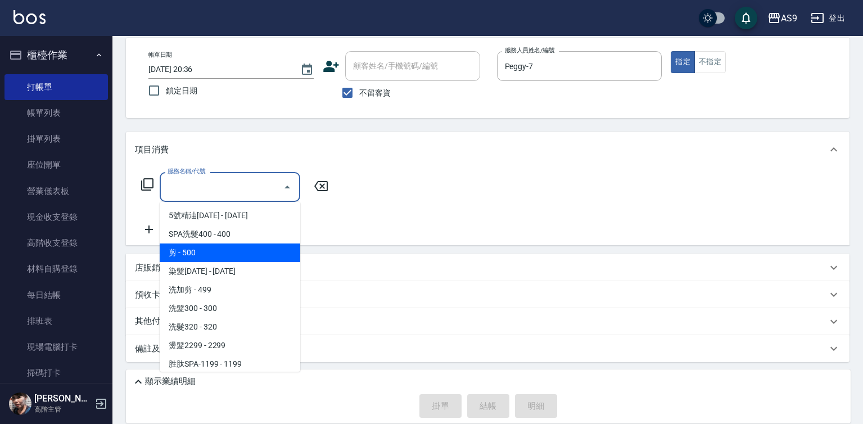
click at [214, 246] on span "剪 - 500" at bounding box center [230, 252] width 141 height 19
type input "剪(剪)"
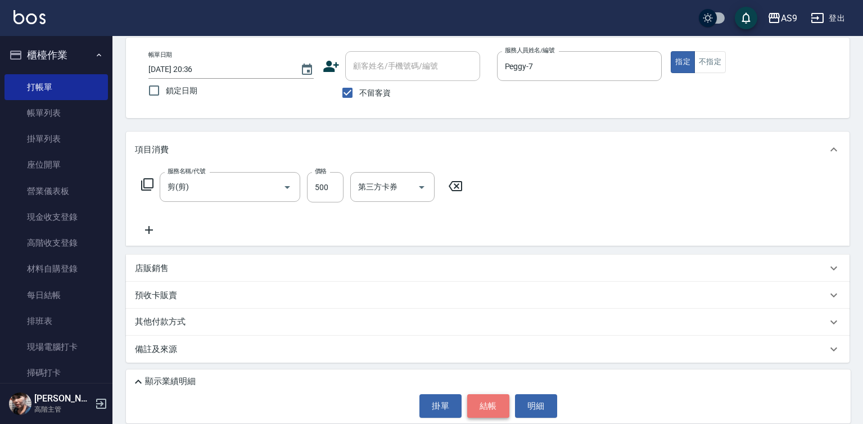
click at [494, 409] on button "結帳" at bounding box center [488, 406] width 42 height 24
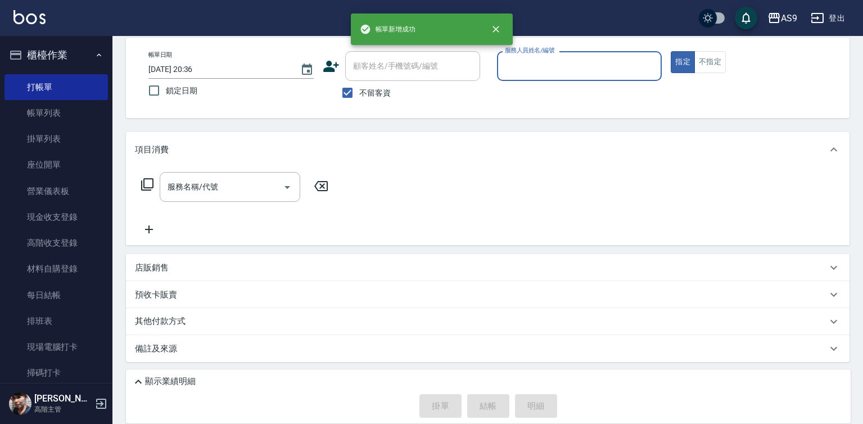
click at [537, 72] on input "服務人員姓名/編號" at bounding box center [579, 66] width 155 height 20
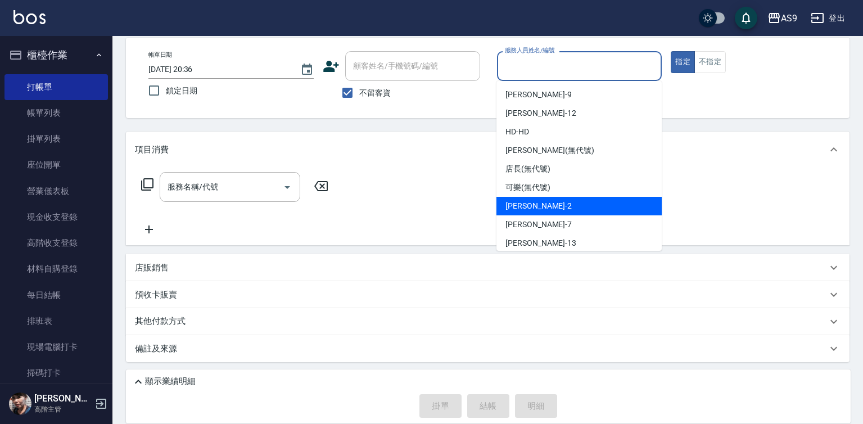
click at [554, 215] on div "[PERSON_NAME]蘭 -2" at bounding box center [578, 206] width 165 height 19
type input "[PERSON_NAME]蘭-2"
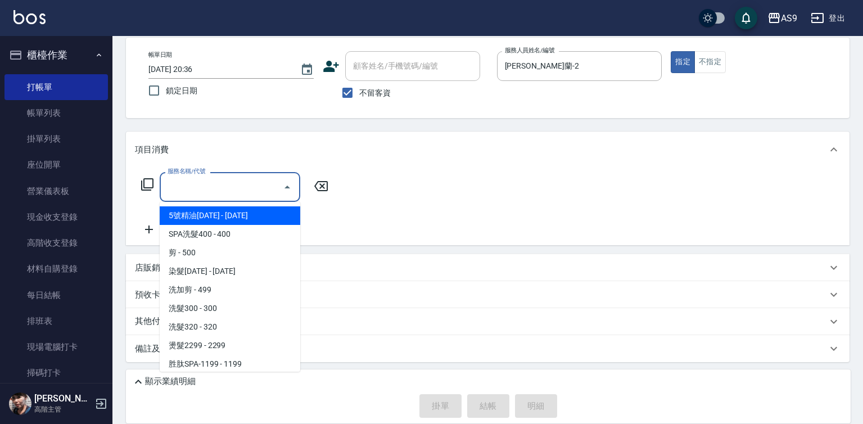
click at [256, 196] on input "服務名稱/代號" at bounding box center [222, 187] width 114 height 20
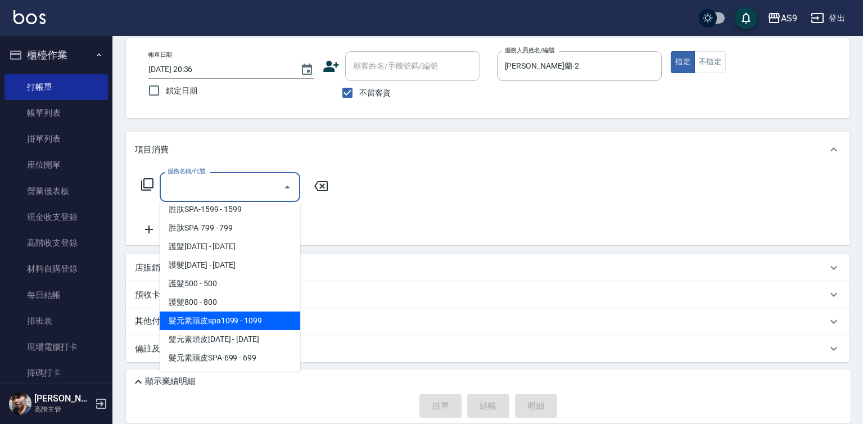
click at [278, 322] on span "髮元素頭皮spa1099 - 1099" at bounding box center [230, 320] width 141 height 19
type input "髮元素頭皮spa1099(髮元素頭皮spa1099)"
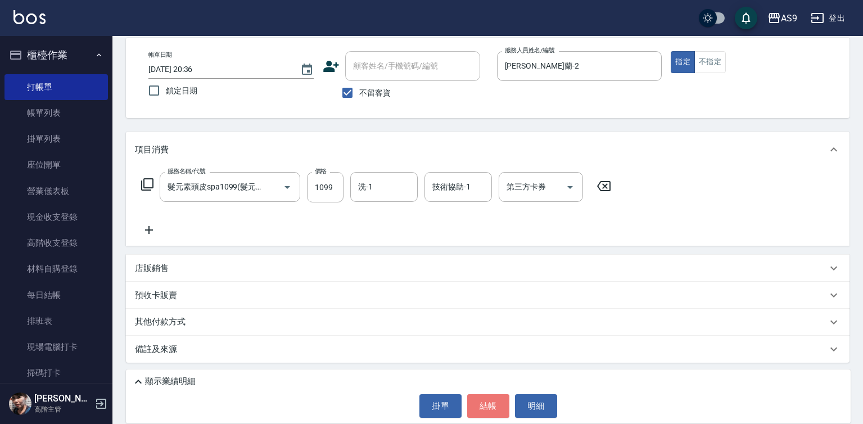
click at [492, 405] on button "結帳" at bounding box center [488, 406] width 42 height 24
type input "[DATE] 20:37"
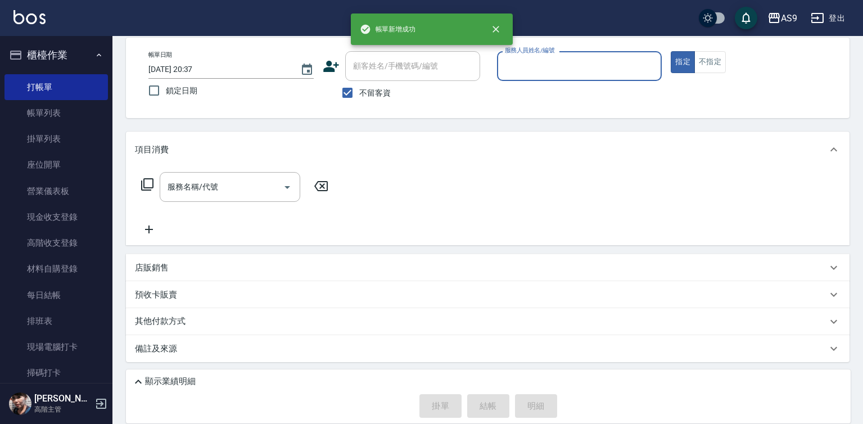
click at [532, 64] on input "服務人員姓名/編號" at bounding box center [579, 66] width 155 height 20
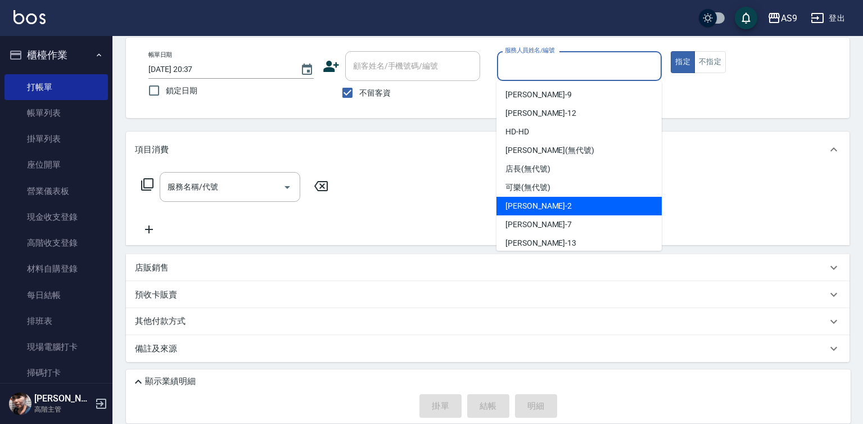
click at [550, 205] on span "[PERSON_NAME]蘭 -2" at bounding box center [538, 206] width 66 height 12
type input "[PERSON_NAME]蘭-2"
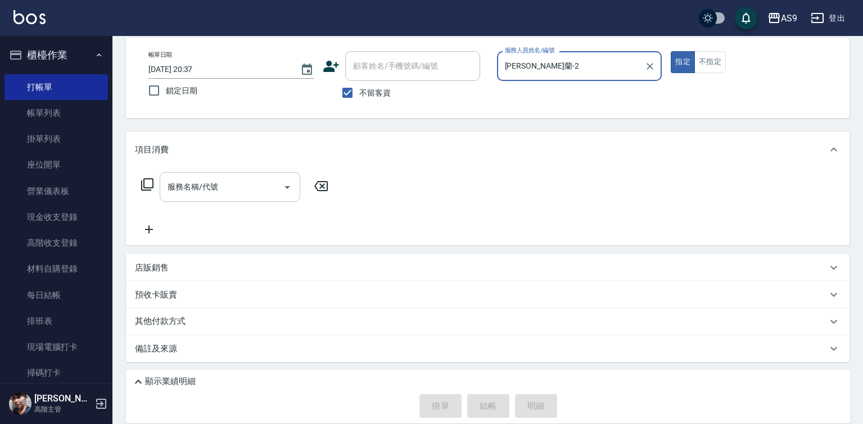
click at [270, 187] on input "服務名稱/代號" at bounding box center [222, 187] width 114 height 20
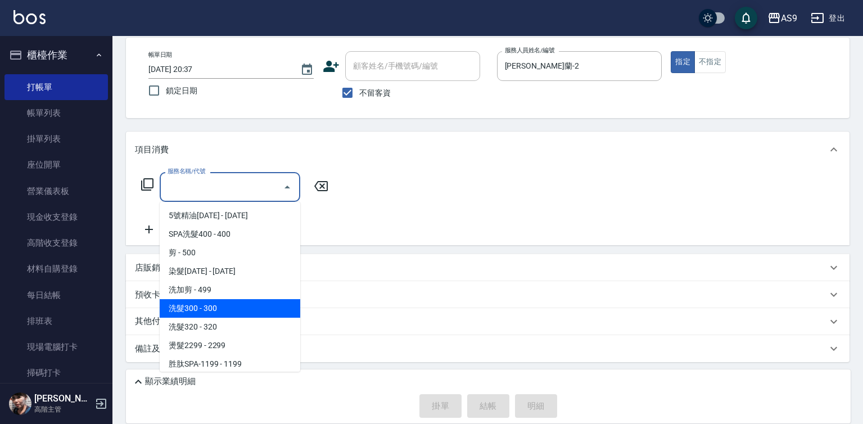
click at [239, 306] on span "洗髮300 - 300" at bounding box center [230, 308] width 141 height 19
type input "洗髮300(洗 髮300)"
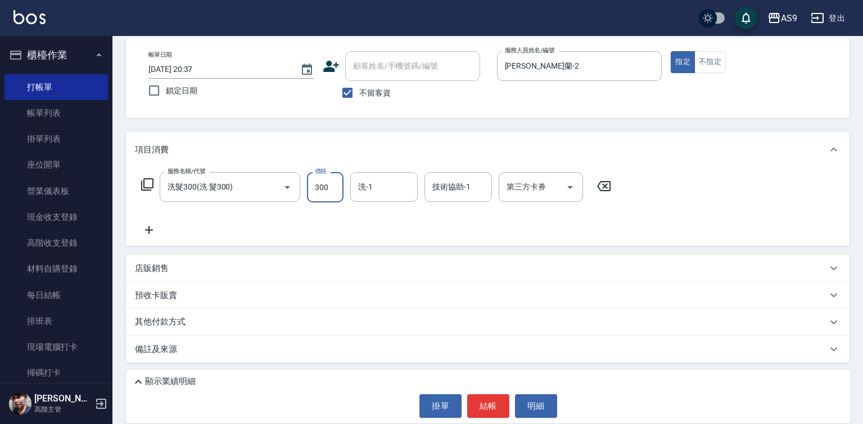
click at [320, 188] on input "300" at bounding box center [325, 187] width 37 height 30
type input "200"
click at [491, 400] on button "結帳" at bounding box center [488, 406] width 42 height 24
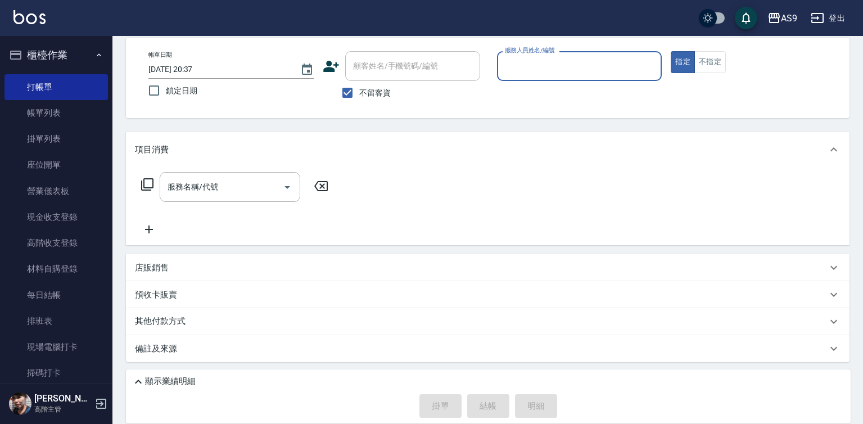
drag, startPoint x: 552, startPoint y: 61, endPoint x: 553, endPoint y: 76, distance: 14.6
click at [552, 66] on input "服務人員姓名/編號" at bounding box center [579, 66] width 155 height 20
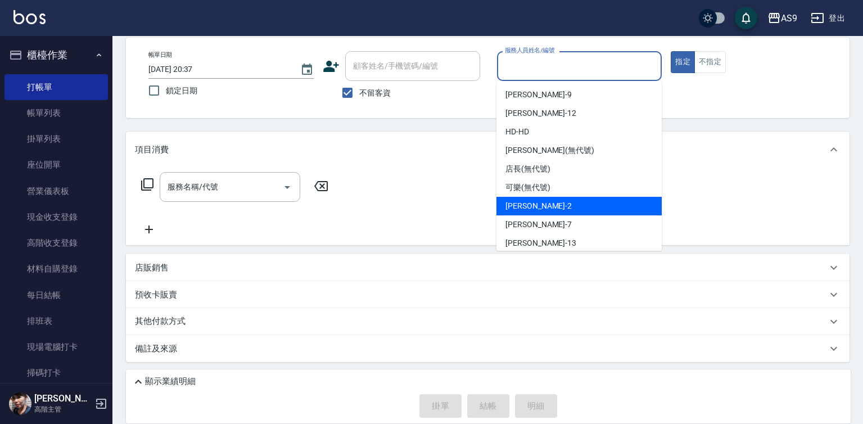
click at [550, 210] on span "[PERSON_NAME]蘭 -2" at bounding box center [538, 206] width 66 height 12
type input "[PERSON_NAME]蘭-2"
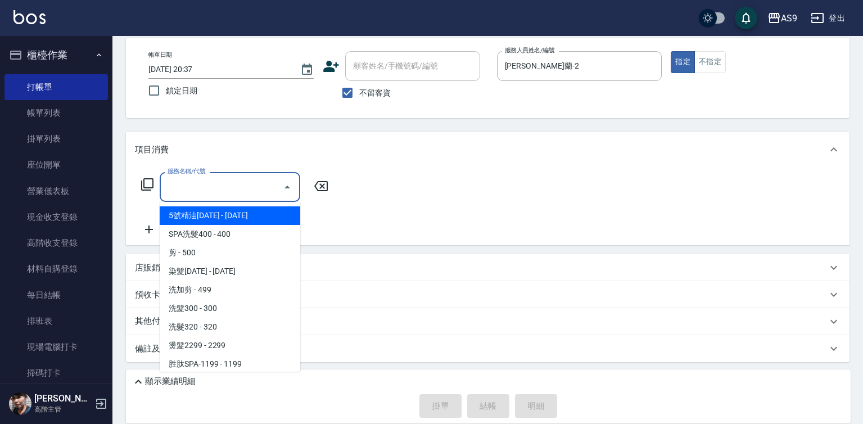
click at [238, 186] on input "服務名稱/代號" at bounding box center [222, 187] width 114 height 20
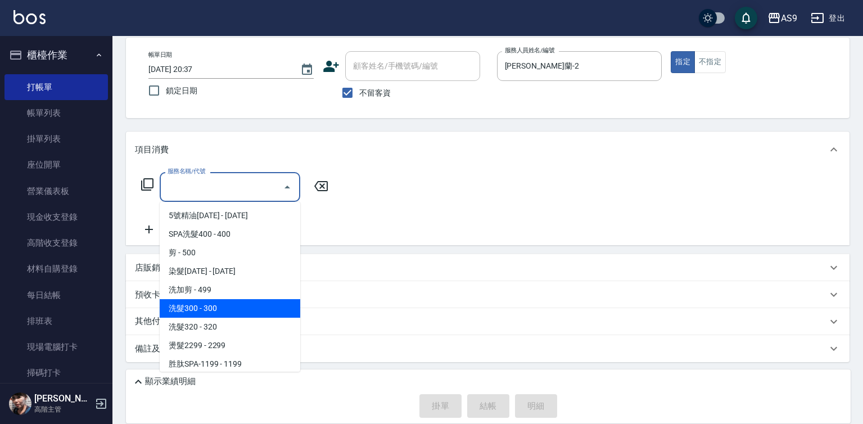
click at [217, 315] on span "洗髮300 - 300" at bounding box center [230, 308] width 141 height 19
type input "洗髮300(洗 髮300)"
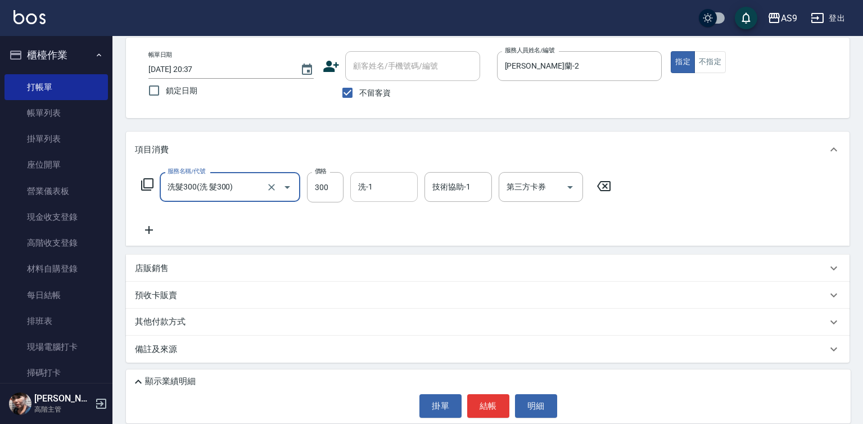
click at [376, 187] on input "洗-1" at bounding box center [383, 187] width 57 height 20
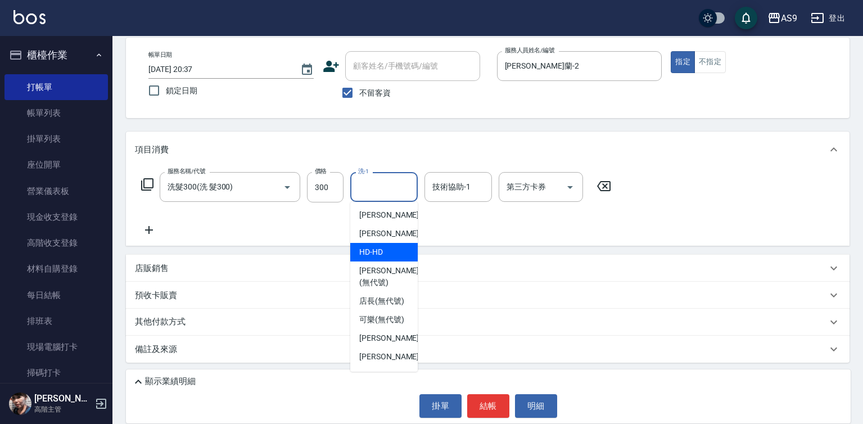
scroll to position [0, 0]
click at [387, 230] on span "[PERSON_NAME]-12" at bounding box center [394, 234] width 71 height 12
type input "[PERSON_NAME]-12"
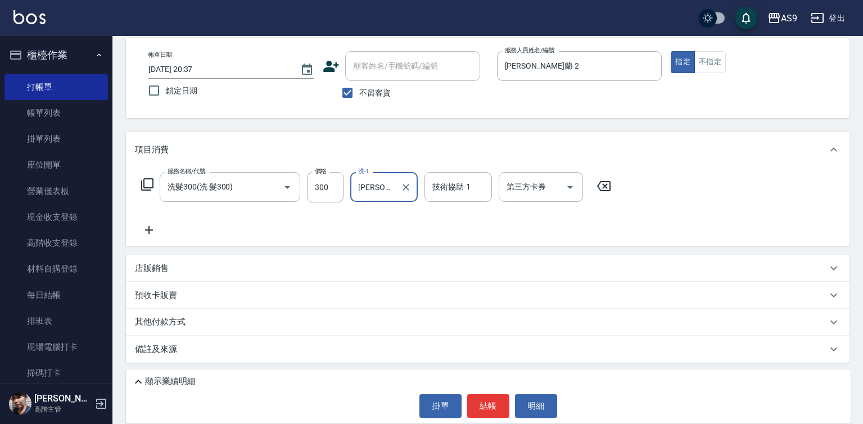
click at [473, 397] on button "結帳" at bounding box center [488, 406] width 42 height 24
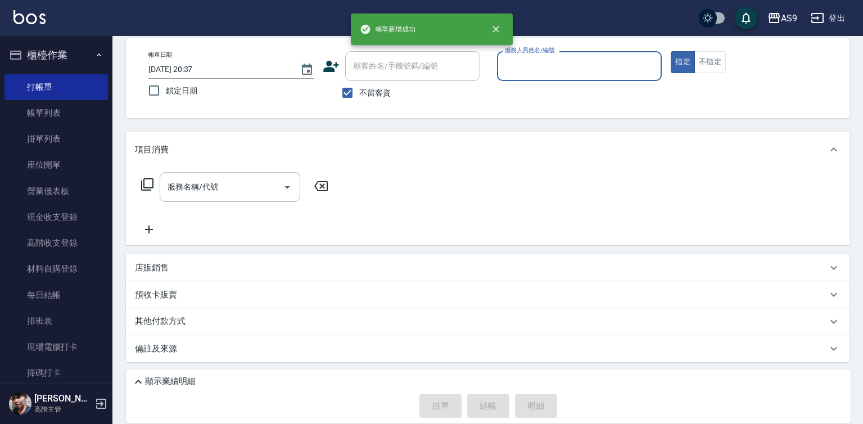
click at [540, 67] on input "服務人員姓名/編號" at bounding box center [579, 66] width 155 height 20
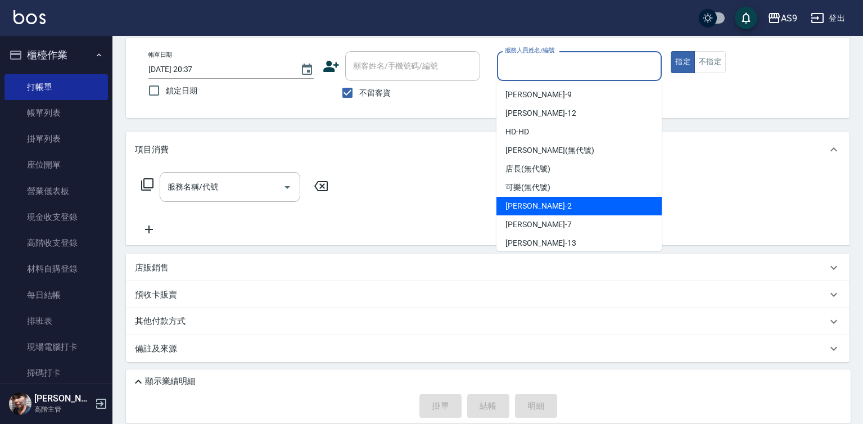
click at [548, 212] on div "[PERSON_NAME]蘭 -2" at bounding box center [578, 206] width 165 height 19
type input "[PERSON_NAME]蘭-2"
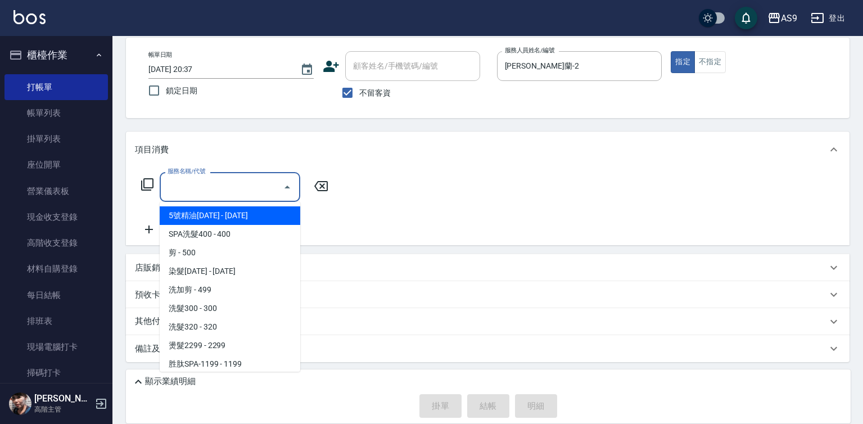
click at [243, 187] on input "服務名稱/代號" at bounding box center [222, 187] width 114 height 20
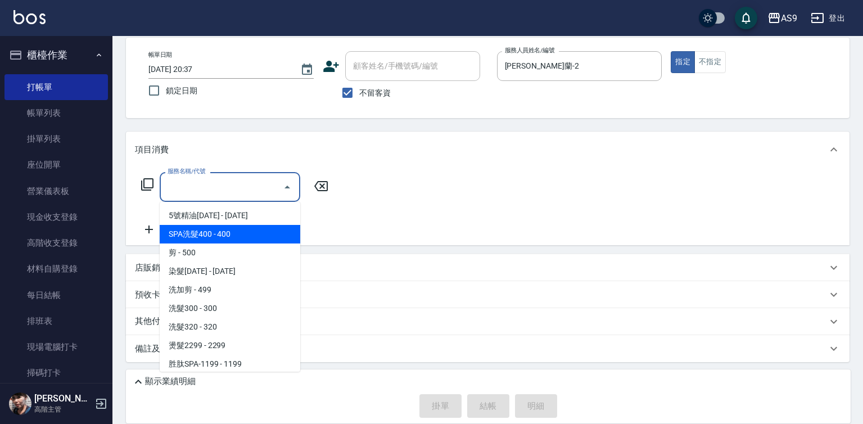
click at [249, 236] on span "SPA洗髮400 - 400" at bounding box center [230, 234] width 141 height 19
type input "SPA洗髮400(SPA洗髮400)"
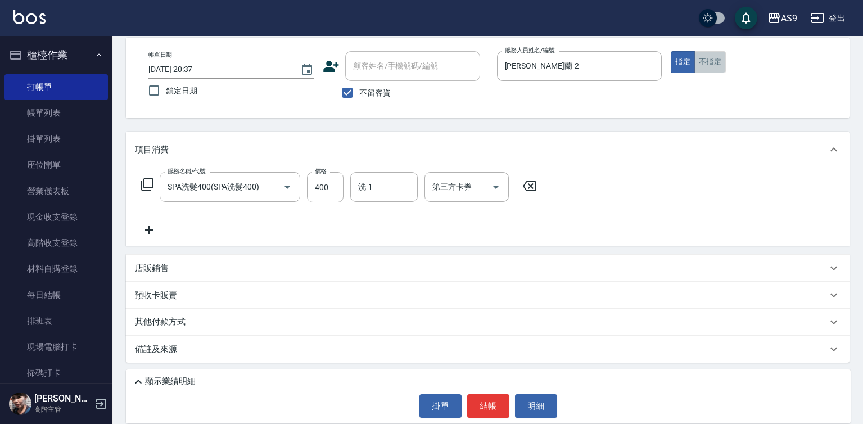
click at [711, 61] on button "不指定" at bounding box center [709, 62] width 31 height 22
click at [478, 413] on button "結帳" at bounding box center [488, 406] width 42 height 24
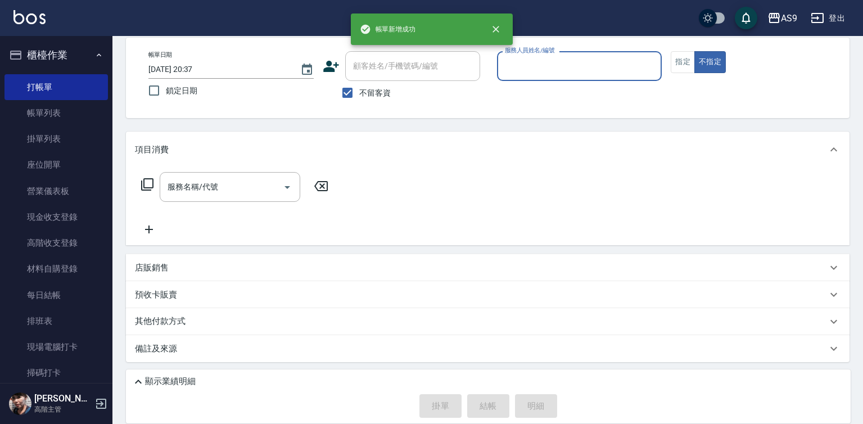
click at [530, 69] on input "服務人員姓名/編號" at bounding box center [579, 66] width 155 height 20
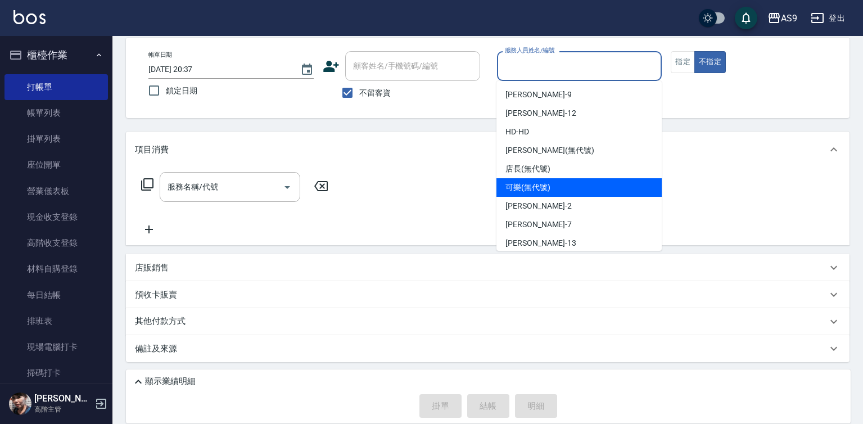
click at [542, 193] on span "可樂 (無代號)" at bounding box center [527, 188] width 45 height 12
type input "可樂(無代號)"
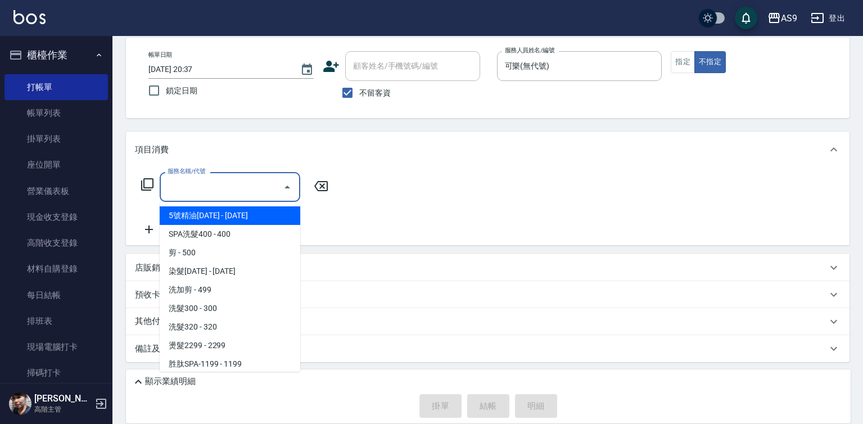
click at [239, 193] on input "服務名稱/代號" at bounding box center [222, 187] width 114 height 20
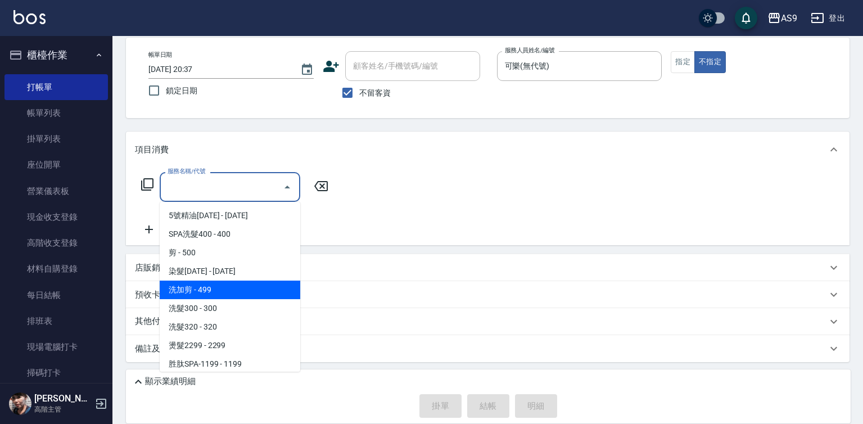
click at [229, 293] on span "洗加剪 - 499" at bounding box center [230, 290] width 141 height 19
type input "洗加剪(洗加剪)"
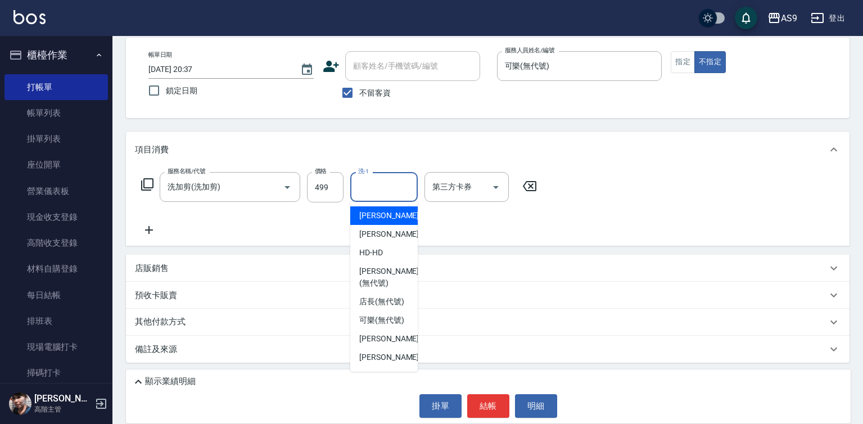
click at [390, 191] on input "洗-1" at bounding box center [383, 187] width 57 height 20
click at [386, 241] on div "[PERSON_NAME]-12" at bounding box center [383, 234] width 67 height 19
type input "[PERSON_NAME]-12"
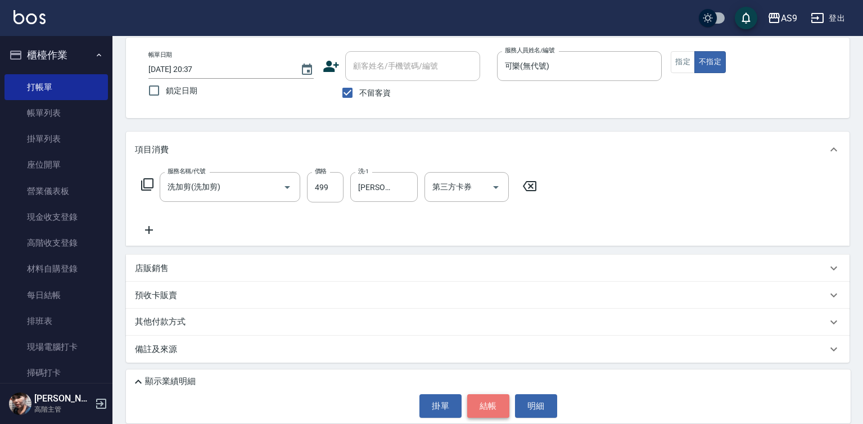
click at [493, 410] on button "結帳" at bounding box center [488, 406] width 42 height 24
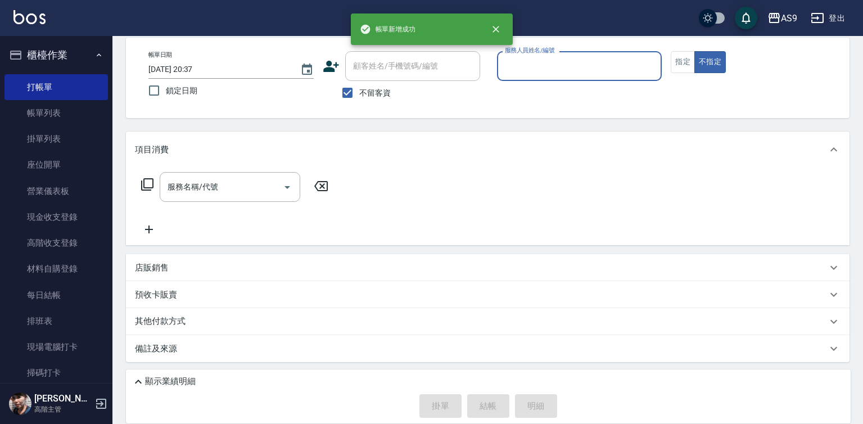
click at [538, 70] on input "服務人員姓名/編號" at bounding box center [579, 66] width 155 height 20
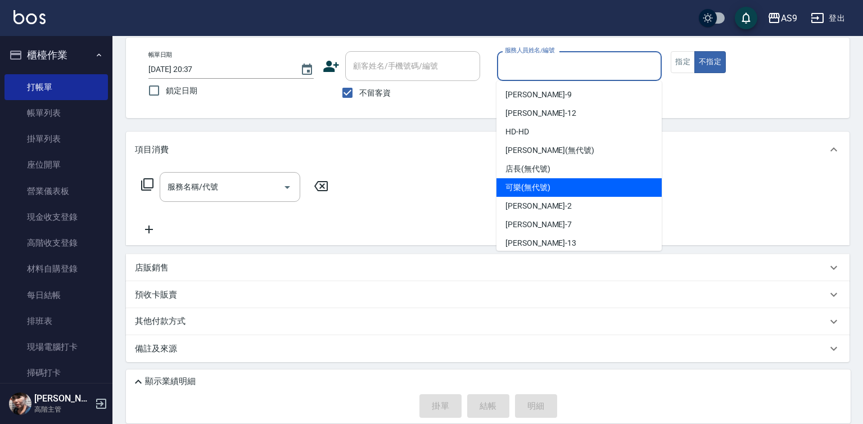
click at [548, 186] on span "可樂 (無代號)" at bounding box center [527, 188] width 45 height 12
type input "可樂(無代號)"
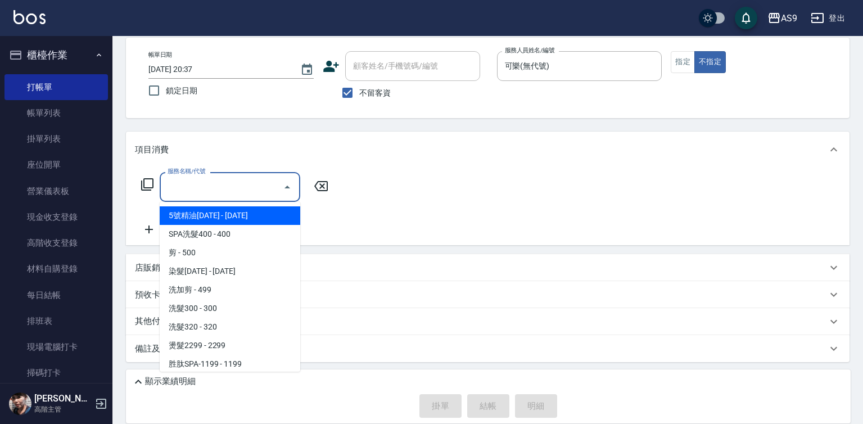
click at [249, 193] on input "服務名稱/代號" at bounding box center [222, 187] width 114 height 20
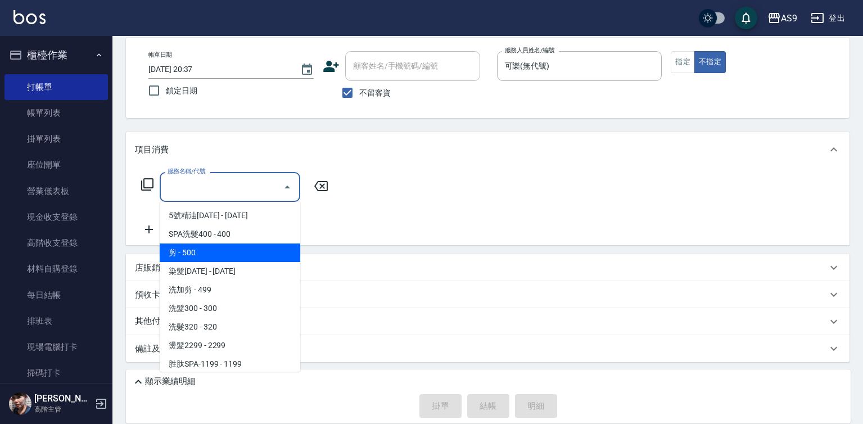
click at [236, 250] on span "剪 - 500" at bounding box center [230, 252] width 141 height 19
type input "剪(剪)"
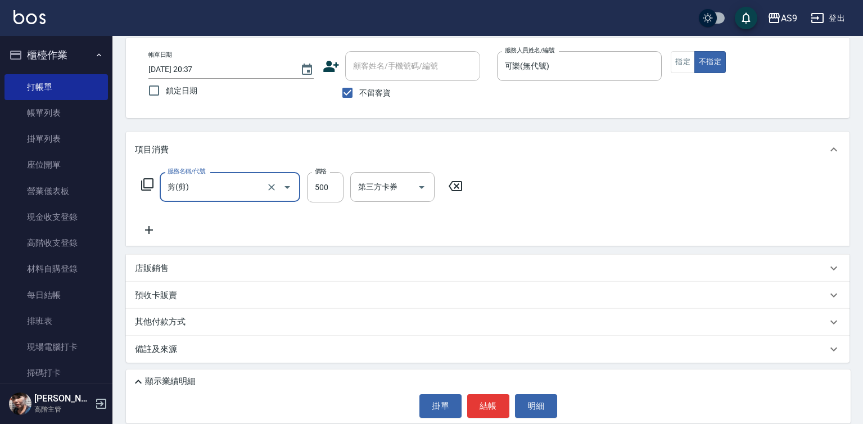
click at [145, 226] on icon at bounding box center [149, 229] width 28 height 13
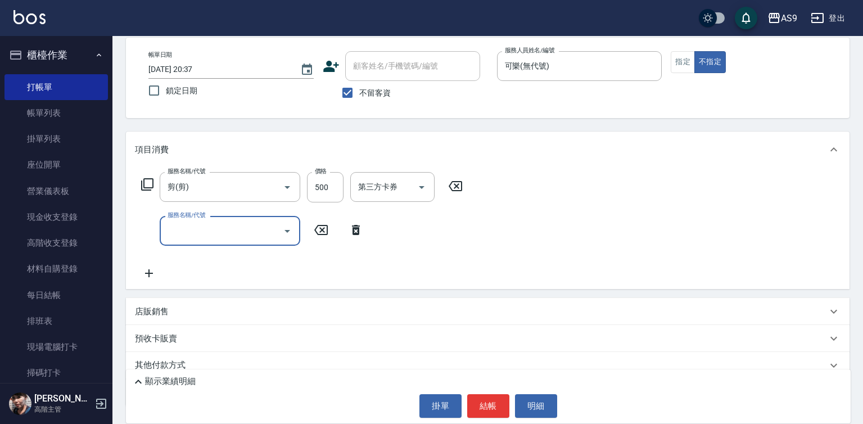
click at [204, 234] on input "服務名稱/代號" at bounding box center [222, 231] width 114 height 20
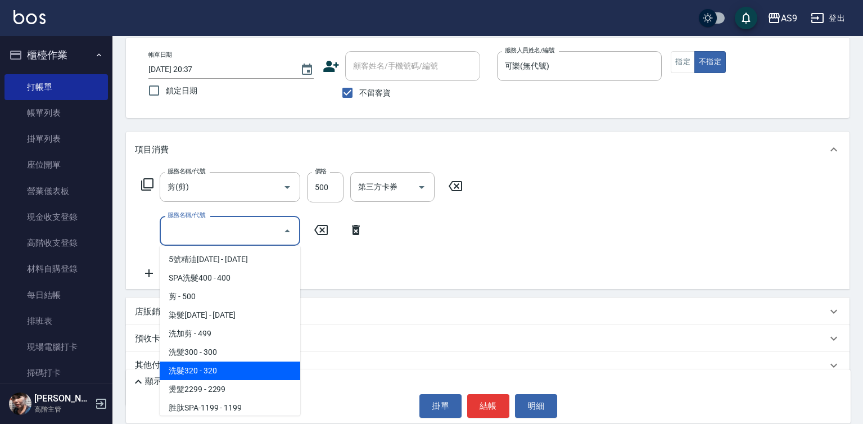
click at [241, 366] on span "洗髮320 - 320" at bounding box center [230, 370] width 141 height 19
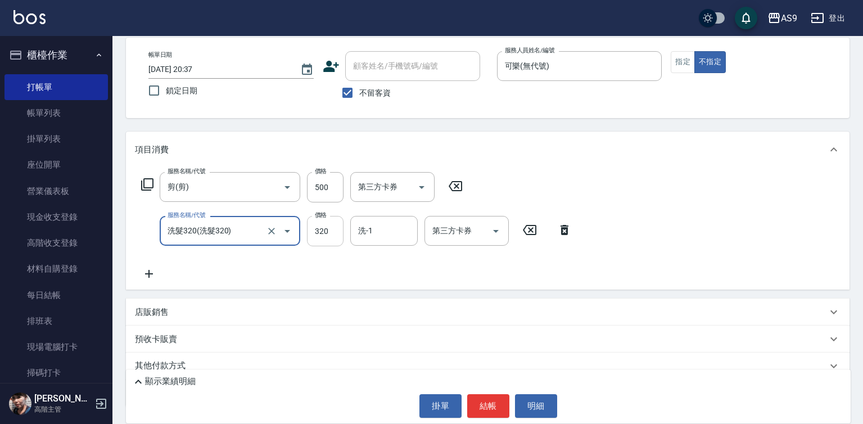
click at [324, 237] on input "320" at bounding box center [325, 231] width 37 height 30
type input "洗髮320"
click at [324, 237] on input "320" at bounding box center [325, 231] width 37 height 30
type input "227"
click at [325, 193] on input "500" at bounding box center [325, 187] width 37 height 30
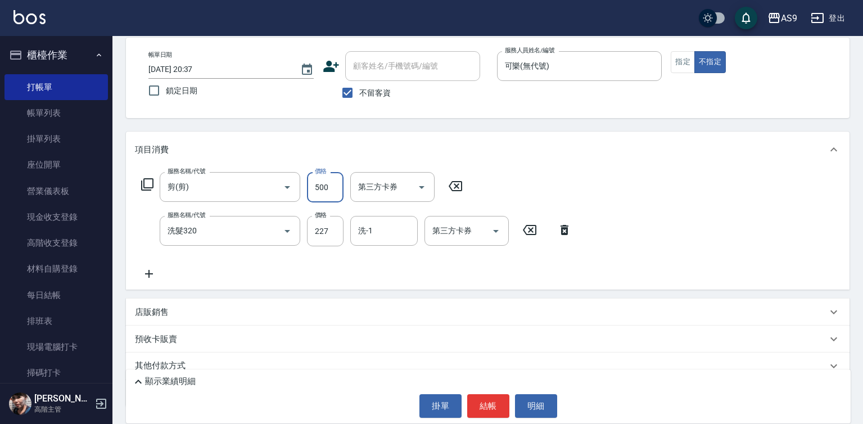
click at [325, 193] on input "500" at bounding box center [325, 187] width 37 height 30
type input "400"
click at [547, 293] on div "項目消費 服務名稱/代號 剪(剪) 服務名稱/代號 價格 400 價格 第三方卡券 第三方卡券 服務名稱/代號 洗髮320 服務名稱/代號 價格 227 價格…" at bounding box center [487, 269] width 723 height 275
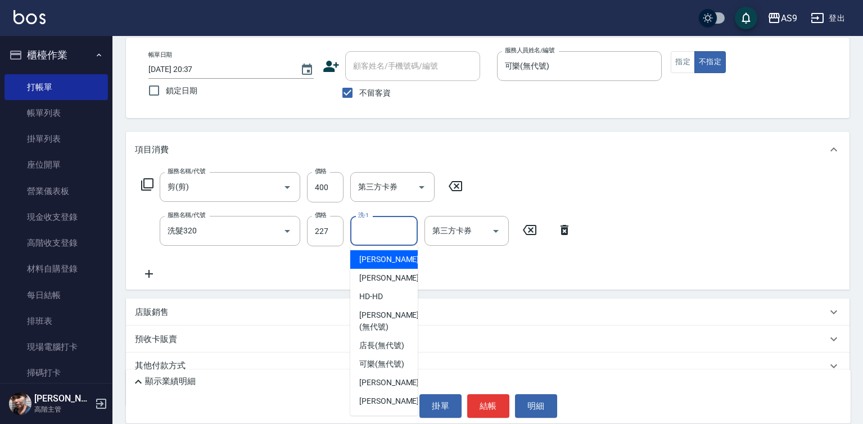
click at [385, 239] on input "洗-1" at bounding box center [383, 231] width 57 height 20
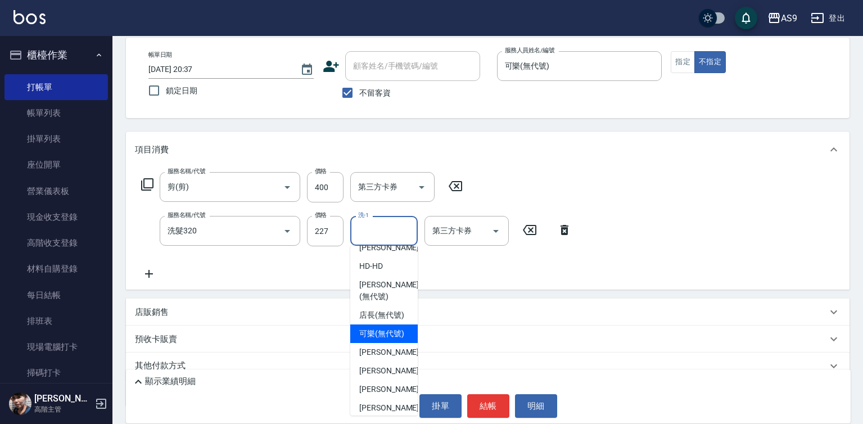
scroll to position [56, 0]
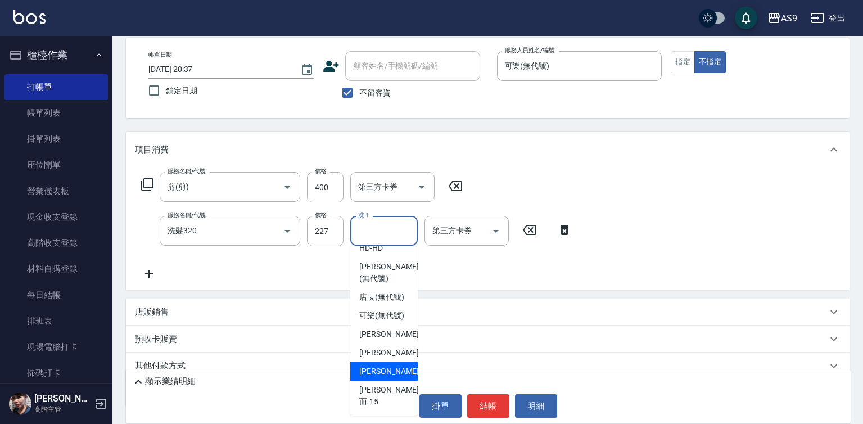
click at [400, 381] on div "[PERSON_NAME] -13" at bounding box center [383, 371] width 67 height 19
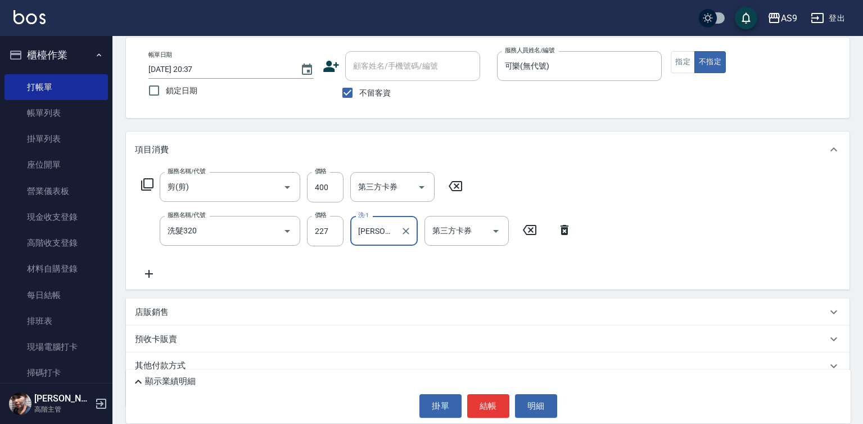
click at [383, 228] on input "[PERSON_NAME]-13" at bounding box center [375, 231] width 40 height 20
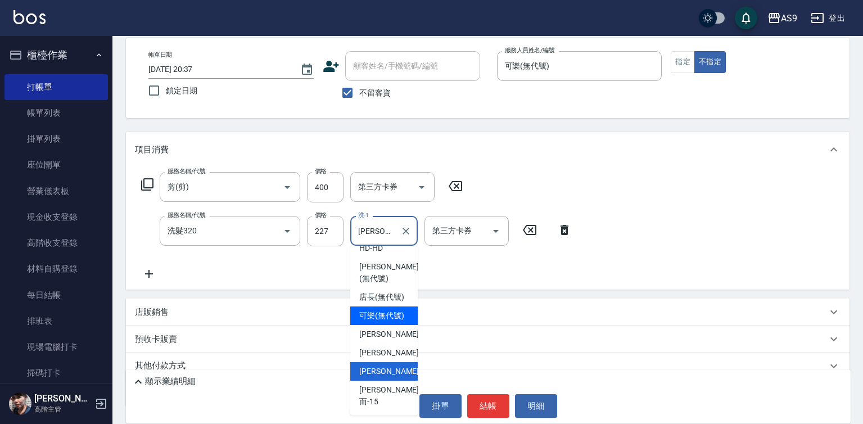
scroll to position [72, 0]
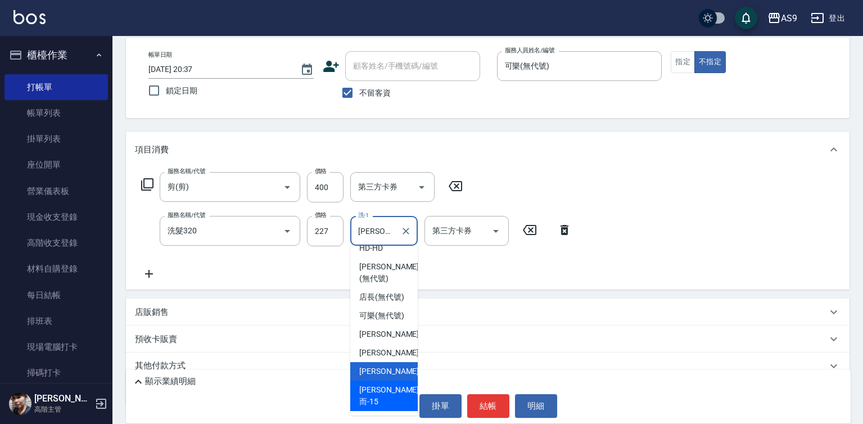
click at [397, 405] on div "[PERSON_NAME]而 -15" at bounding box center [383, 396] width 67 height 30
type input "[PERSON_NAME]而-15"
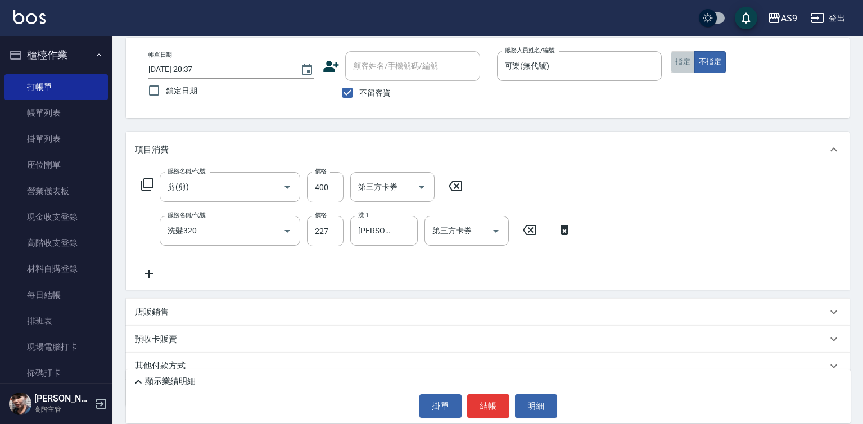
click at [689, 69] on button "指定" at bounding box center [683, 62] width 24 height 22
click at [491, 405] on button "結帳" at bounding box center [488, 406] width 42 height 24
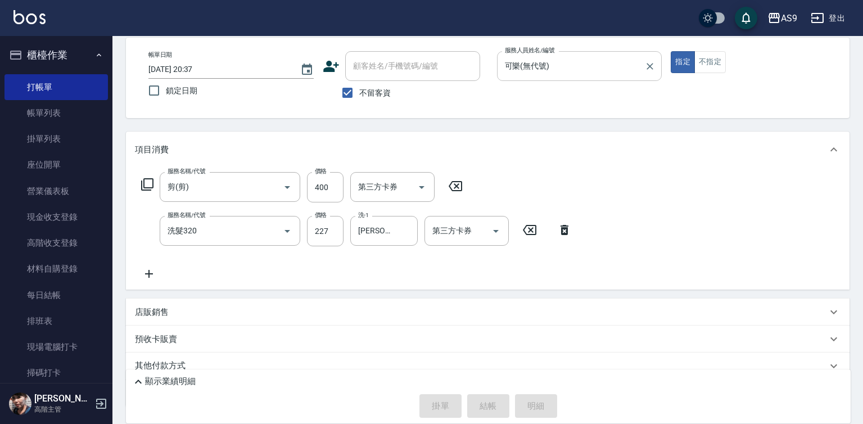
type input "[DATE] 20:38"
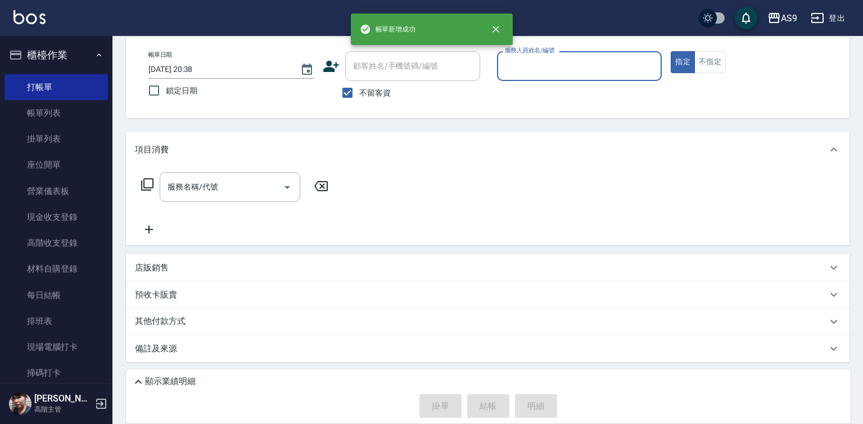
click at [539, 73] on input "服務人員姓名/編號" at bounding box center [579, 66] width 155 height 20
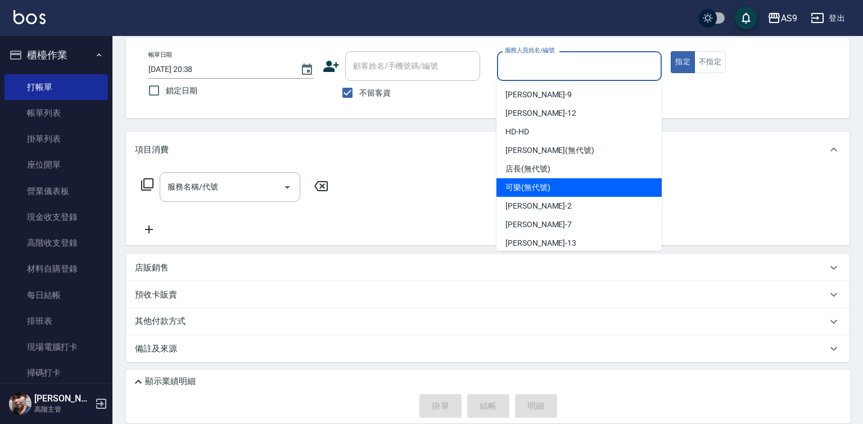
click at [546, 192] on span "可樂 (無代號)" at bounding box center [527, 188] width 45 height 12
type input "可樂(無代號)"
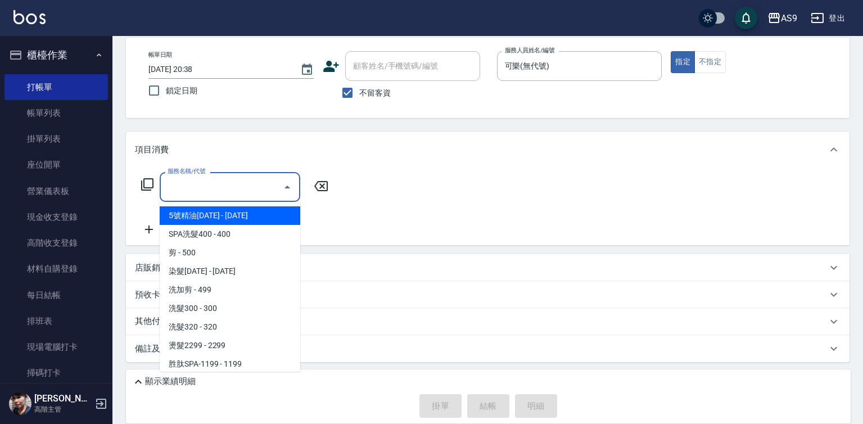
click at [237, 186] on input "服務名稱/代號" at bounding box center [222, 187] width 114 height 20
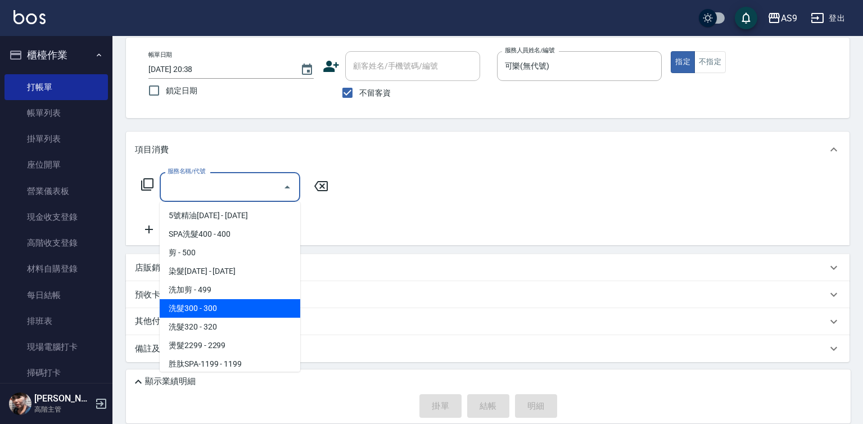
click at [249, 302] on span "洗髮300 - 300" at bounding box center [230, 308] width 141 height 19
type input "洗髮300(洗 髮300)"
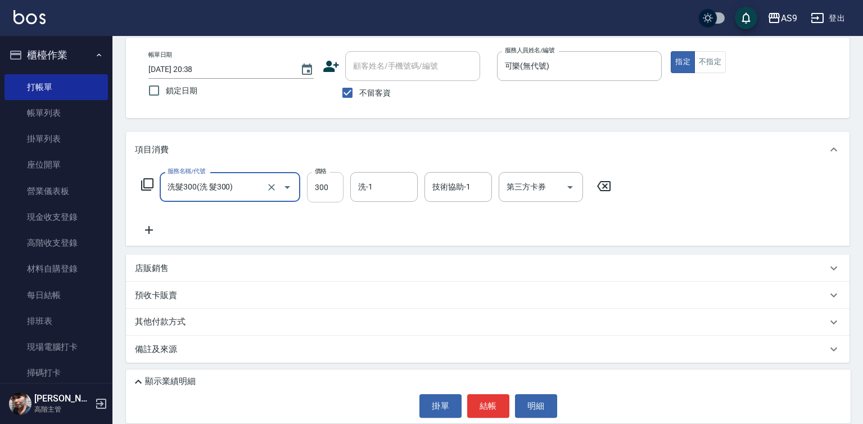
click at [320, 191] on input "300" at bounding box center [325, 187] width 37 height 30
click at [334, 186] on input "22700" at bounding box center [325, 187] width 37 height 30
type input "227"
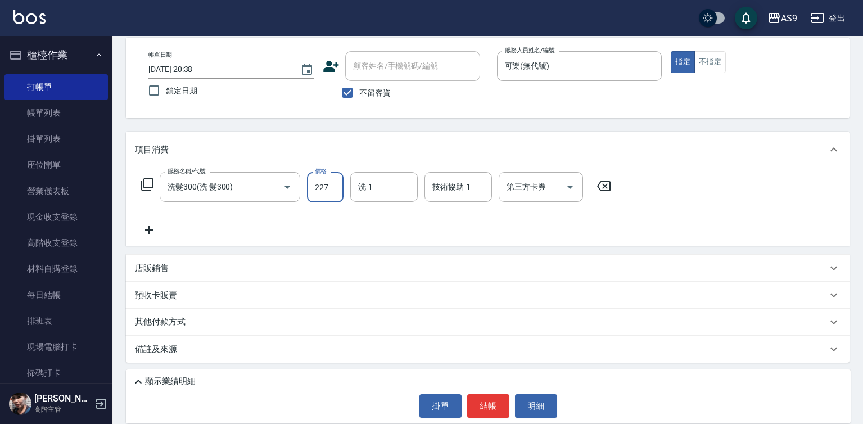
click at [361, 189] on input "洗-1" at bounding box center [383, 187] width 57 height 20
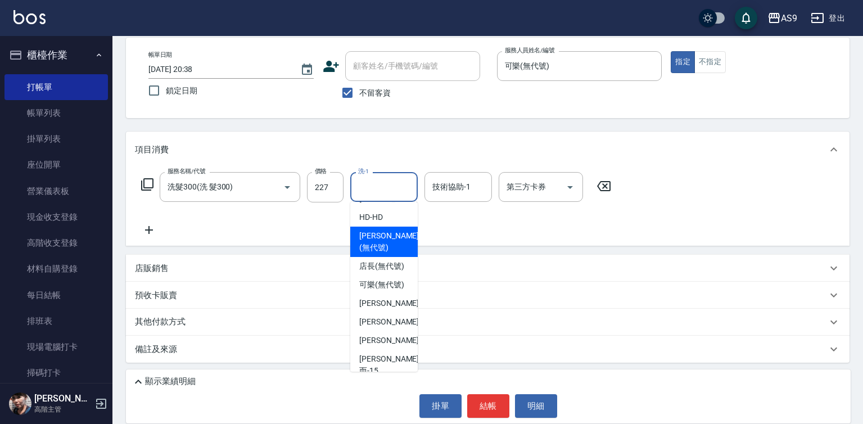
scroll to position [16, 0]
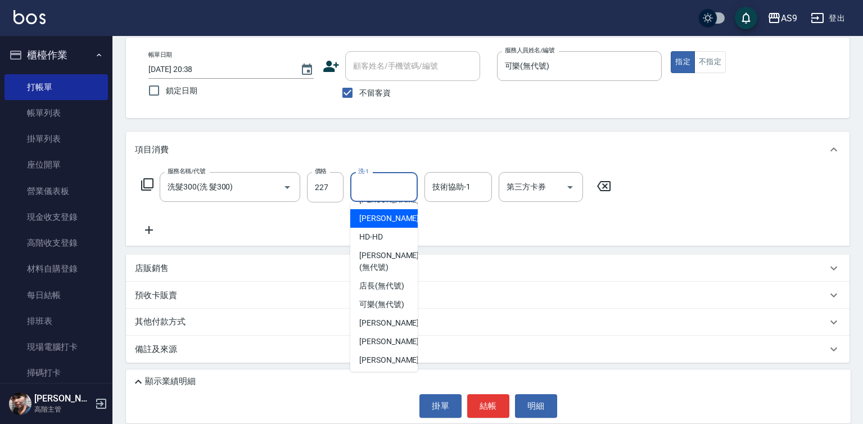
click at [388, 218] on span "[PERSON_NAME]-12" at bounding box center [394, 218] width 71 height 12
type input "[PERSON_NAME]-12"
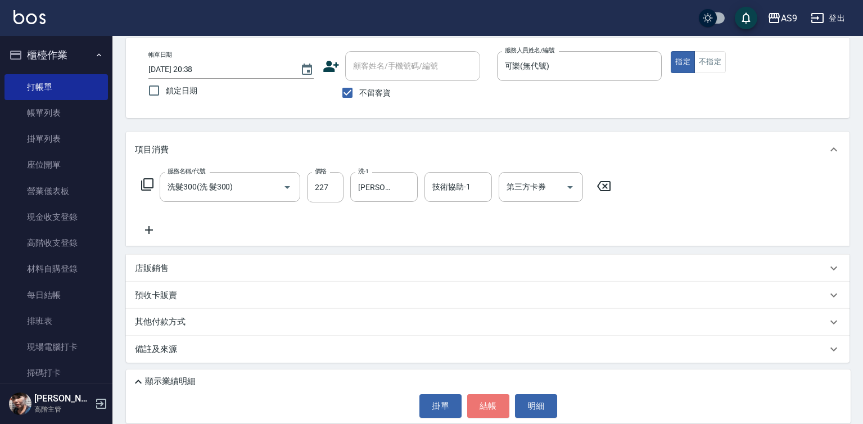
click at [499, 407] on button "結帳" at bounding box center [488, 406] width 42 height 24
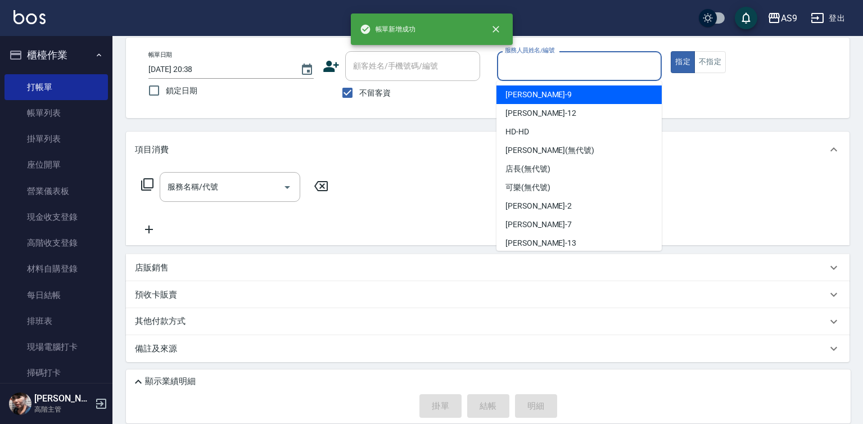
click at [517, 70] on input "服務人員姓名/編號" at bounding box center [579, 66] width 155 height 20
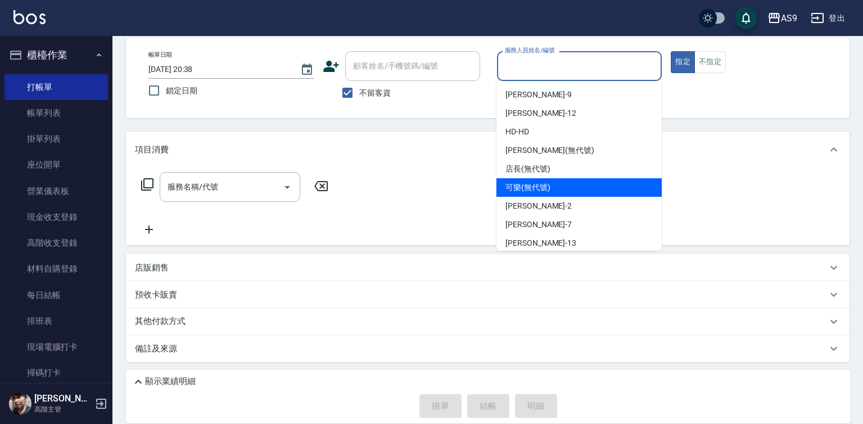
click at [535, 188] on span "可樂 (無代號)" at bounding box center [527, 188] width 45 height 12
type input "可樂(無代號)"
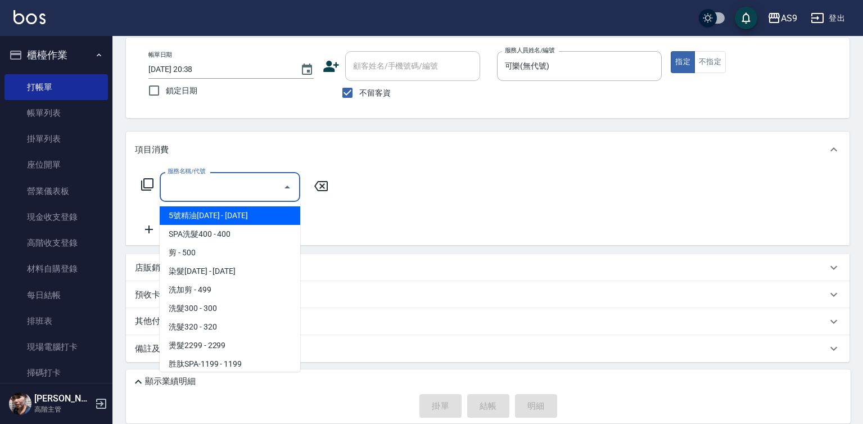
click at [216, 183] on input "服務名稱/代號" at bounding box center [222, 187] width 114 height 20
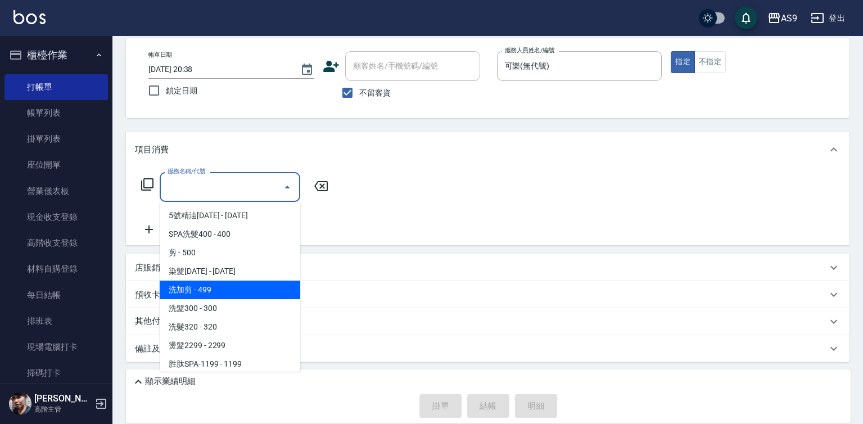
click at [225, 293] on span "洗加剪 - 499" at bounding box center [230, 290] width 141 height 19
type input "洗加剪(洗加剪)"
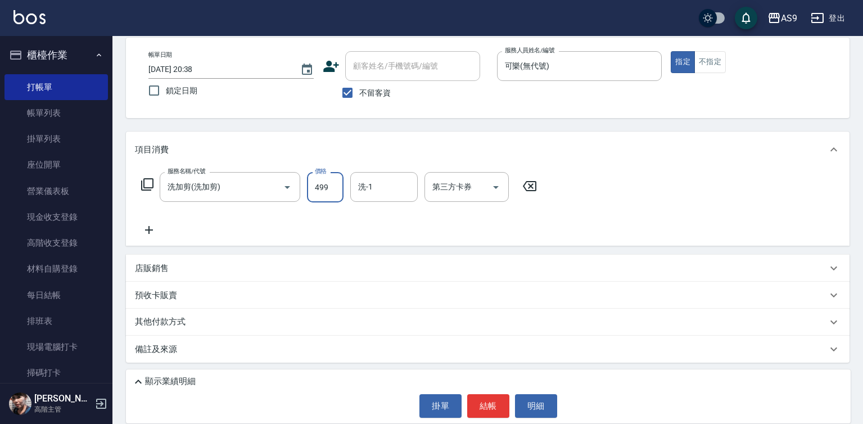
click at [327, 193] on input "499" at bounding box center [325, 187] width 37 height 30
type input "720"
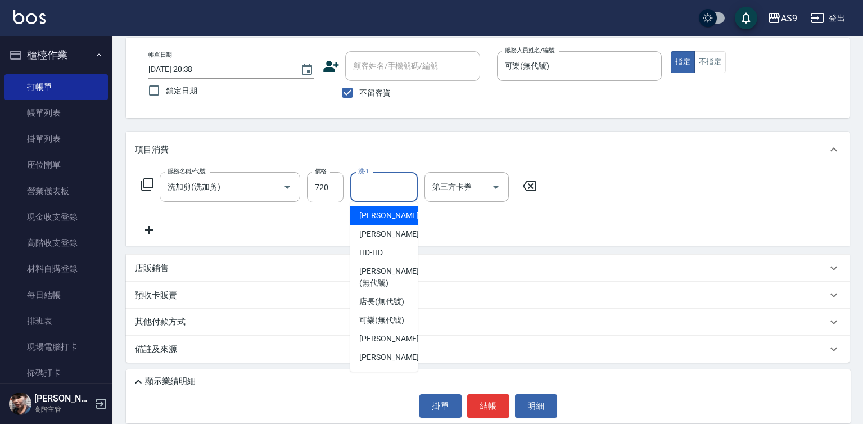
click at [372, 187] on input "洗-1" at bounding box center [383, 187] width 57 height 20
click at [382, 234] on span "[PERSON_NAME]-12" at bounding box center [394, 234] width 71 height 12
type input "[PERSON_NAME]-12"
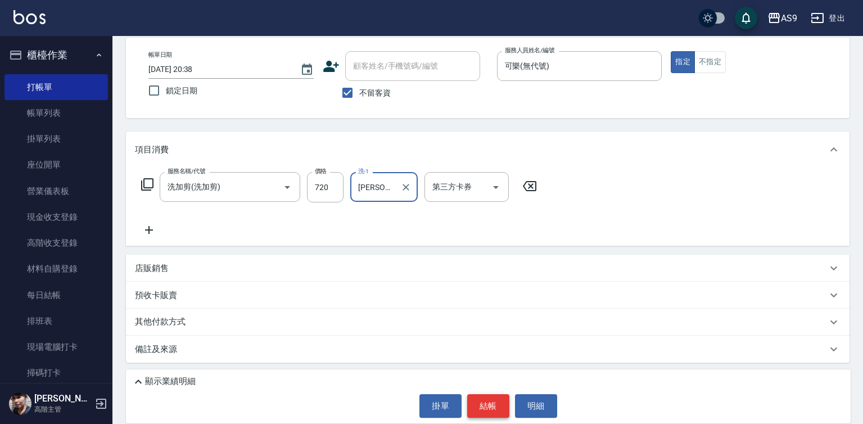
click at [484, 401] on button "結帳" at bounding box center [488, 406] width 42 height 24
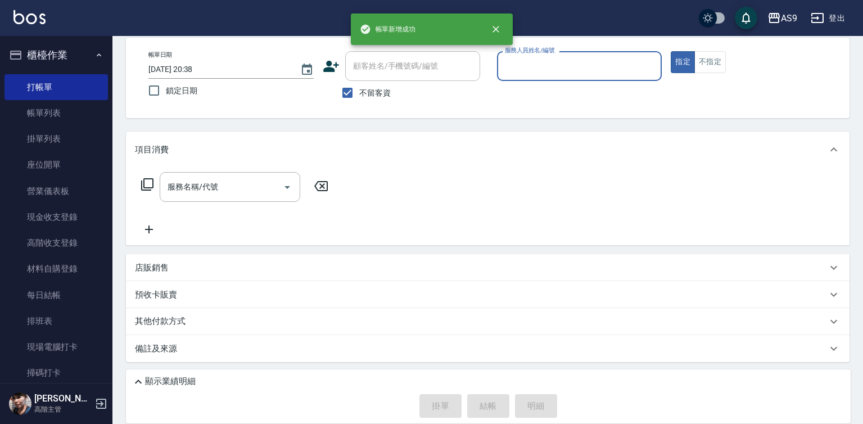
click at [531, 65] on input "服務人員姓名/編號" at bounding box center [579, 66] width 155 height 20
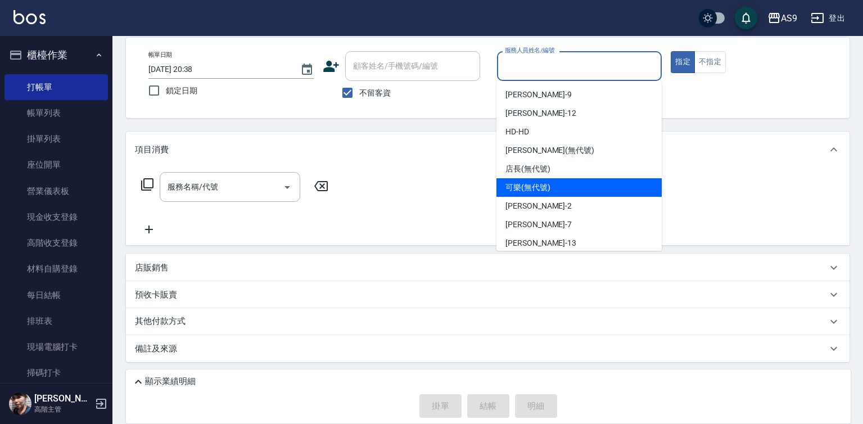
click at [546, 191] on span "可樂 (無代號)" at bounding box center [527, 188] width 45 height 12
type input "可樂(無代號)"
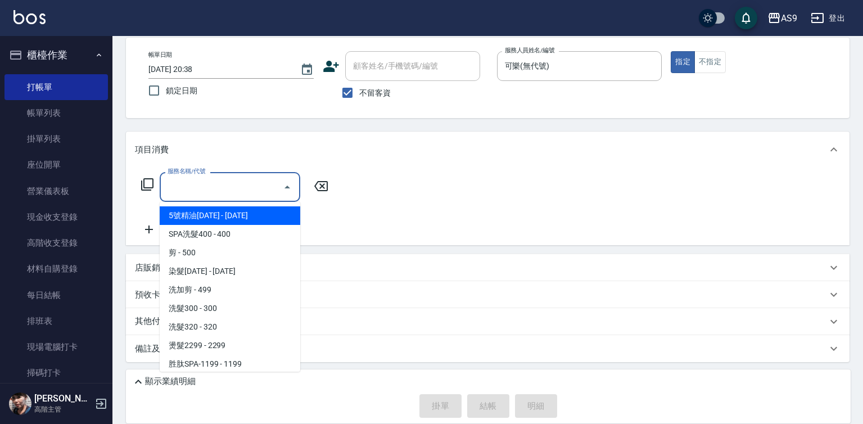
click at [254, 188] on input "服務名稱/代號" at bounding box center [222, 187] width 114 height 20
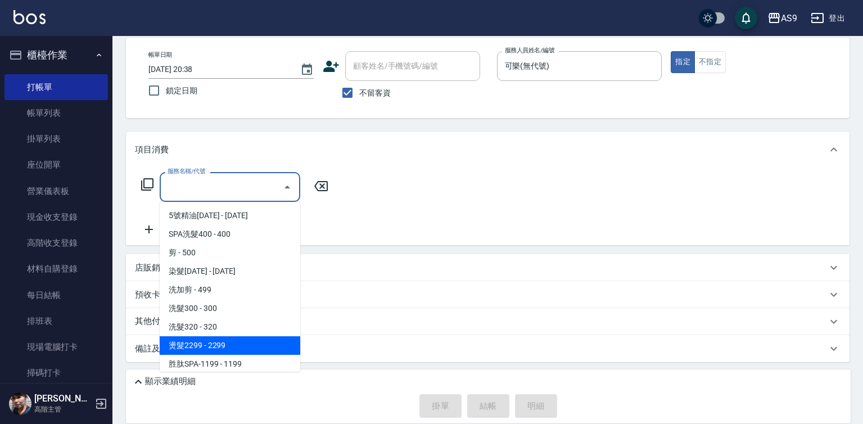
click at [245, 342] on span "燙髮2299 - 2299" at bounding box center [230, 345] width 141 height 19
type input "燙髮2299(燙2299)"
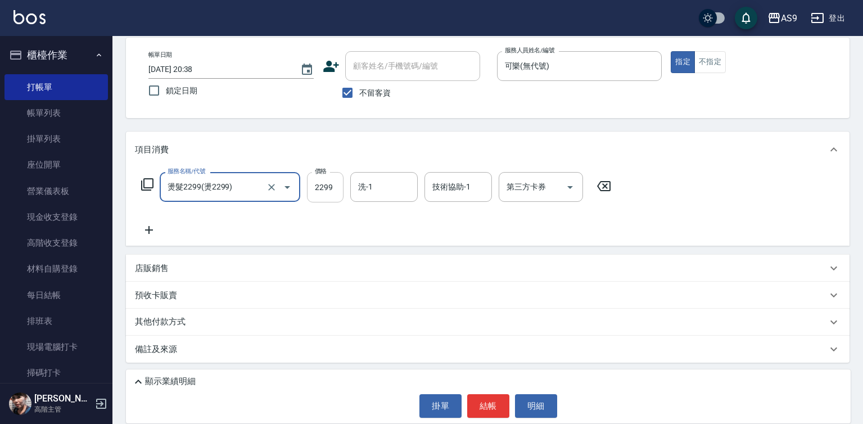
click at [330, 186] on input "2299" at bounding box center [325, 187] width 37 height 30
type input "2550"
click at [374, 189] on input "洗-1" at bounding box center [383, 187] width 57 height 20
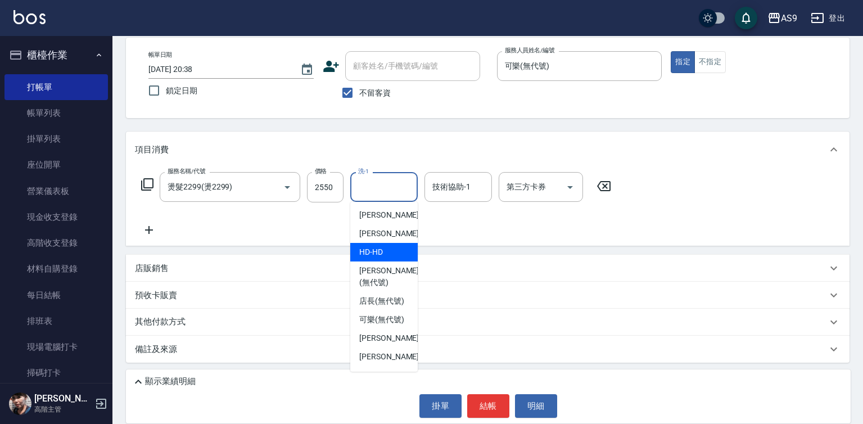
scroll to position [0, 0]
click at [385, 234] on span "[PERSON_NAME]-12" at bounding box center [394, 234] width 71 height 12
type input "[PERSON_NAME]-12"
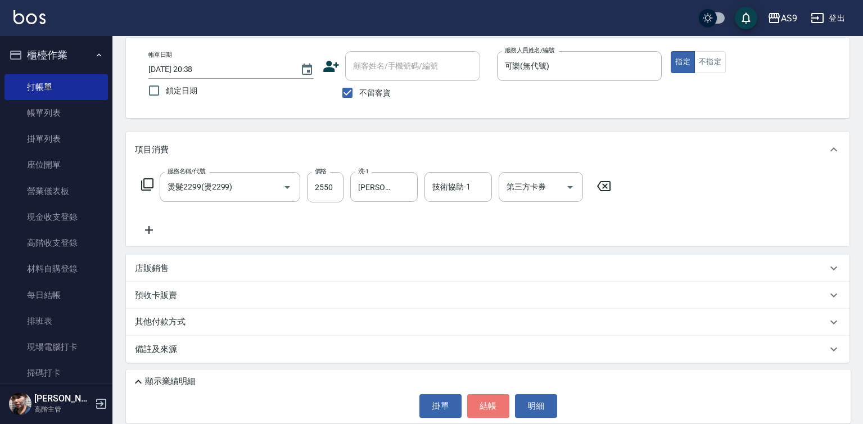
click at [485, 408] on button "結帳" at bounding box center [488, 406] width 42 height 24
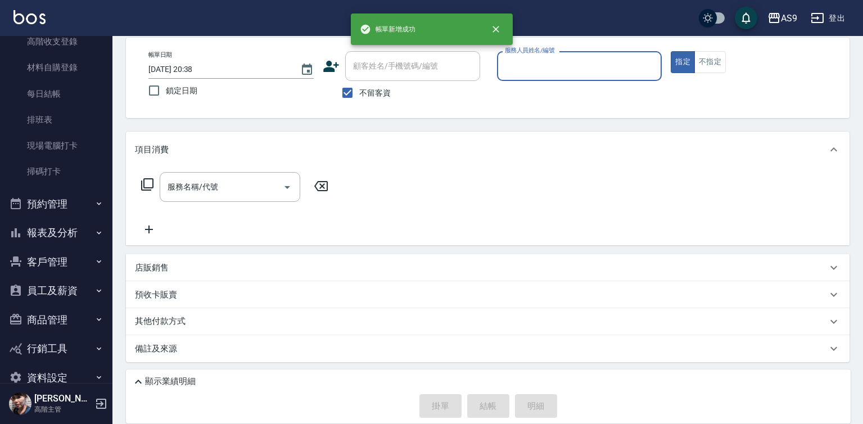
scroll to position [224, 0]
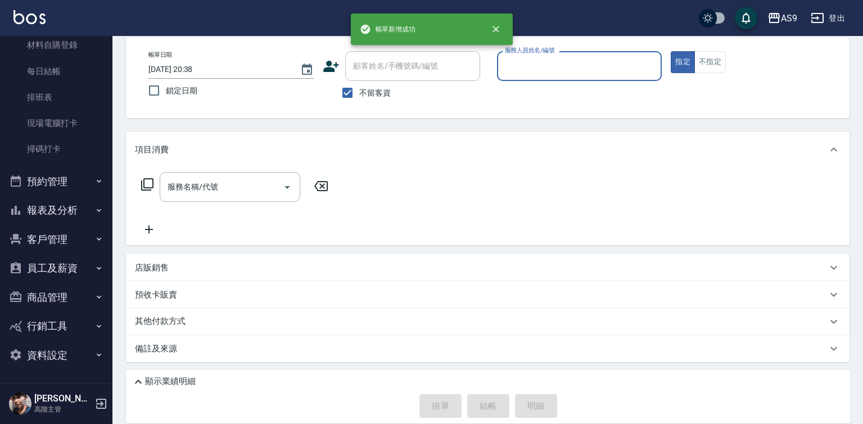
click at [67, 206] on button "報表及分析" at bounding box center [55, 210] width 103 height 29
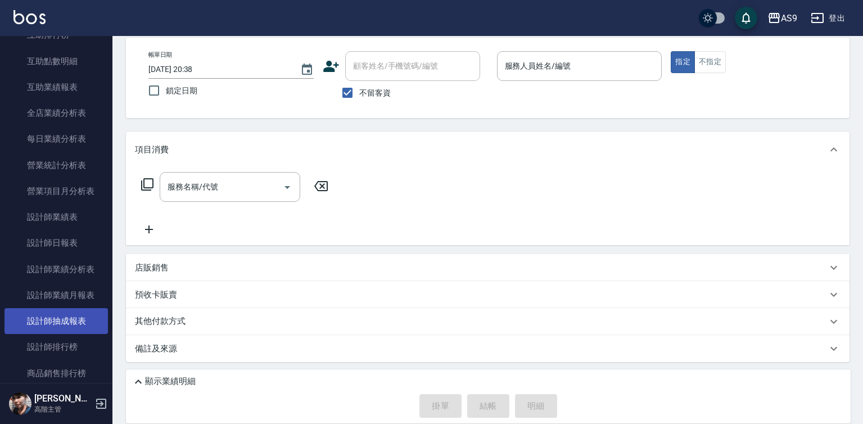
scroll to position [617, 0]
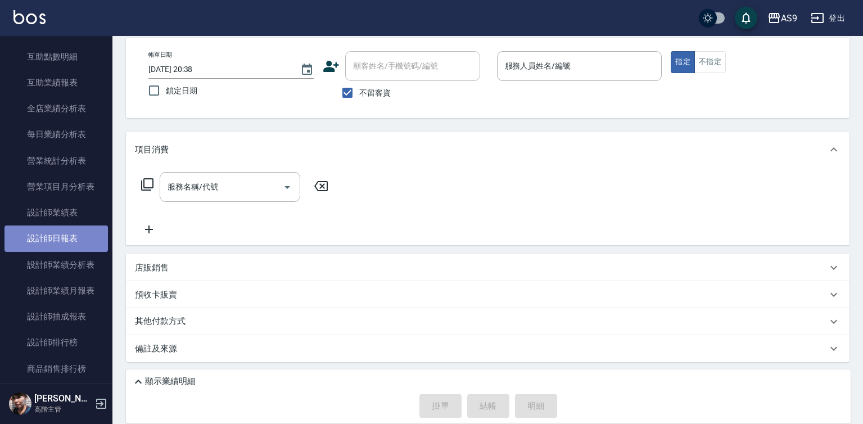
click at [68, 245] on link "設計師日報表" at bounding box center [55, 238] width 103 height 26
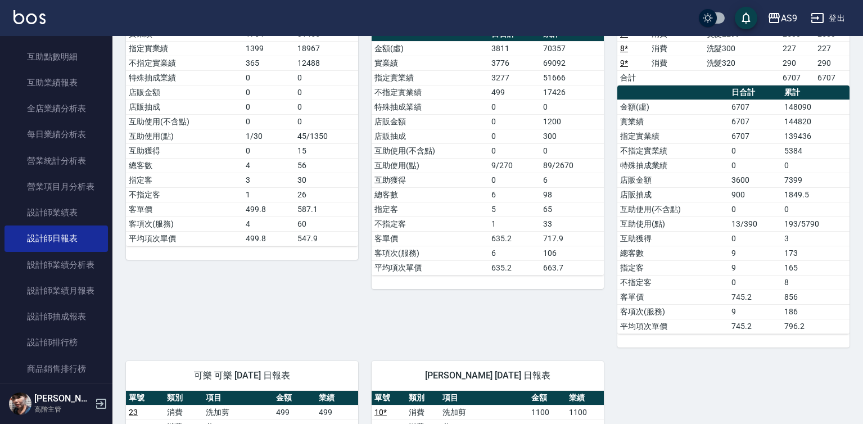
scroll to position [225, 0]
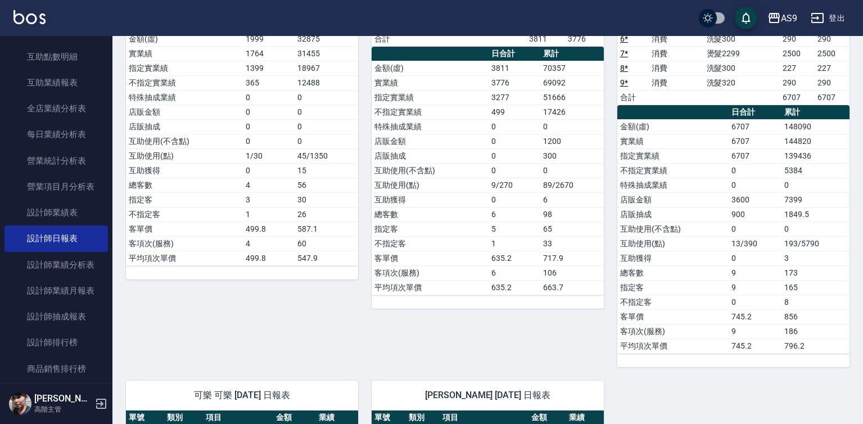
click at [621, 84] on link "9 *" at bounding box center [624, 82] width 8 height 9
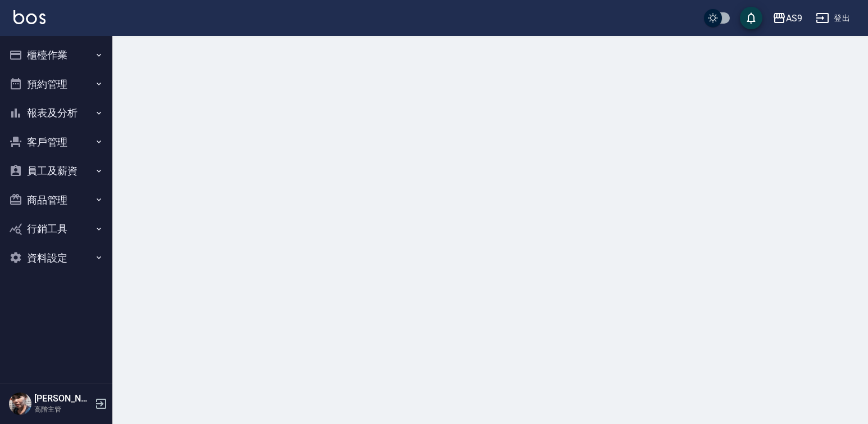
click at [78, 60] on button "櫃檯作業" at bounding box center [55, 54] width 103 height 29
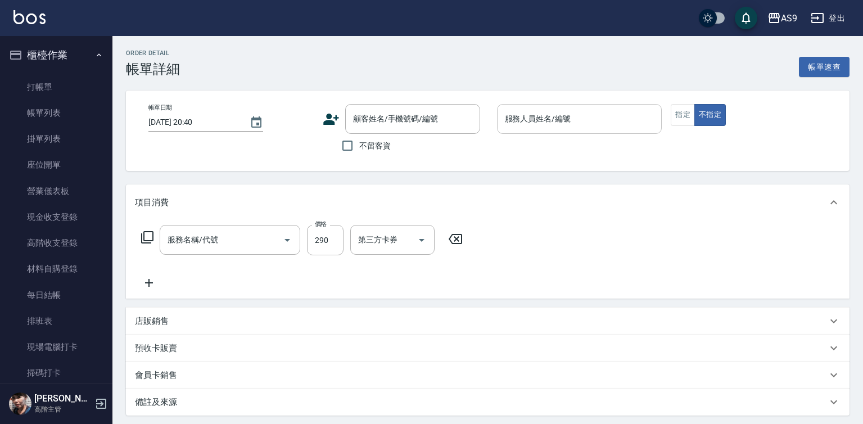
click at [564, 120] on div "服務人員姓名/編號 服務人員姓名/編號" at bounding box center [579, 119] width 165 height 30
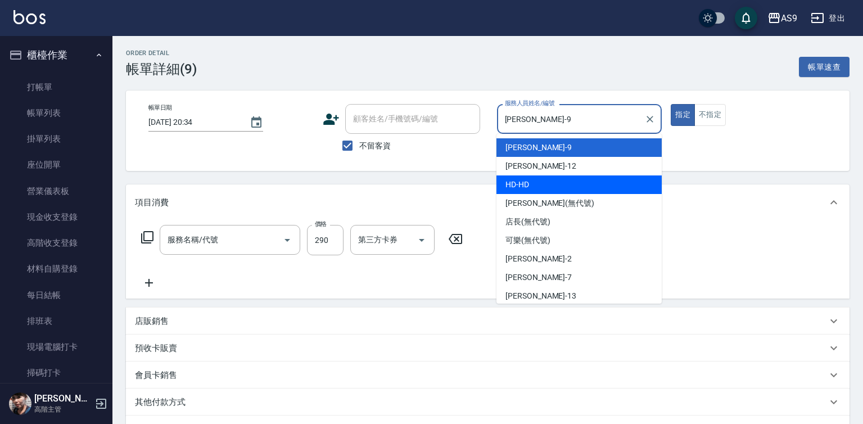
type input "[DATE] 20:34"
checkbox input "true"
type input "[PERSON_NAME]-9"
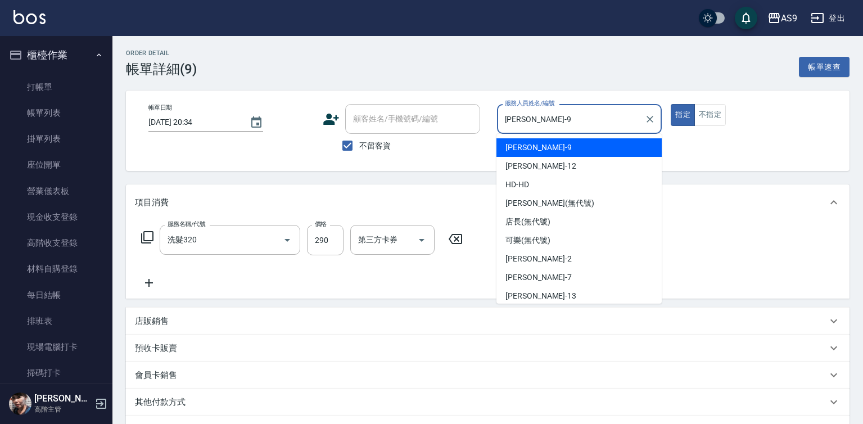
click at [538, 144] on div "[PERSON_NAME] -9" at bounding box center [578, 147] width 165 height 19
type input "洗髮320"
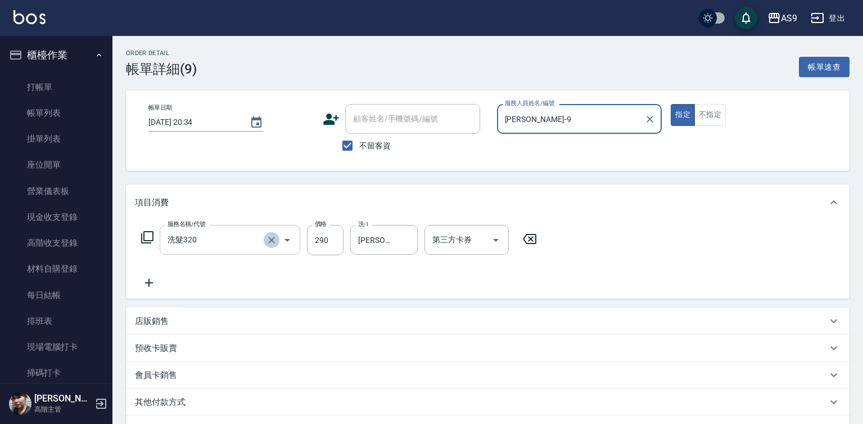
click at [267, 239] on icon "Clear" at bounding box center [271, 239] width 11 height 11
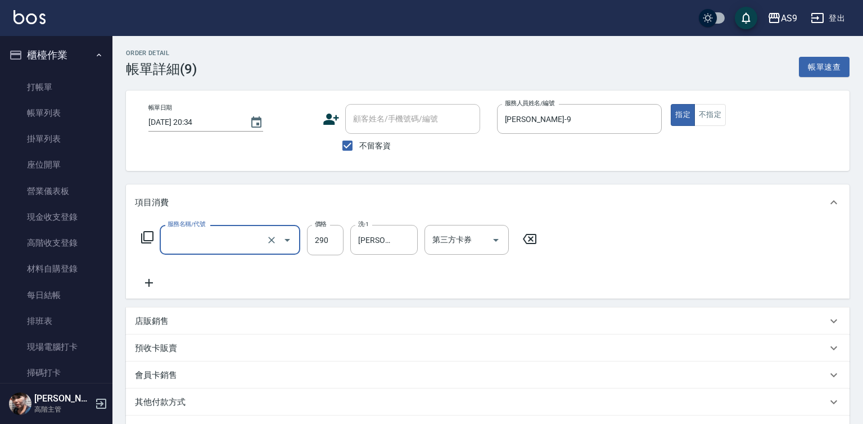
click at [283, 240] on icon "Open" at bounding box center [287, 239] width 13 height 13
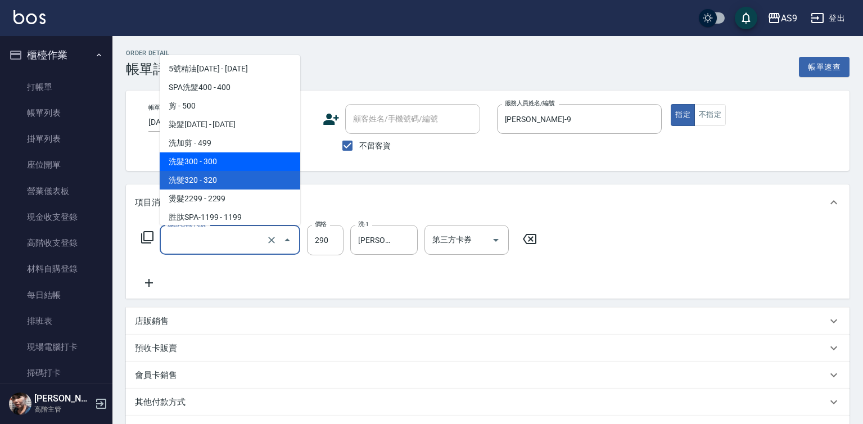
drag, startPoint x: 252, startPoint y: 153, endPoint x: 268, endPoint y: 198, distance: 48.4
click at [252, 153] on span "洗髮300 - 300" at bounding box center [230, 161] width 141 height 19
type input "洗髮300(洗 髮300)"
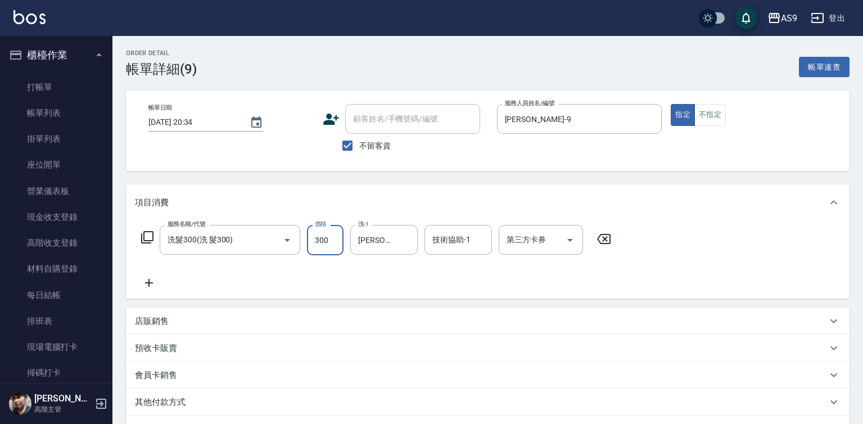
click at [321, 242] on input "300" at bounding box center [325, 240] width 37 height 30
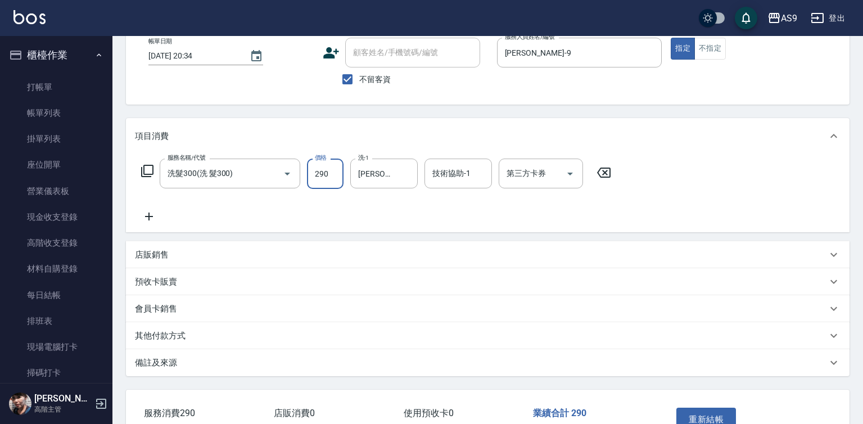
scroll to position [140, 0]
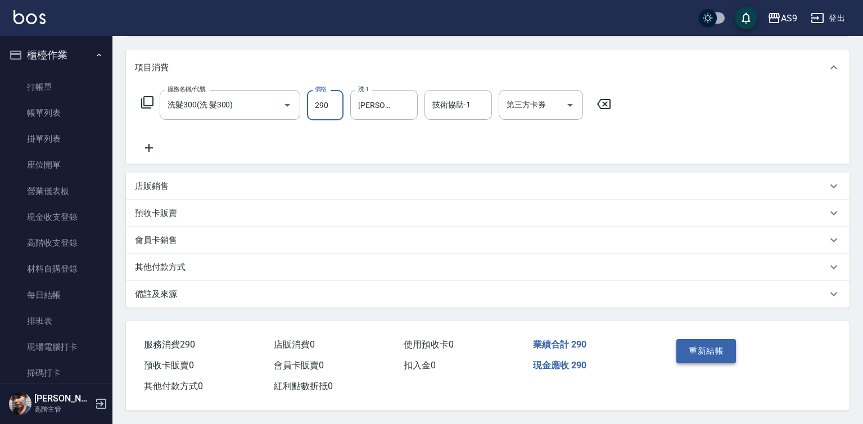
type input "290"
click at [699, 344] on button "重新結帳" at bounding box center [706, 351] width 60 height 24
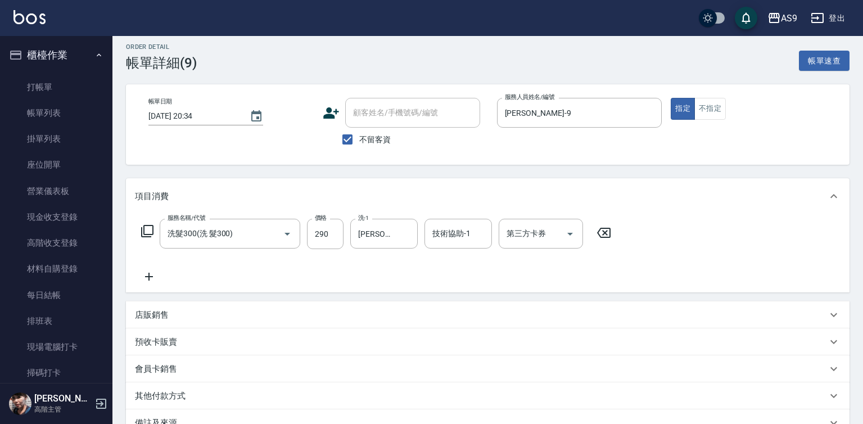
scroll to position [0, 0]
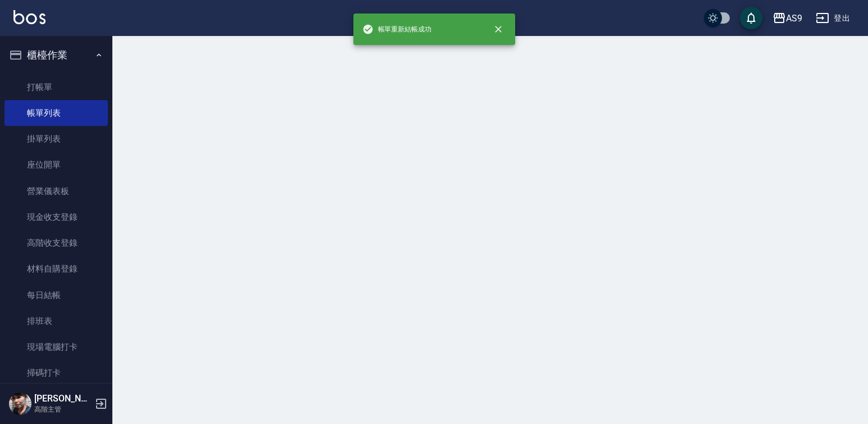
click at [64, 83] on link "打帳單" at bounding box center [55, 87] width 103 height 26
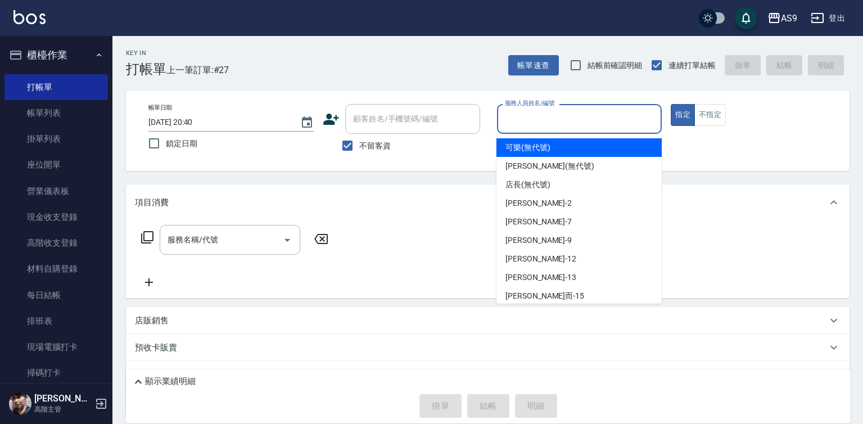
click at [566, 128] on input "服務人員姓名/編號" at bounding box center [579, 119] width 155 height 20
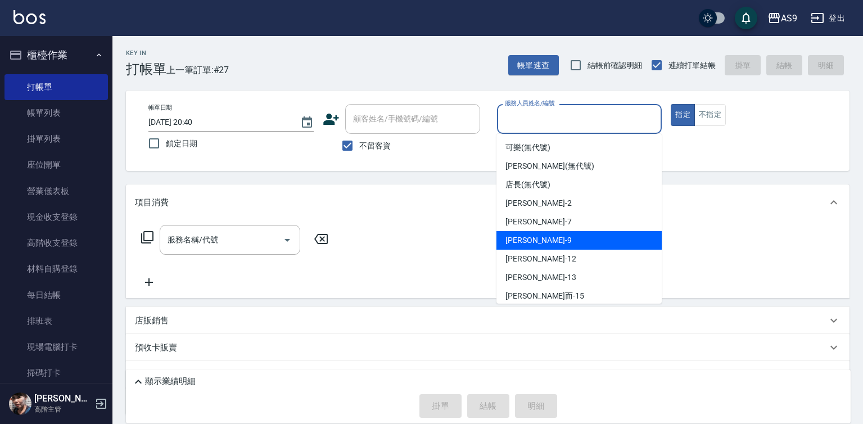
click at [548, 241] on div "[PERSON_NAME] -9" at bounding box center [578, 240] width 165 height 19
type input "[PERSON_NAME]-9"
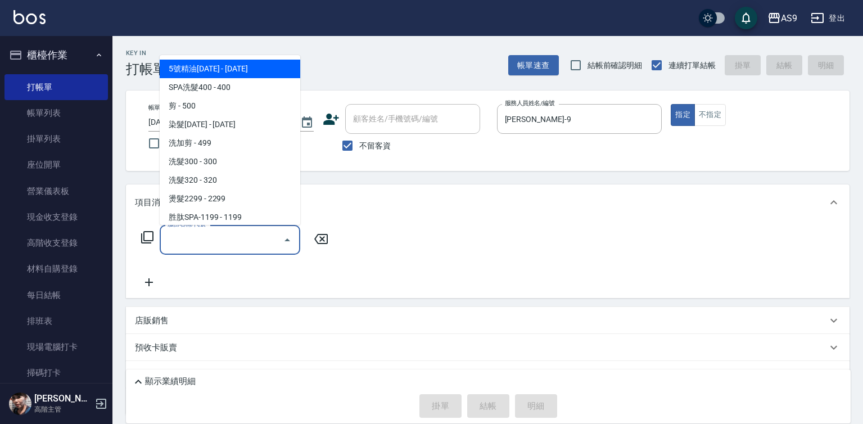
click at [215, 242] on div "服務名稱/代號 服務名稱/代號" at bounding box center [230, 240] width 141 height 30
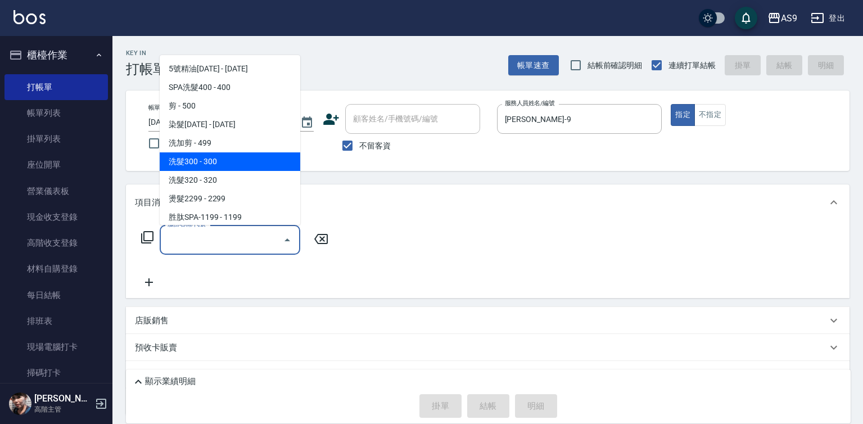
click at [224, 165] on span "洗髮300 - 300" at bounding box center [230, 161] width 141 height 19
type input "洗髮300(洗 髮300)"
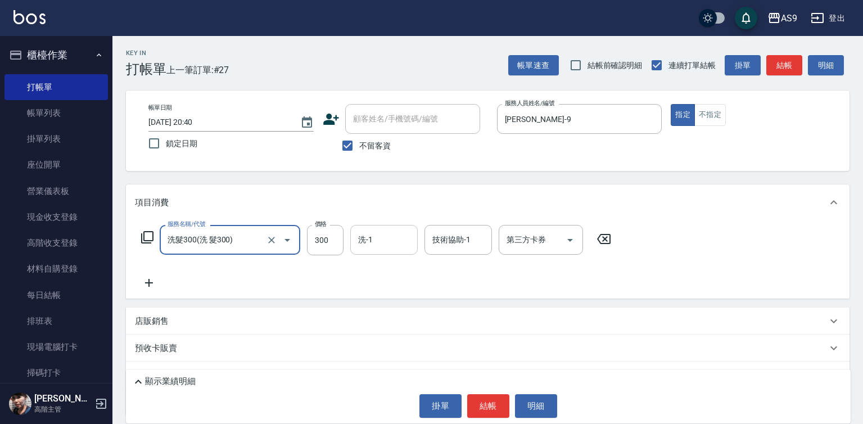
click at [382, 242] on input "洗-1" at bounding box center [383, 240] width 57 height 20
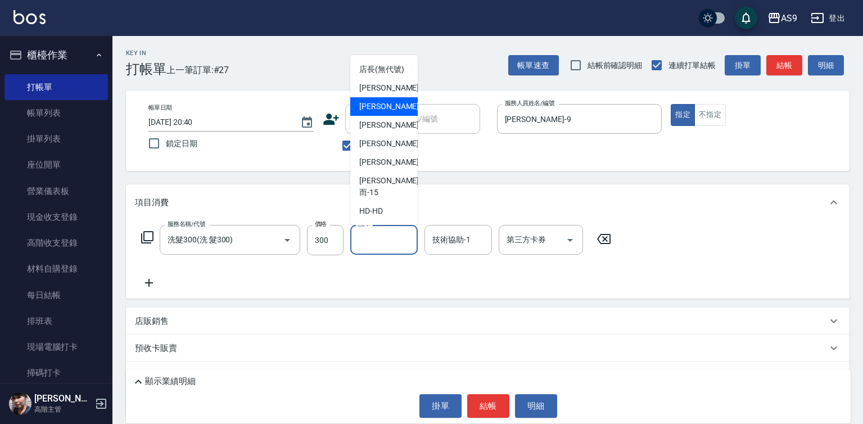
scroll to position [72, 0]
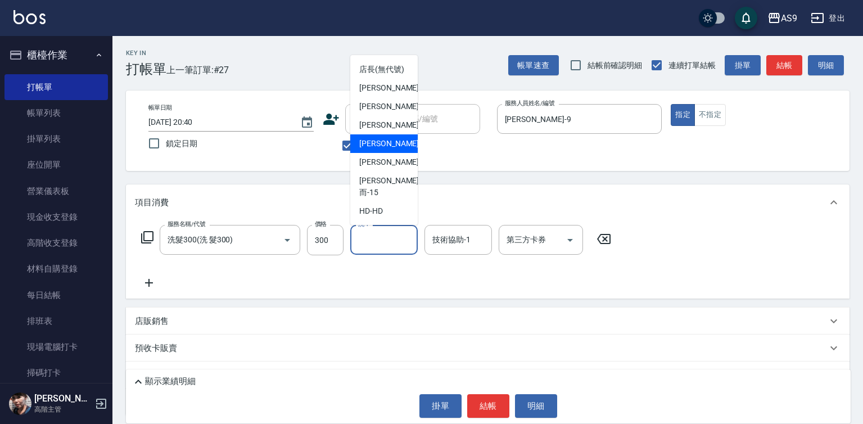
click at [399, 153] on div "[PERSON_NAME]-12" at bounding box center [383, 143] width 67 height 19
type input "[PERSON_NAME]-12"
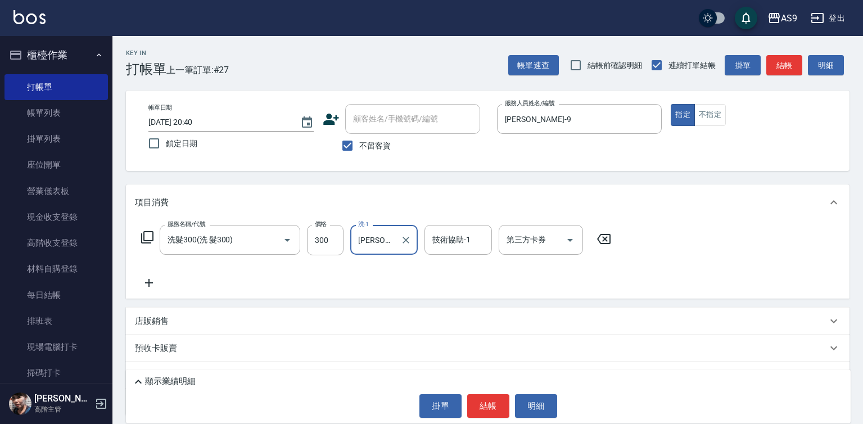
click at [490, 410] on button "結帳" at bounding box center [488, 406] width 42 height 24
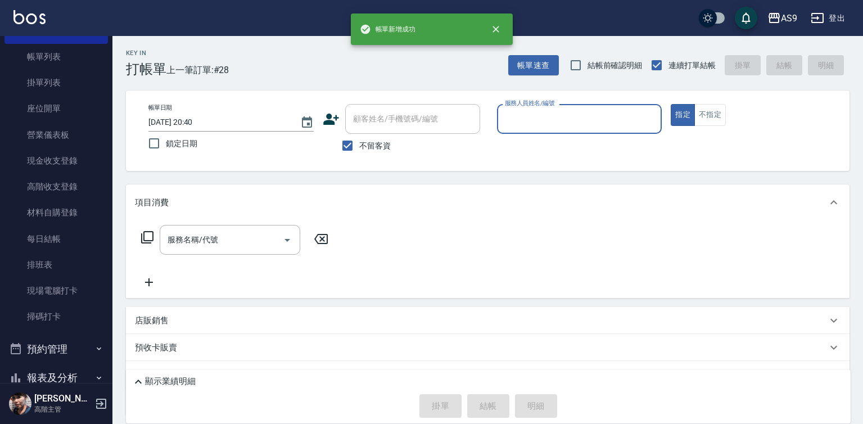
scroll to position [112, 0]
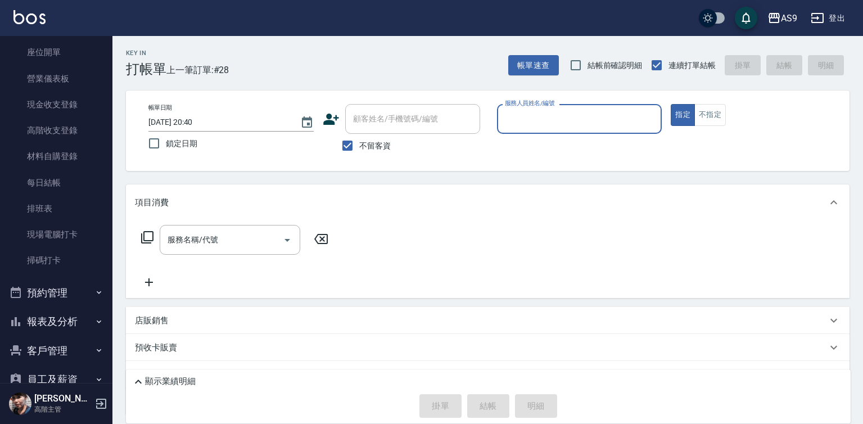
click at [68, 326] on button "報表及分析" at bounding box center [55, 321] width 103 height 29
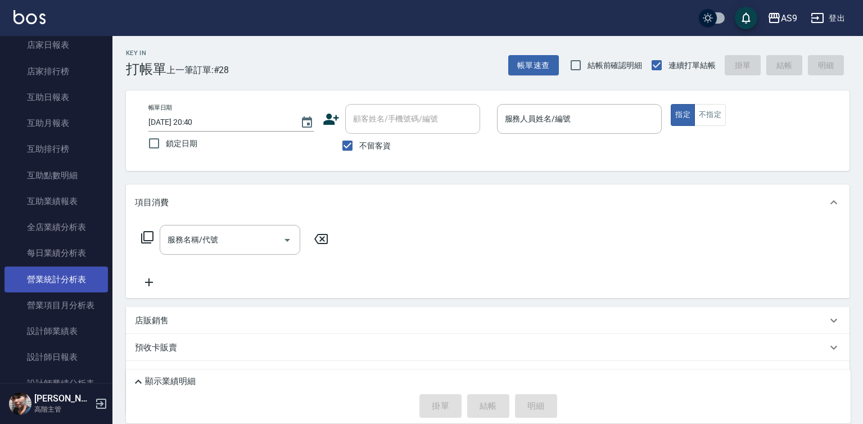
scroll to position [562, 0]
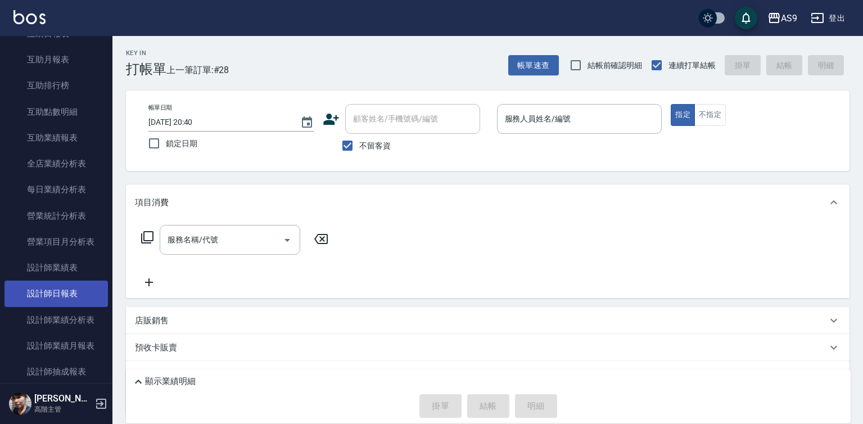
click at [73, 292] on link "設計師日報表" at bounding box center [55, 294] width 103 height 26
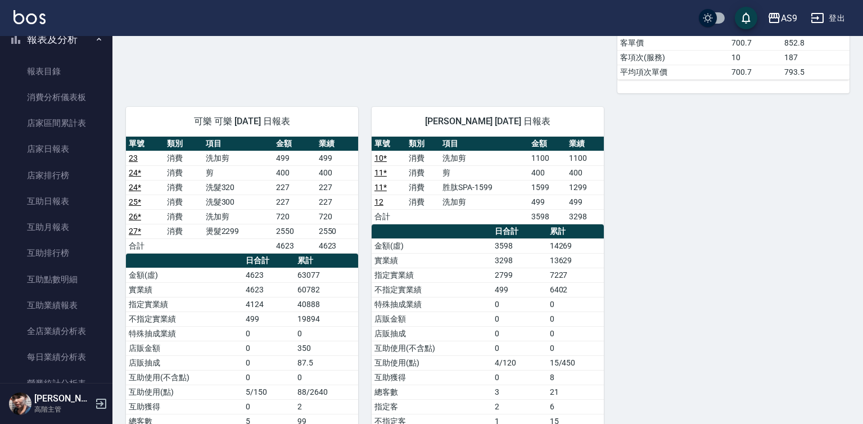
scroll to position [394, 0]
click at [64, 225] on link "互助月報表" at bounding box center [55, 228] width 103 height 26
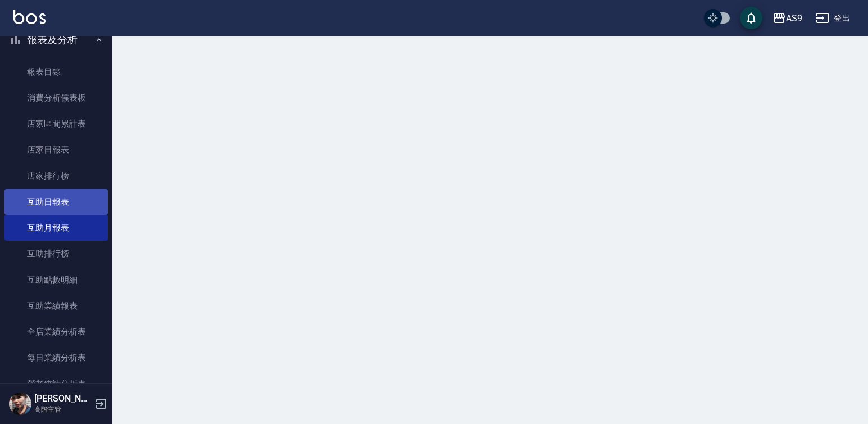
click at [67, 201] on link "互助日報表" at bounding box center [55, 202] width 103 height 26
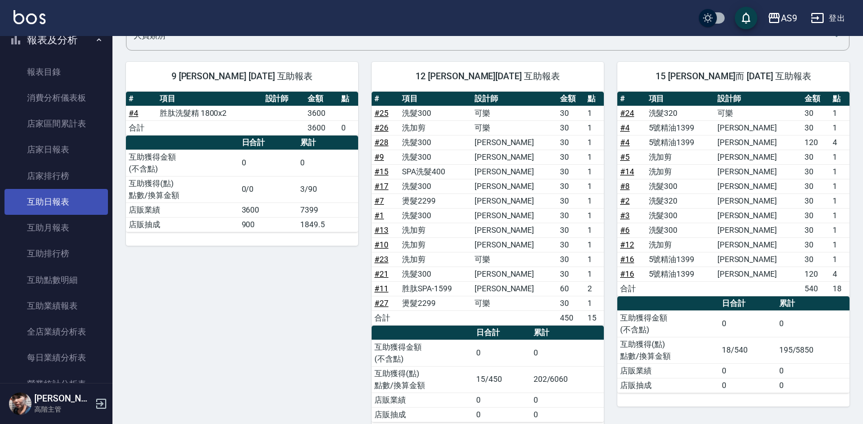
scroll to position [129, 0]
